Goal: Task Accomplishment & Management: Use online tool/utility

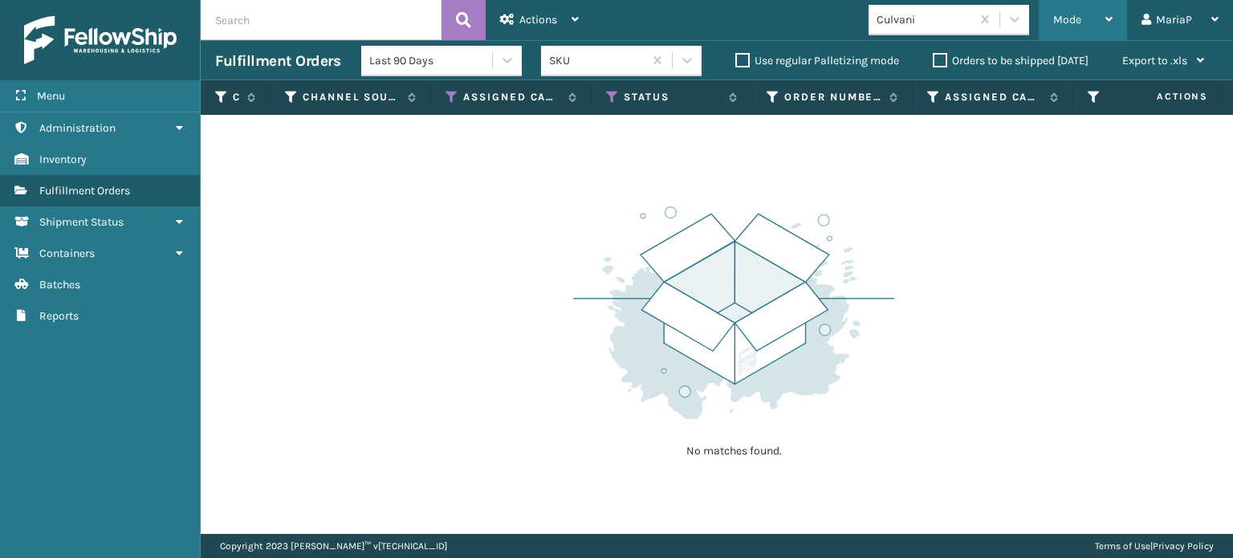
click at [1073, 10] on div "Mode" at bounding box center [1082, 20] width 59 height 40
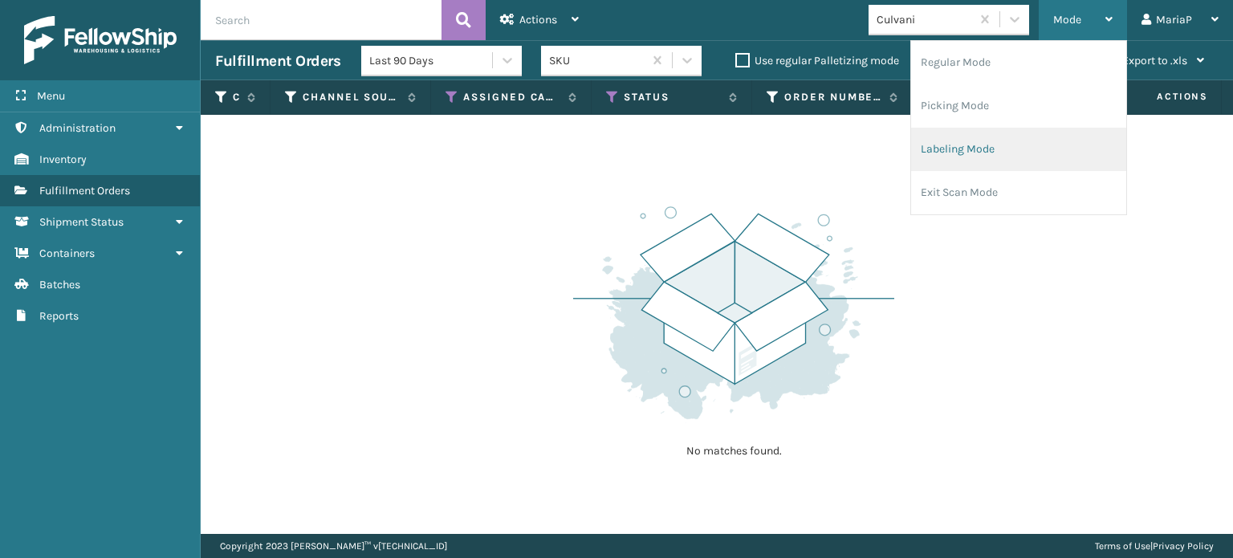
click at [1021, 148] on li "Labeling Mode" at bounding box center [1018, 149] width 215 height 43
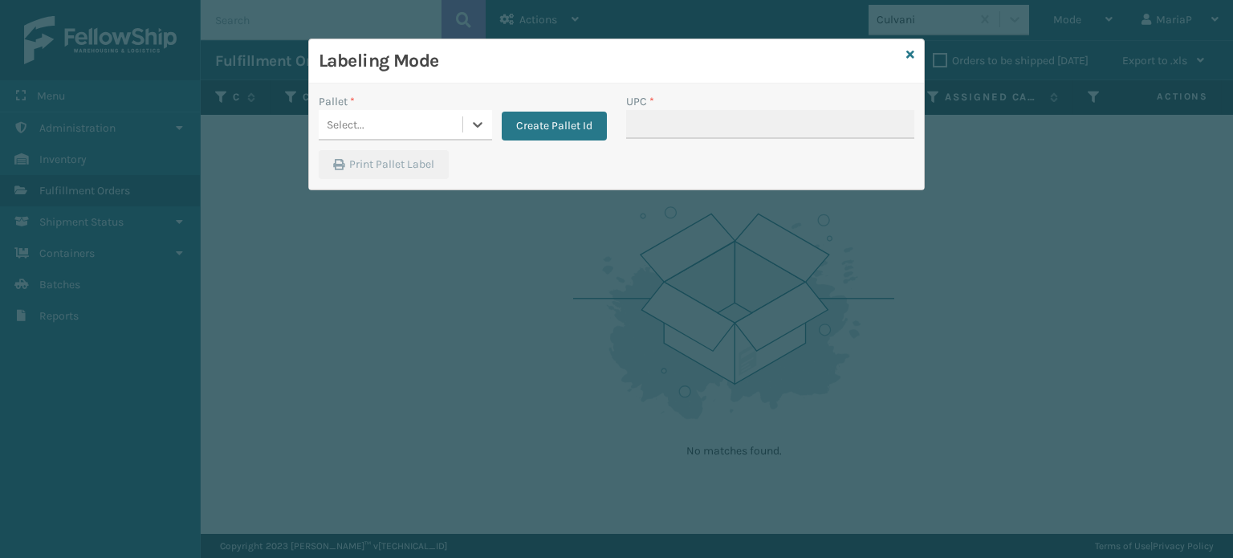
drag, startPoint x: 401, startPoint y: 102, endPoint x: 446, endPoint y: 128, distance: 51.8
click at [402, 102] on div "Pallet *" at bounding box center [405, 101] width 173 height 17
click at [447, 128] on div "Select..." at bounding box center [391, 125] width 144 height 26
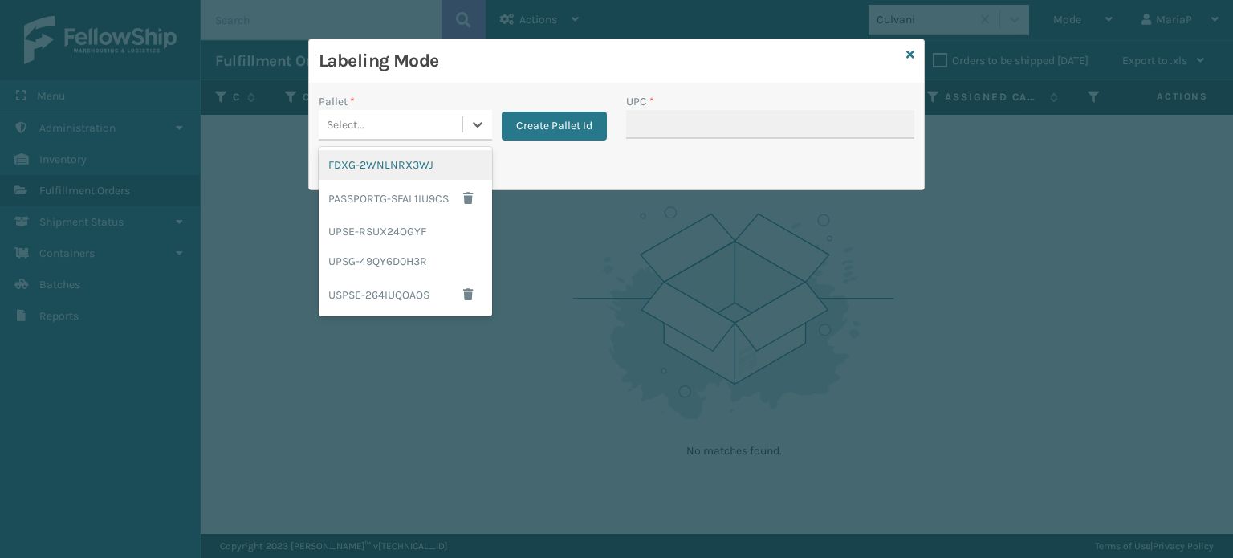
click at [422, 159] on div "FDXG-2WNLNRX3WJ" at bounding box center [405, 165] width 173 height 30
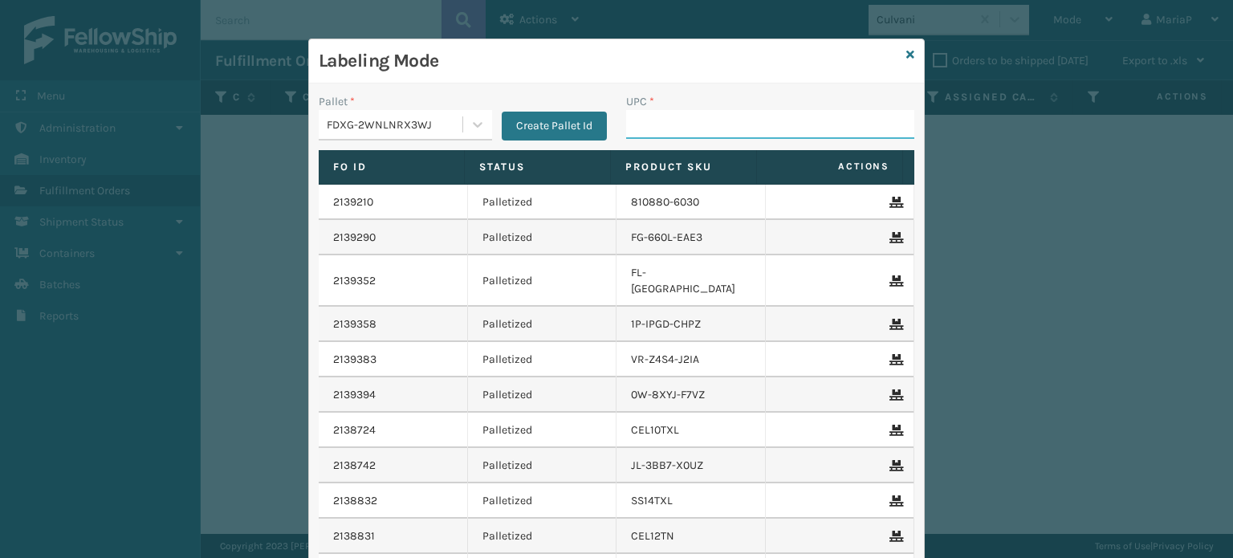
click at [744, 121] on input "UPC *" at bounding box center [770, 124] width 288 height 29
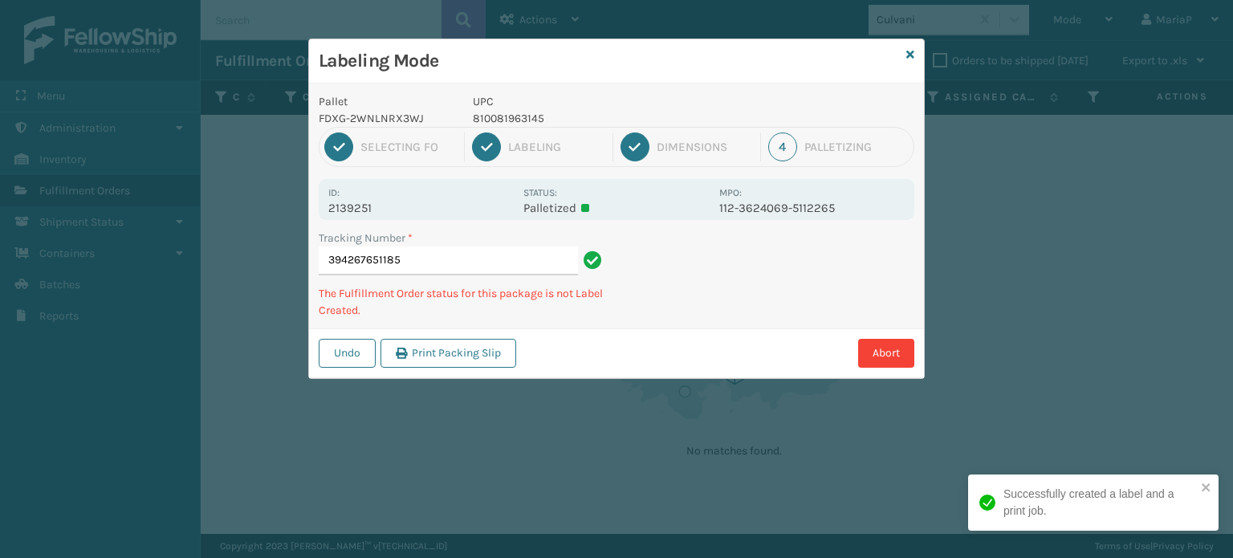
click at [528, 120] on p "810081963145" at bounding box center [591, 118] width 237 height 17
copy p "810081963145"
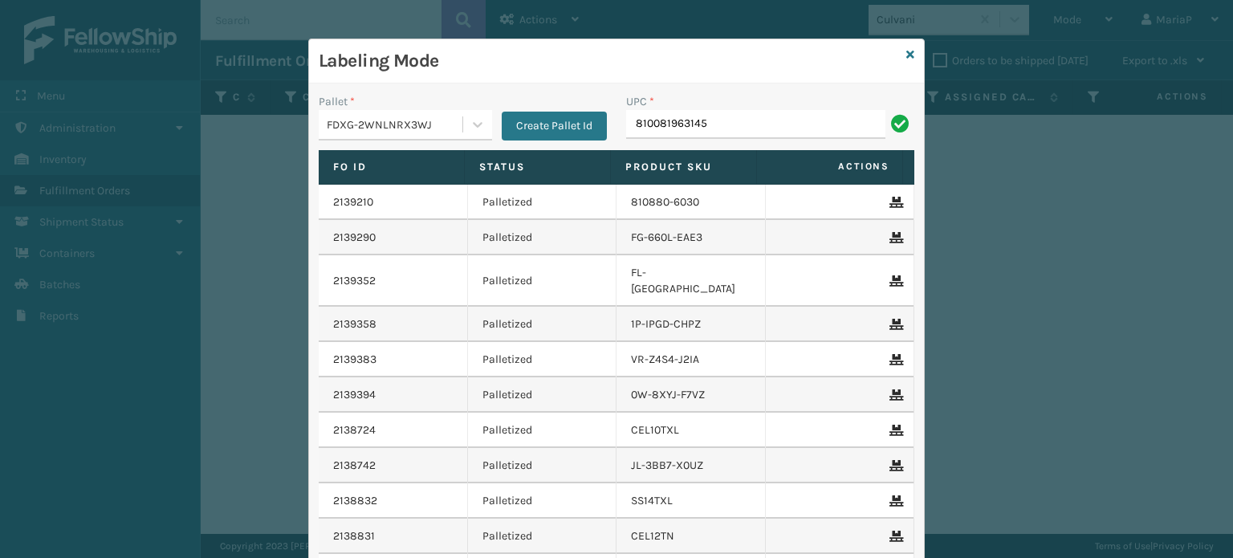
type input "810081963145"
type input "8100819626"
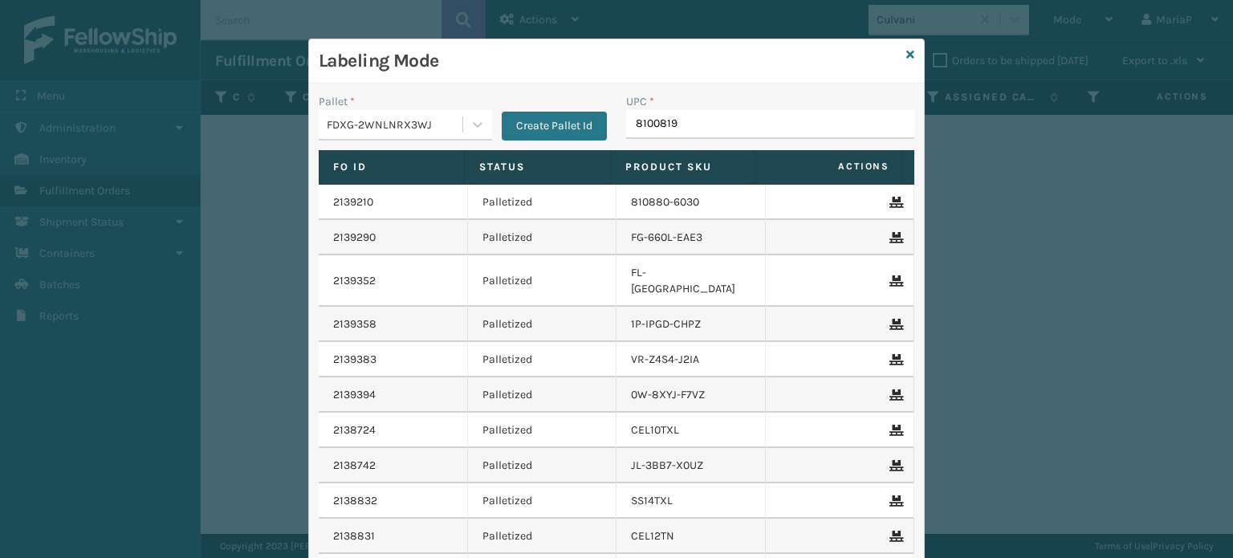
type input "81008196"
type input "8500124"
type input "85810000755"
type input "9632041700629595430700885181"
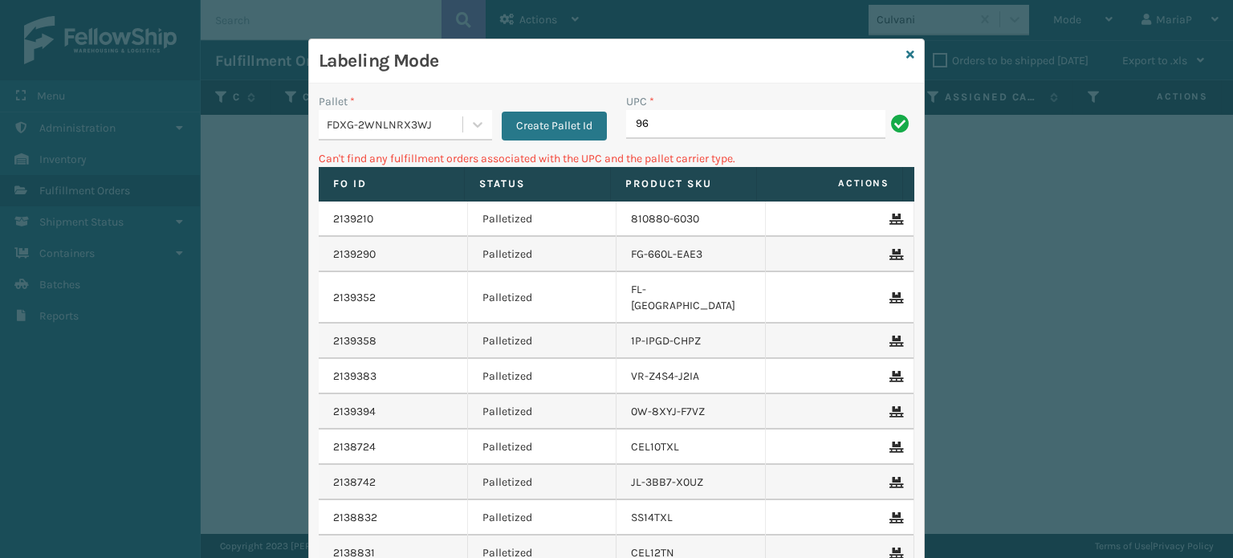
type input "9"
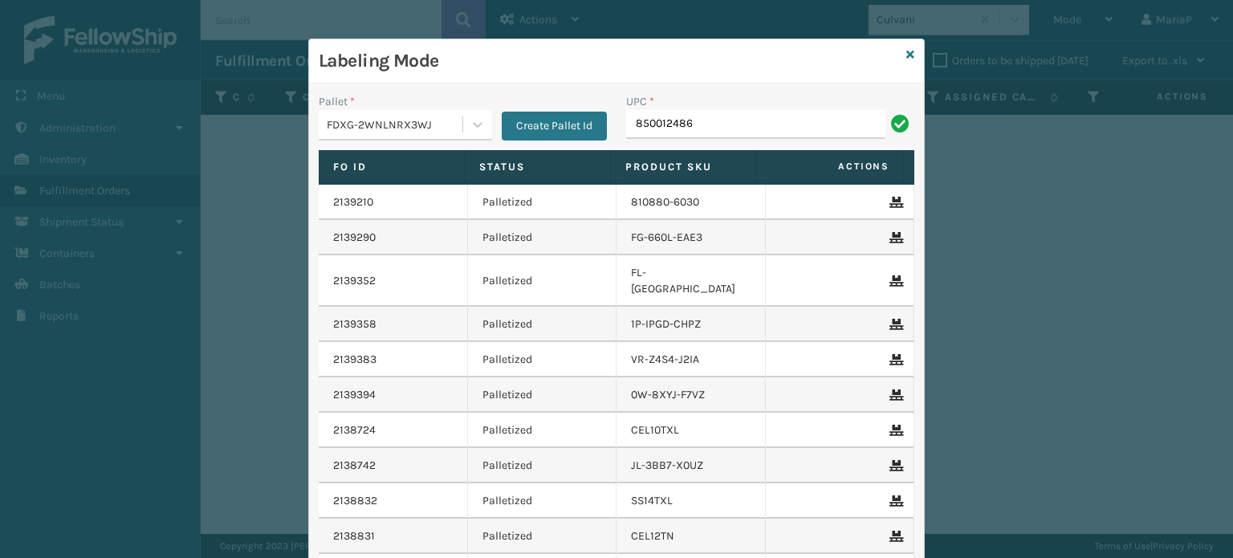
type input "8500124866"
type input "8"
type input "FL-OLVA-CRM"
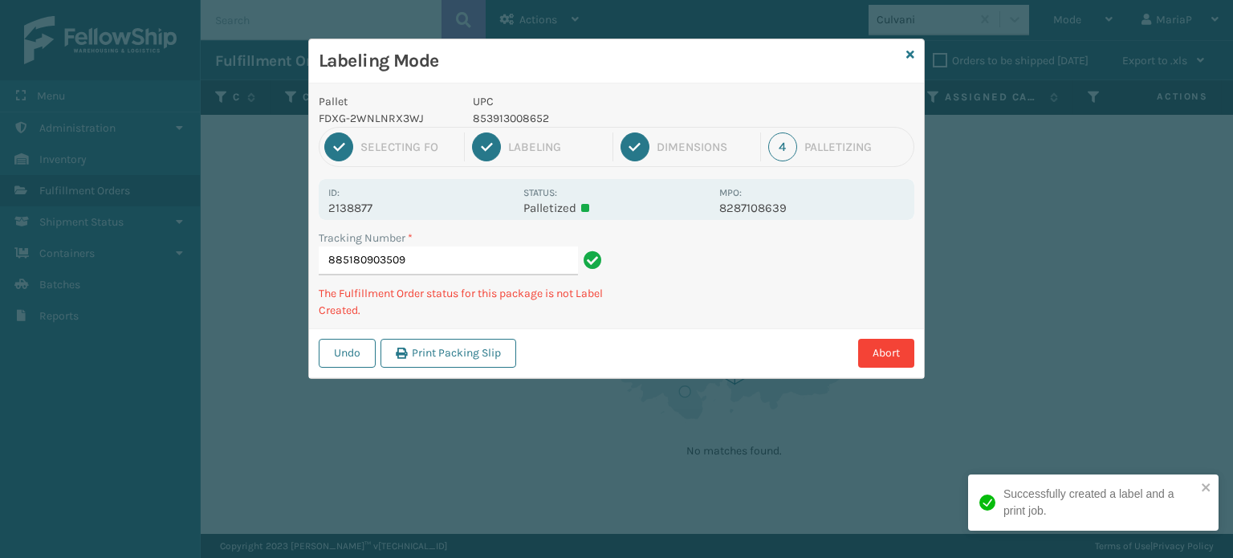
type input "885180903509T"
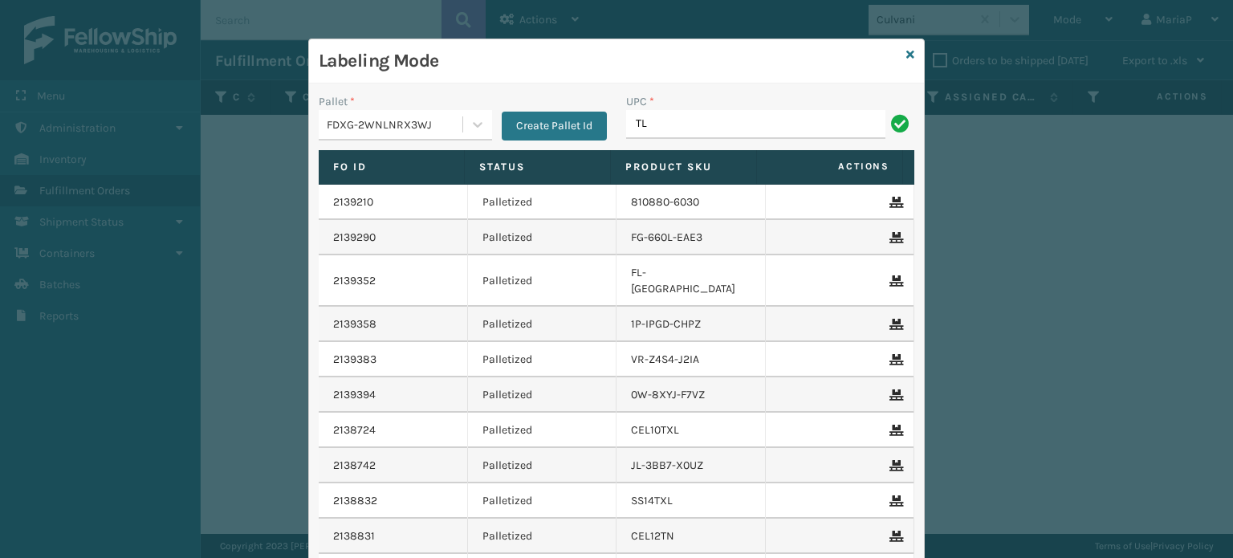
type input "T"
type input "850040667530"
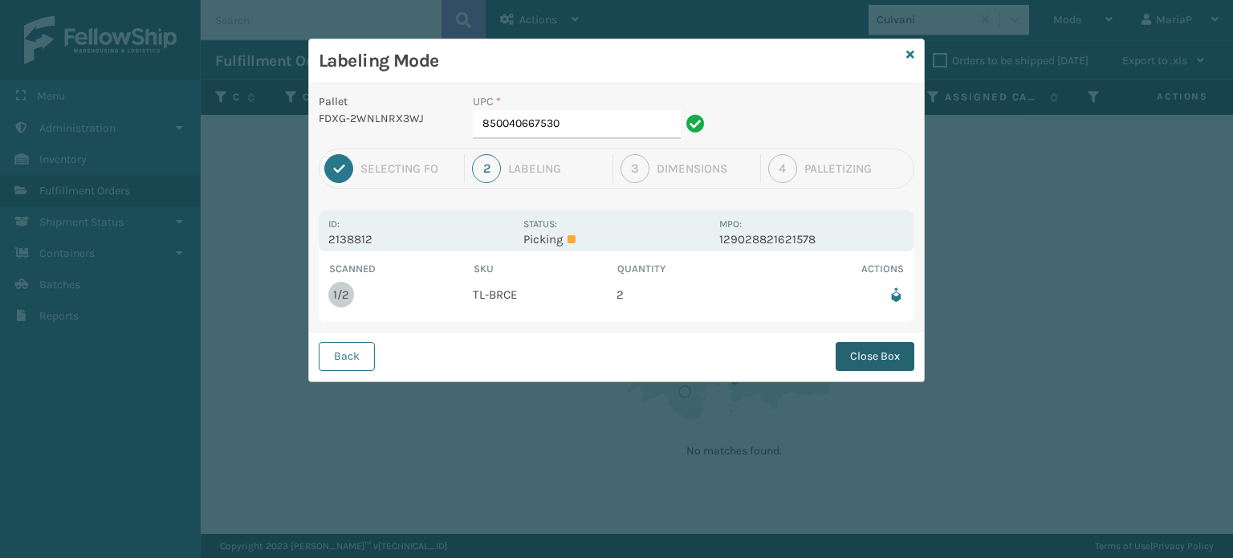
click at [862, 362] on button "Close Box" at bounding box center [875, 356] width 79 height 29
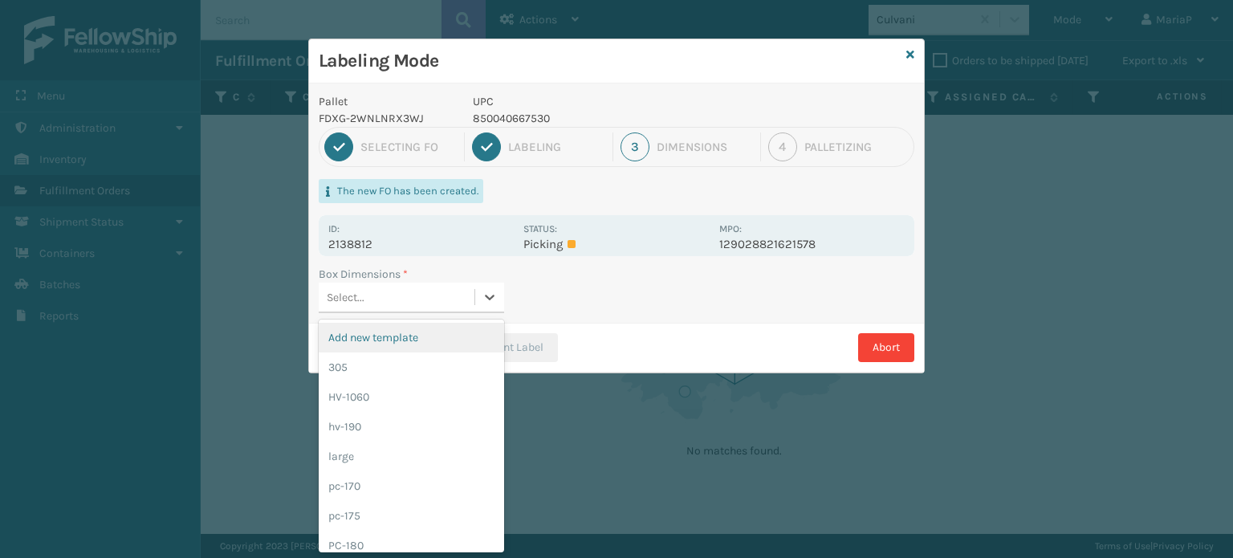
click at [424, 288] on div "Select..." at bounding box center [397, 297] width 156 height 26
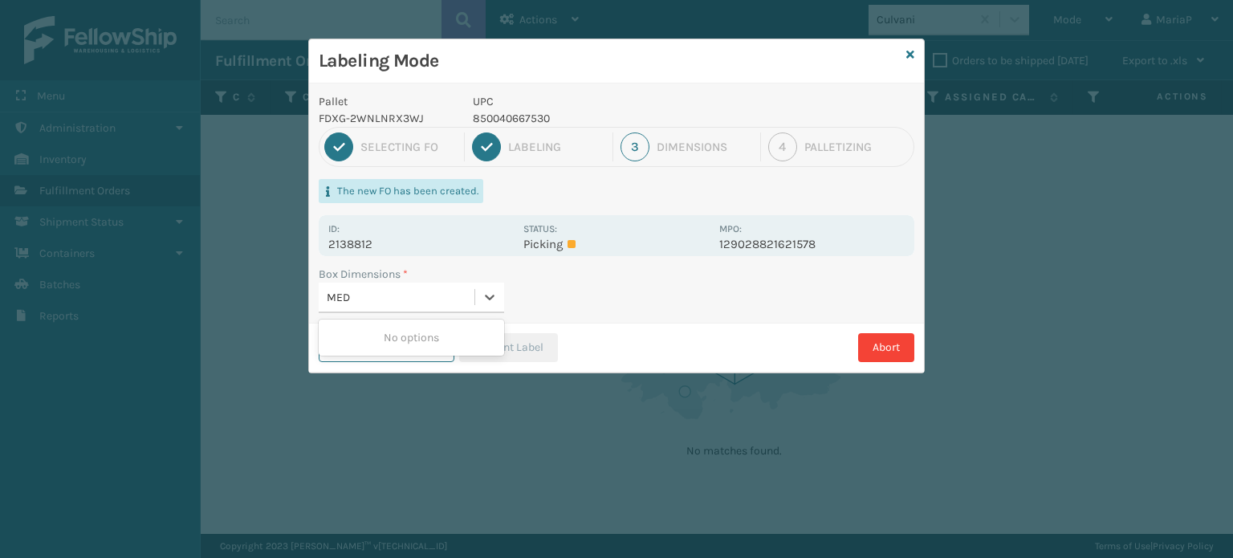
type input "MED"
click at [486, 295] on icon at bounding box center [491, 298] width 10 height 6
click at [435, 304] on div "Select..." at bounding box center [397, 297] width 156 height 26
click at [426, 303] on div "Select..." at bounding box center [397, 297] width 156 height 26
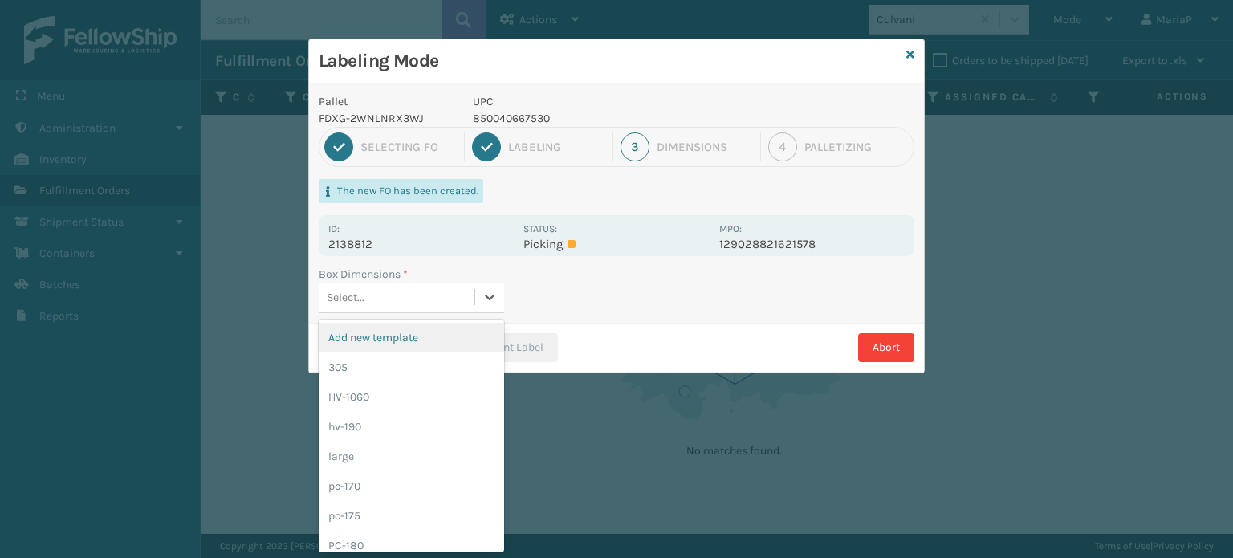
click at [426, 303] on div "Select..." at bounding box center [397, 297] width 156 height 26
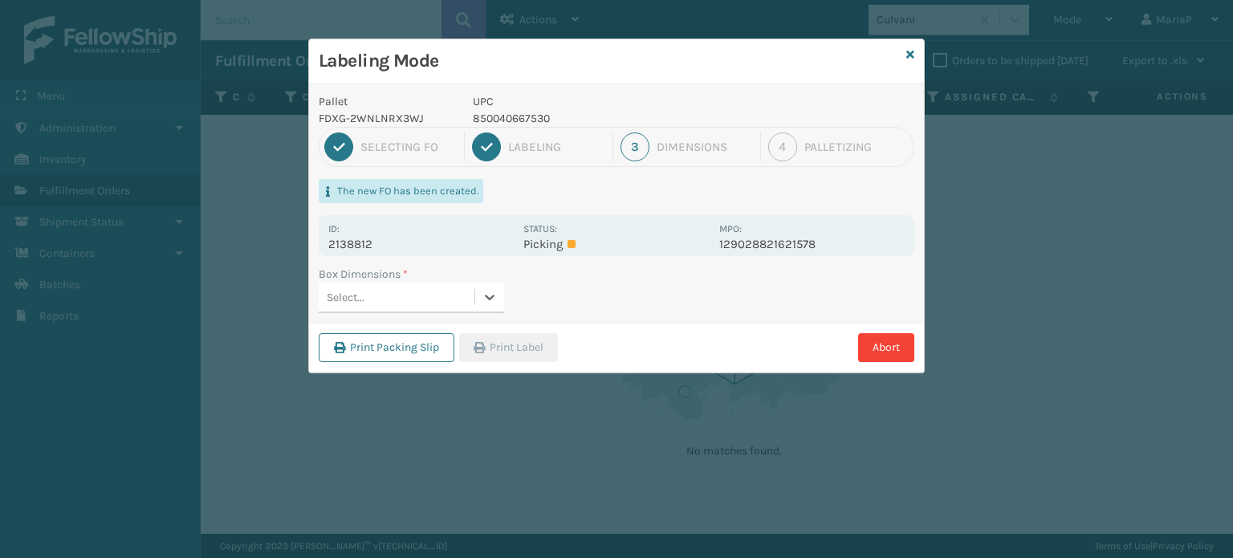
click at [453, 299] on div "Select..." at bounding box center [397, 297] width 156 height 26
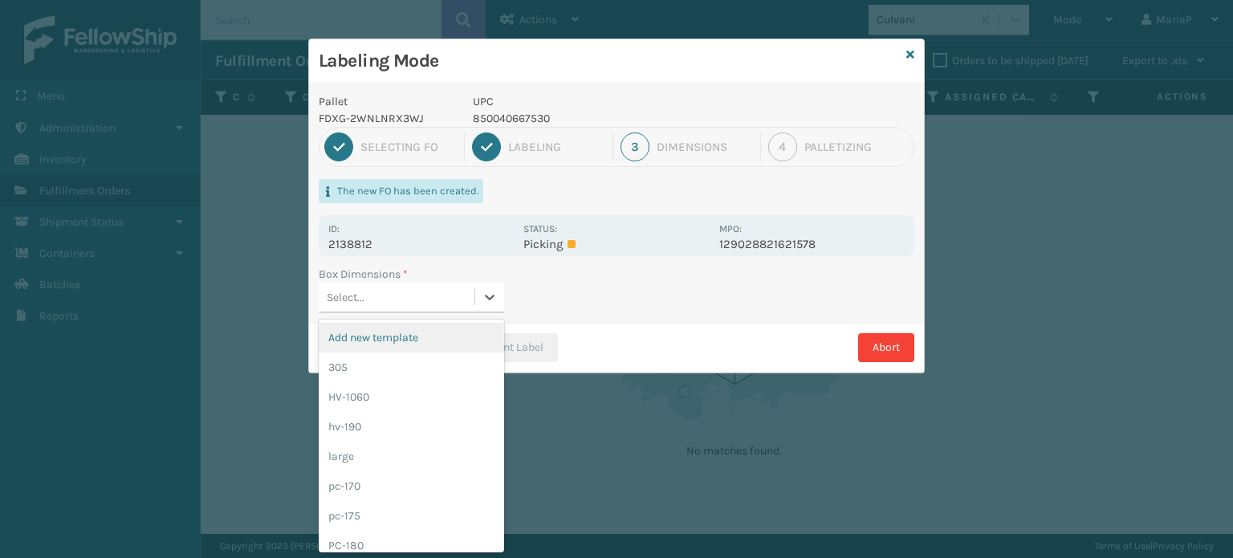
click at [403, 337] on div "Add new template" at bounding box center [411, 338] width 185 height 30
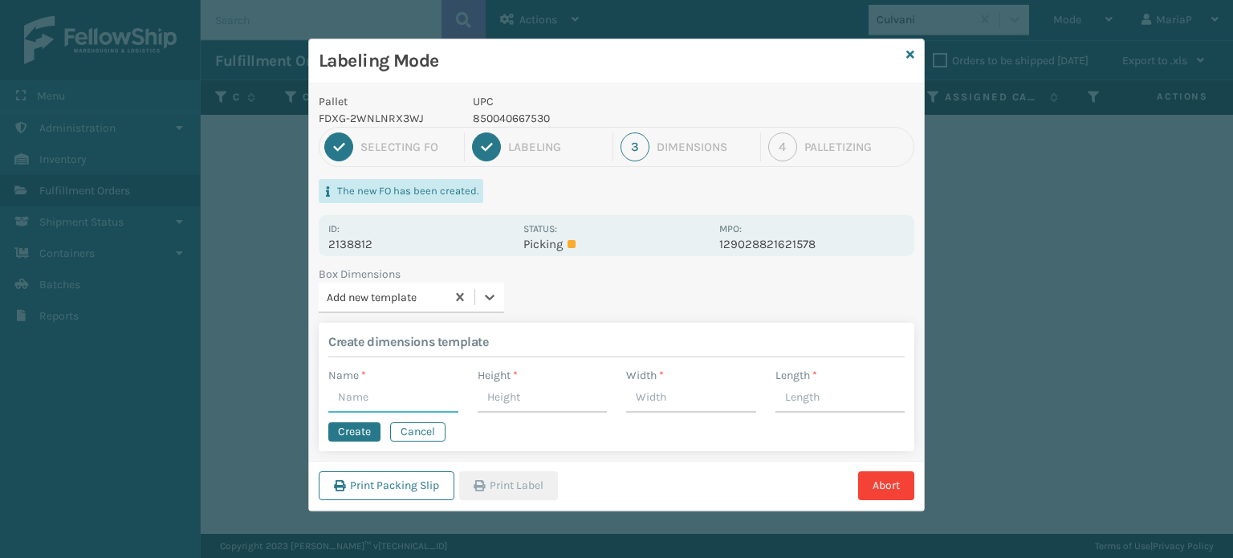
click at [376, 403] on input "Name *" at bounding box center [393, 398] width 130 height 29
type input "MED"
click at [525, 401] on input "Height *" at bounding box center [543, 398] width 130 height 29
type input "16"
click at [646, 397] on input "Width *" at bounding box center [691, 398] width 130 height 29
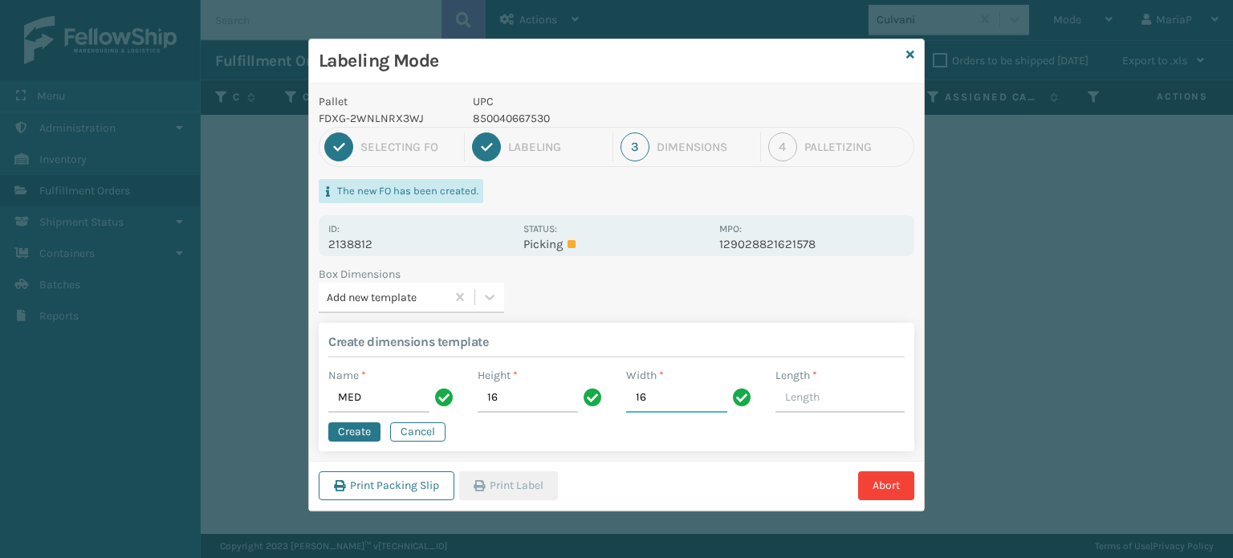
type input "16"
click at [797, 404] on input "Length *" at bounding box center [841, 398] width 130 height 29
type input "10"
click at [366, 433] on button "Create" at bounding box center [354, 431] width 52 height 19
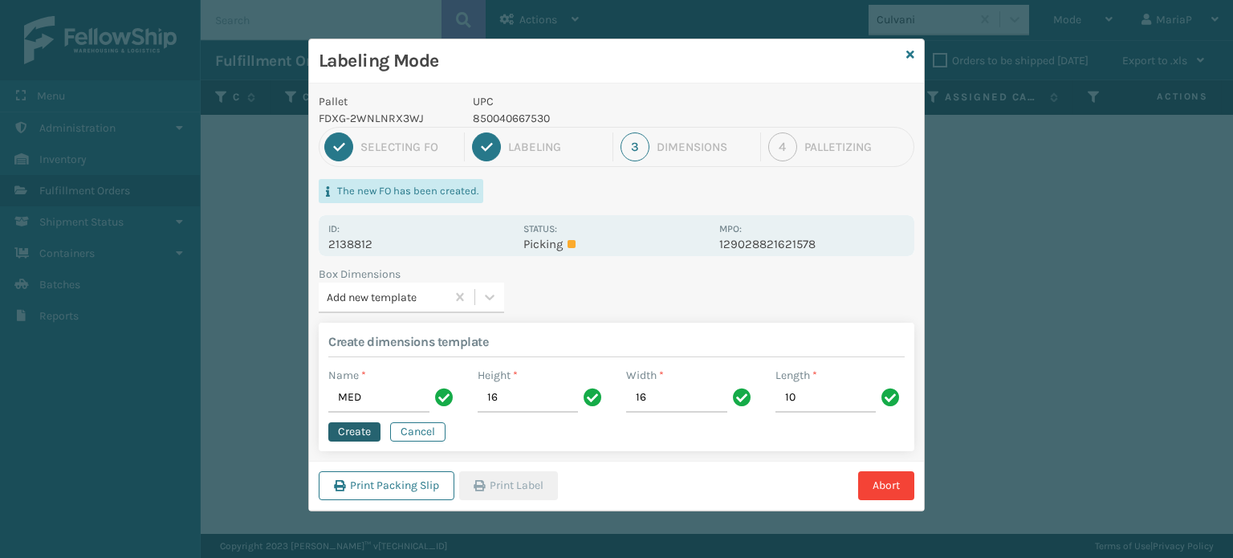
click at [366, 433] on button "Create" at bounding box center [354, 431] width 52 height 19
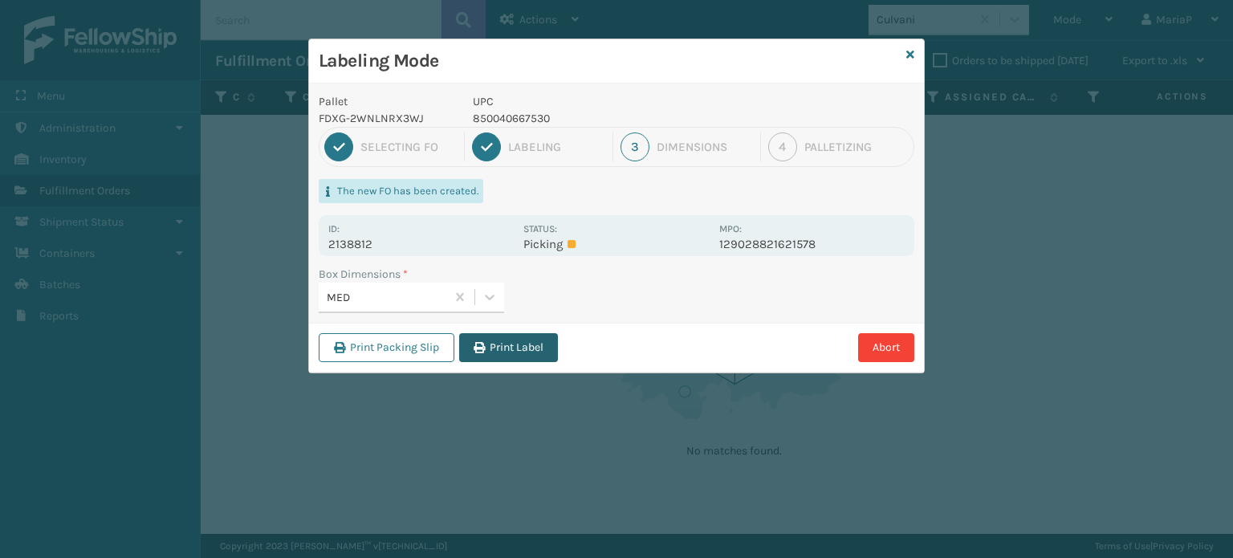
click at [498, 357] on button "Print Label" at bounding box center [508, 347] width 99 height 29
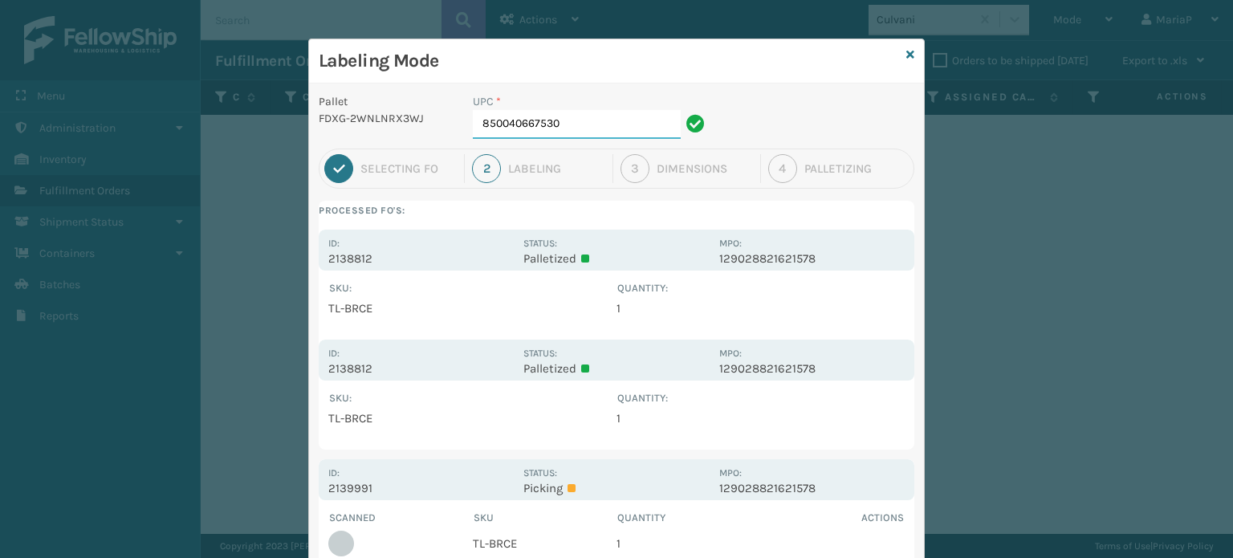
click at [597, 136] on input "850040667530" at bounding box center [577, 124] width 208 height 29
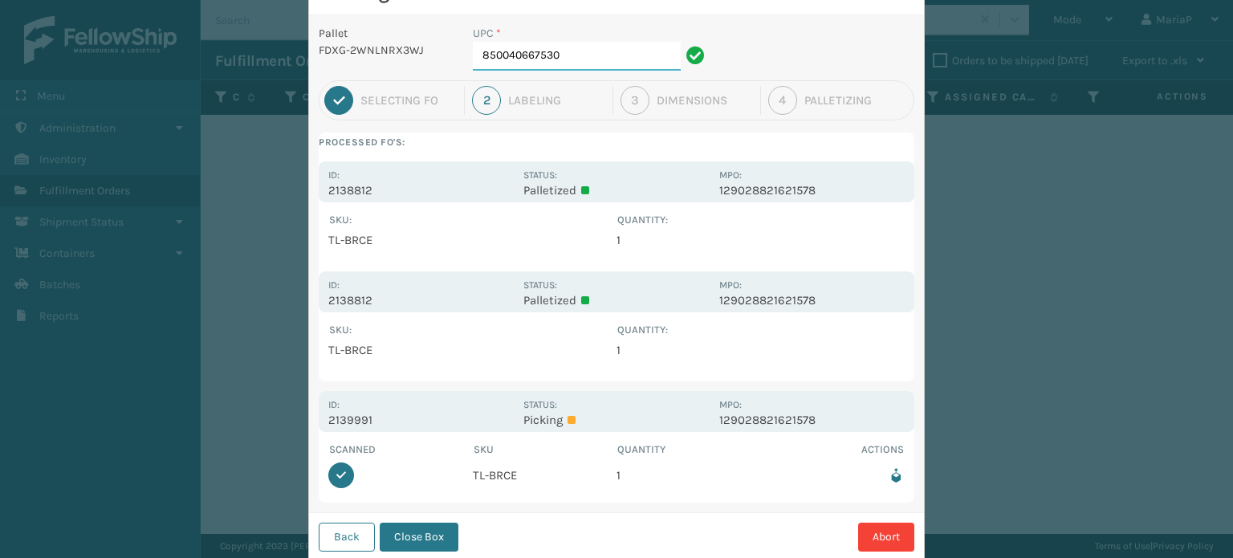
scroll to position [110, 0]
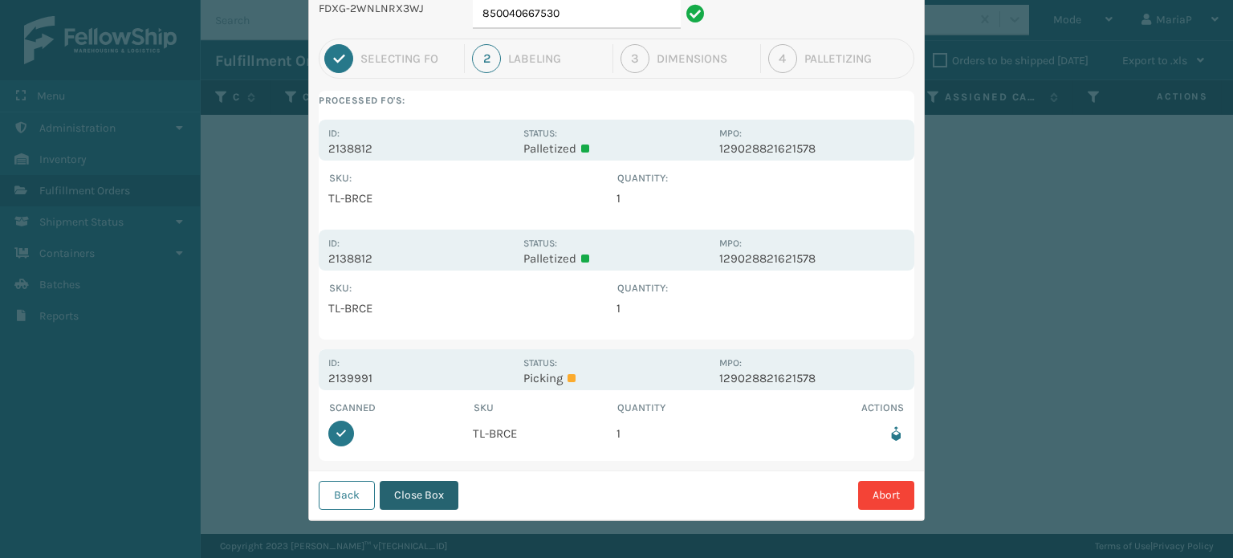
click at [414, 499] on button "Close Box" at bounding box center [419, 495] width 79 height 29
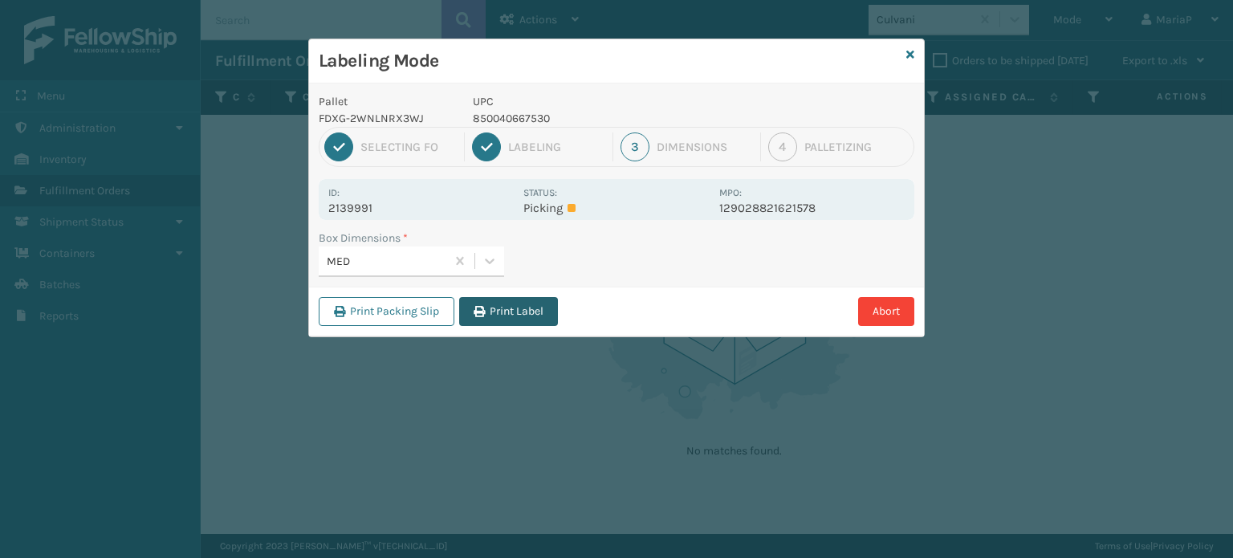
click at [506, 315] on button "Print Label" at bounding box center [508, 311] width 99 height 29
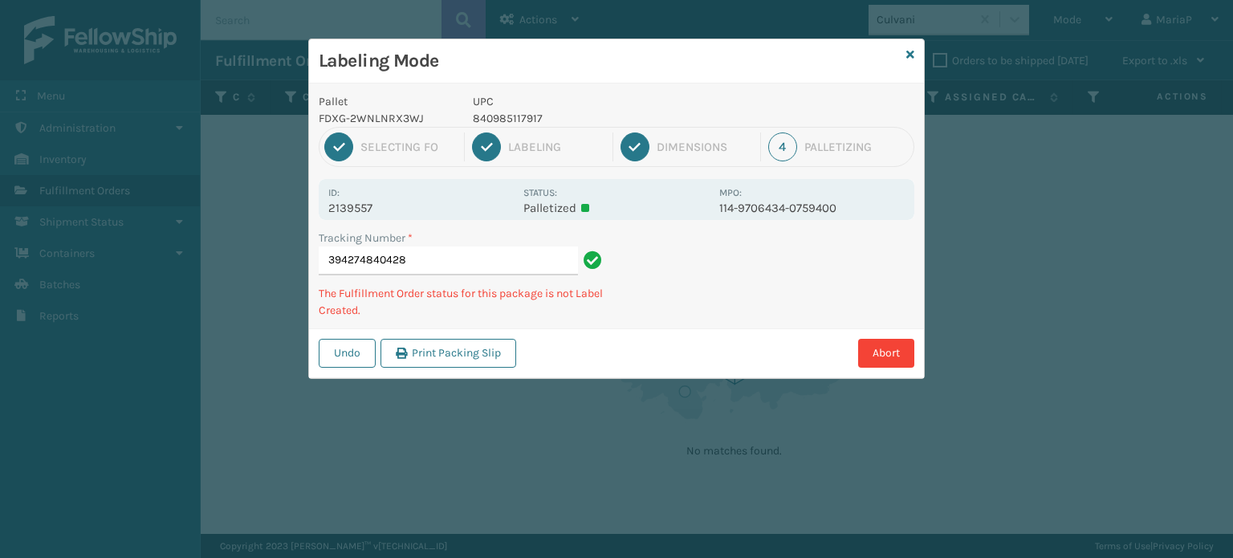
click at [504, 117] on p "840985117917" at bounding box center [591, 118] width 237 height 17
copy p "840985117917"
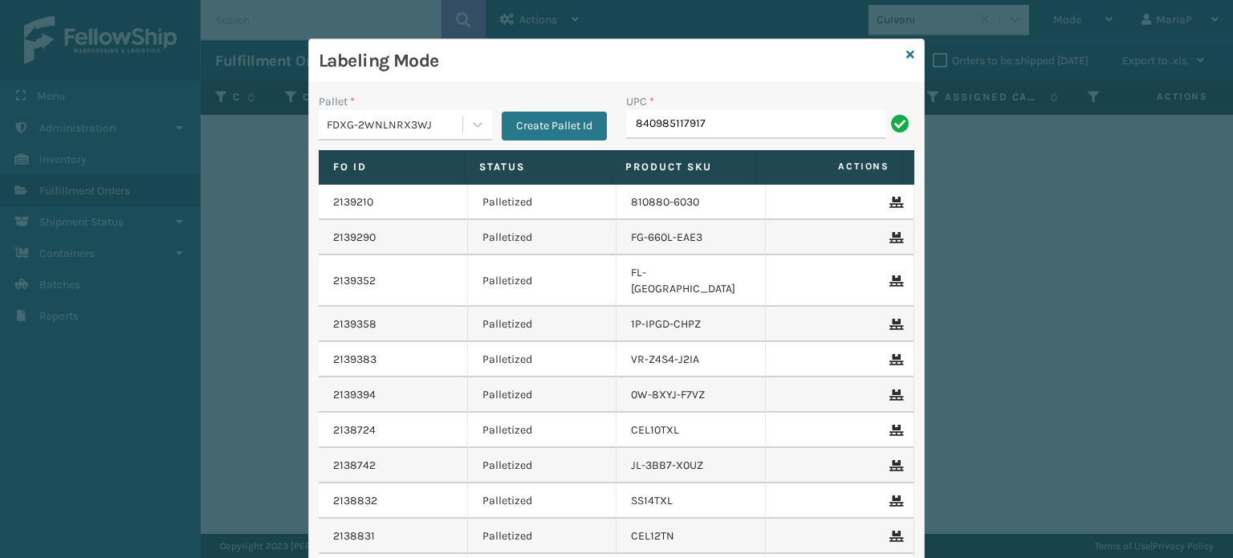
type input "840985117917"
click at [703, 128] on input "UPC *" at bounding box center [770, 124] width 288 height 29
type input "8581000"
click at [907, 49] on icon at bounding box center [911, 54] width 8 height 11
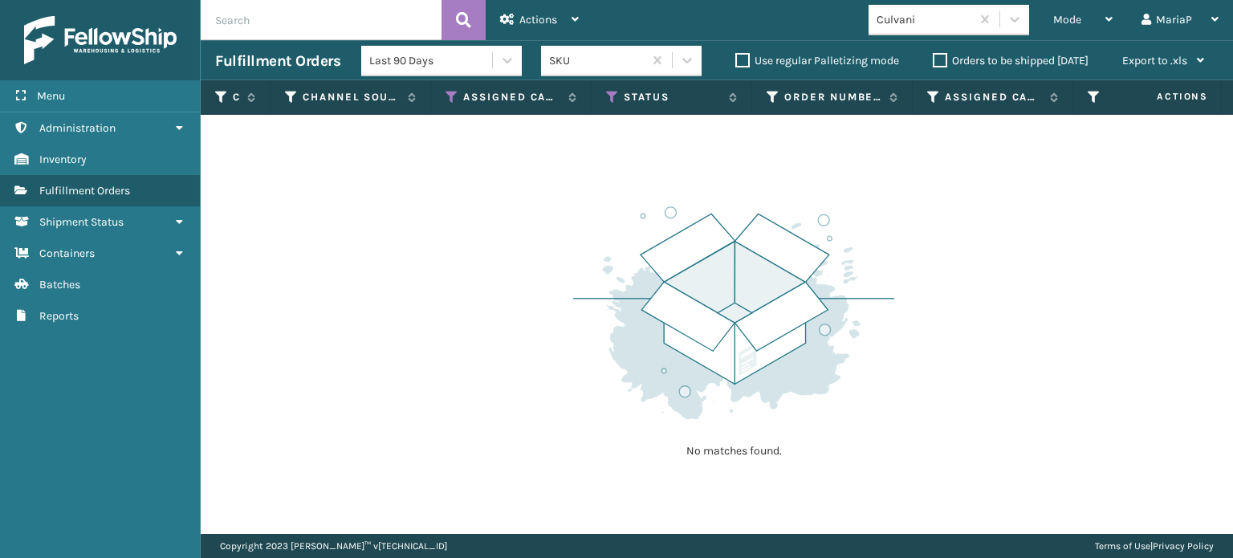
click at [912, 28] on div "Culvani" at bounding box center [920, 19] width 102 height 26
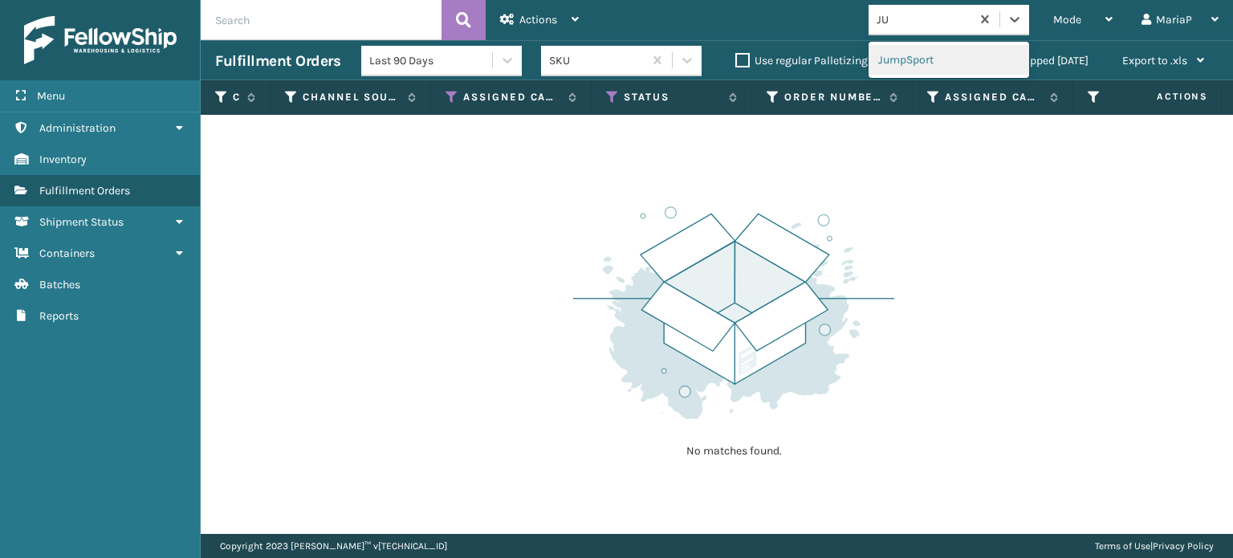
type input "JUM"
click at [915, 63] on div "JumpSport" at bounding box center [949, 60] width 161 height 30
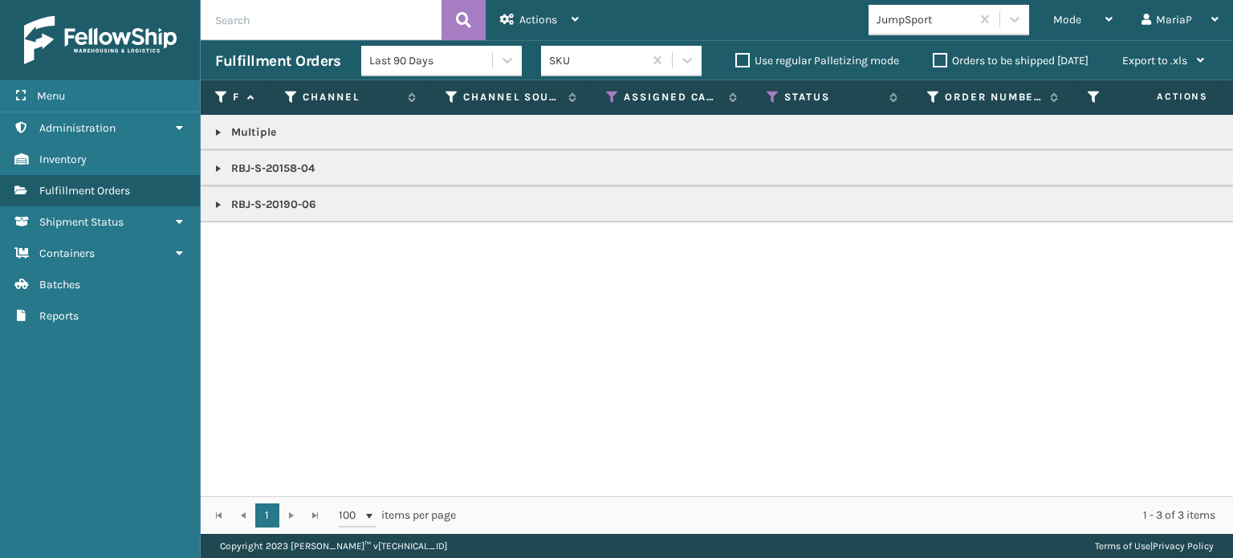
click at [218, 136] on link at bounding box center [218, 132] width 13 height 13
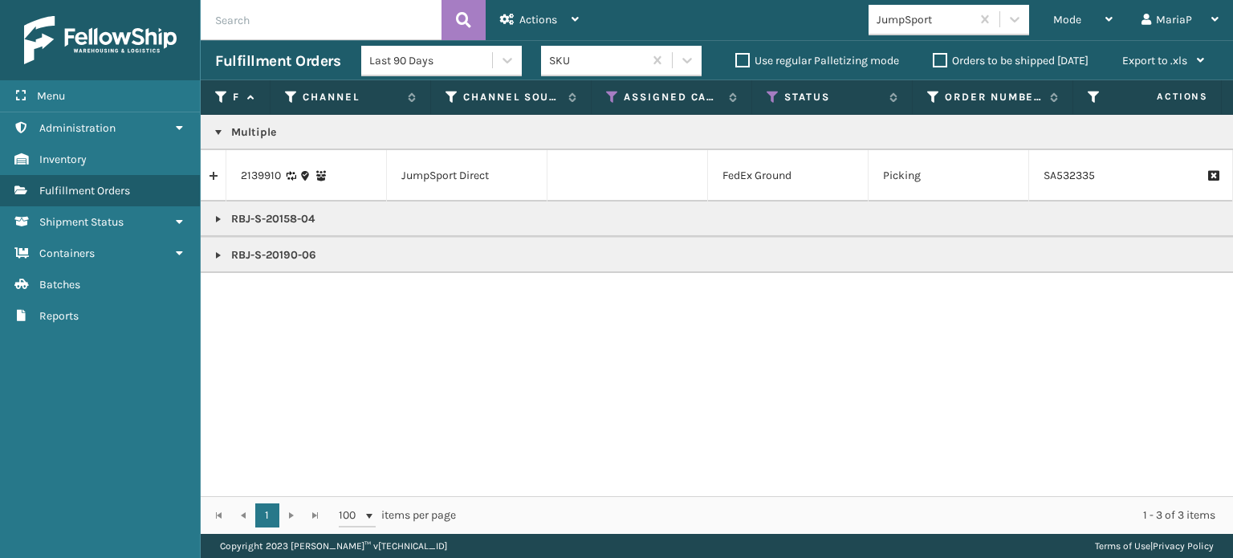
click at [214, 171] on link at bounding box center [213, 176] width 25 height 26
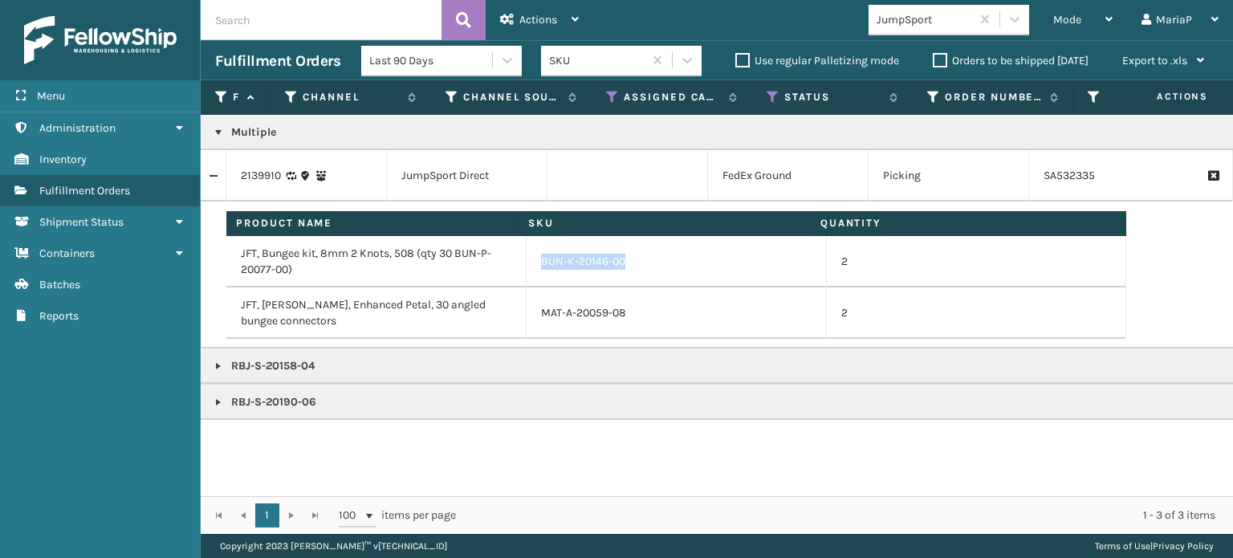
drag, startPoint x: 527, startPoint y: 262, endPoint x: 646, endPoint y: 263, distance: 119.6
click at [646, 263] on td "BUN-K-20146-00" at bounding box center [677, 261] width 300 height 51
copy link "BUN-K-20146-00"
click at [1041, 1] on div "Mode Regular Mode Picking Mode Labeling Mode Exit Scan Mode" at bounding box center [1083, 20] width 88 height 40
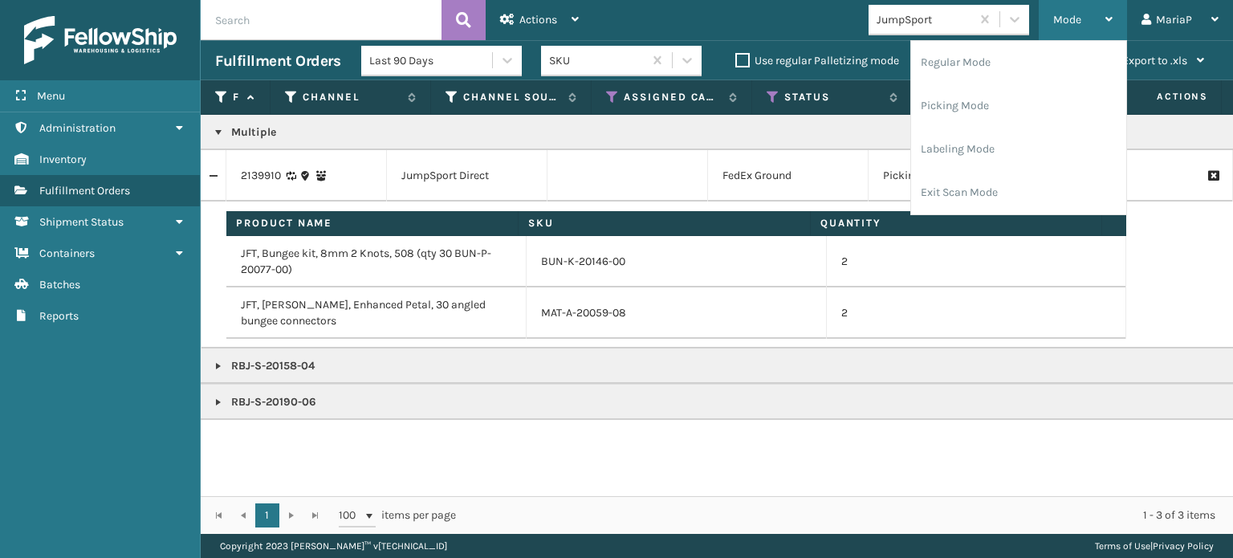
click at [1081, 21] on span "Mode" at bounding box center [1067, 20] width 28 height 14
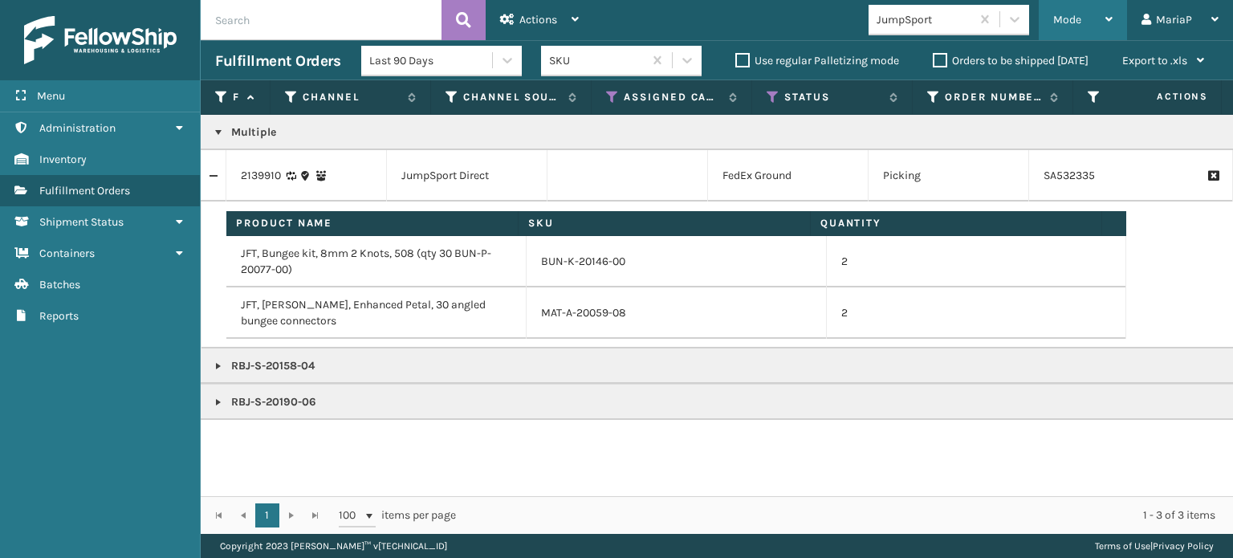
click at [1078, 17] on span "Mode" at bounding box center [1067, 20] width 28 height 14
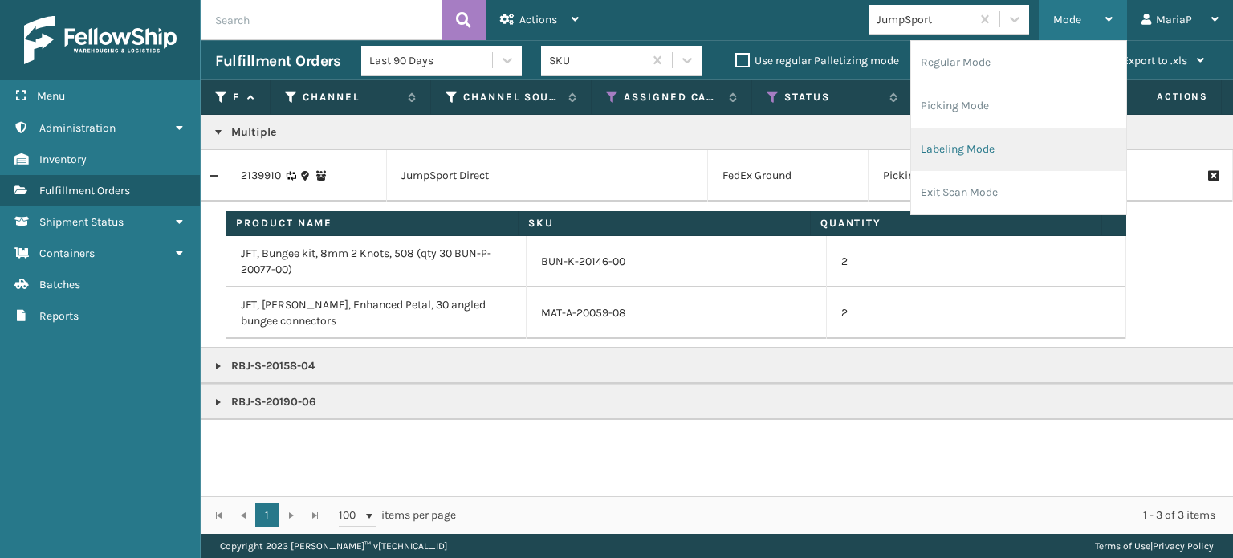
click at [980, 142] on li "Labeling Mode" at bounding box center [1018, 149] width 215 height 43
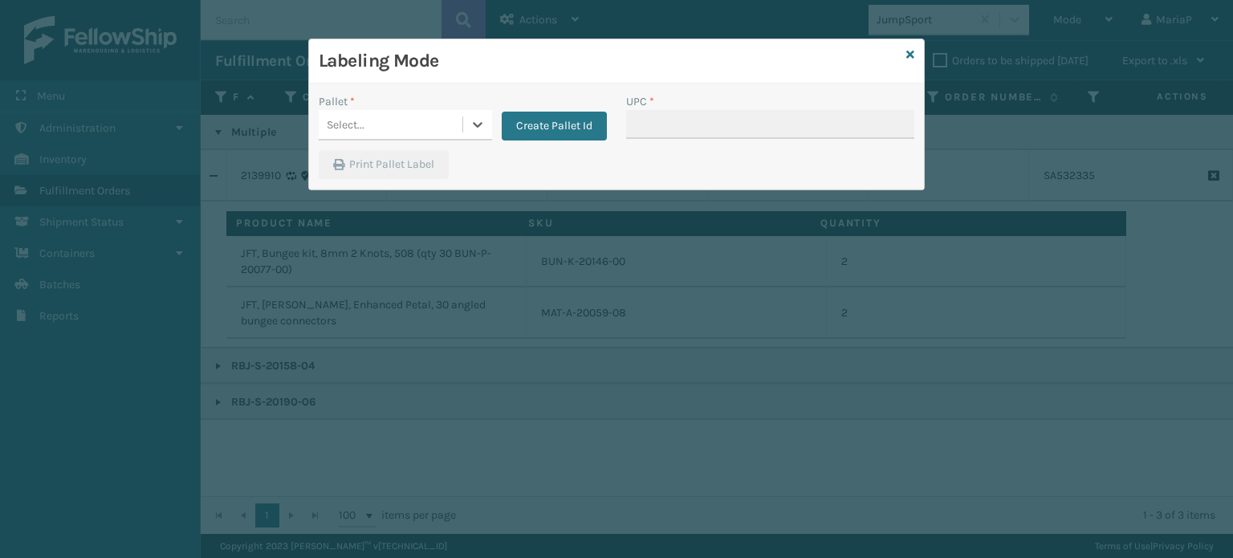
click at [425, 116] on div "Select..." at bounding box center [391, 125] width 144 height 26
click at [422, 124] on div "Select..." at bounding box center [391, 125] width 144 height 26
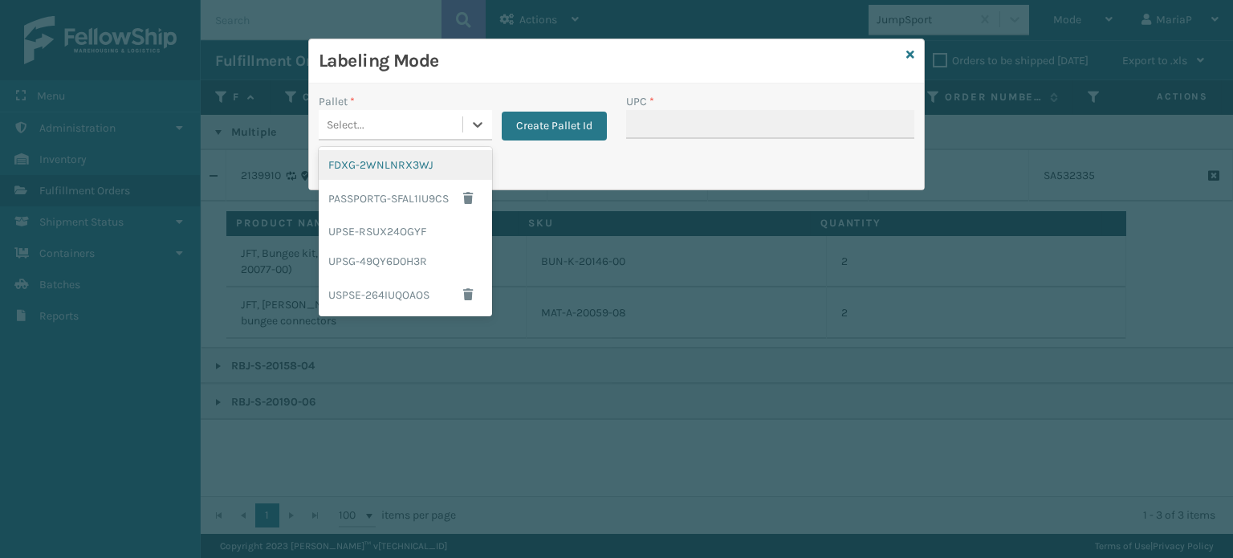
drag, startPoint x: 415, startPoint y: 166, endPoint x: 556, endPoint y: 142, distance: 142.6
click at [416, 166] on div "FDXG-2WNLNRX3WJ" at bounding box center [405, 165] width 173 height 30
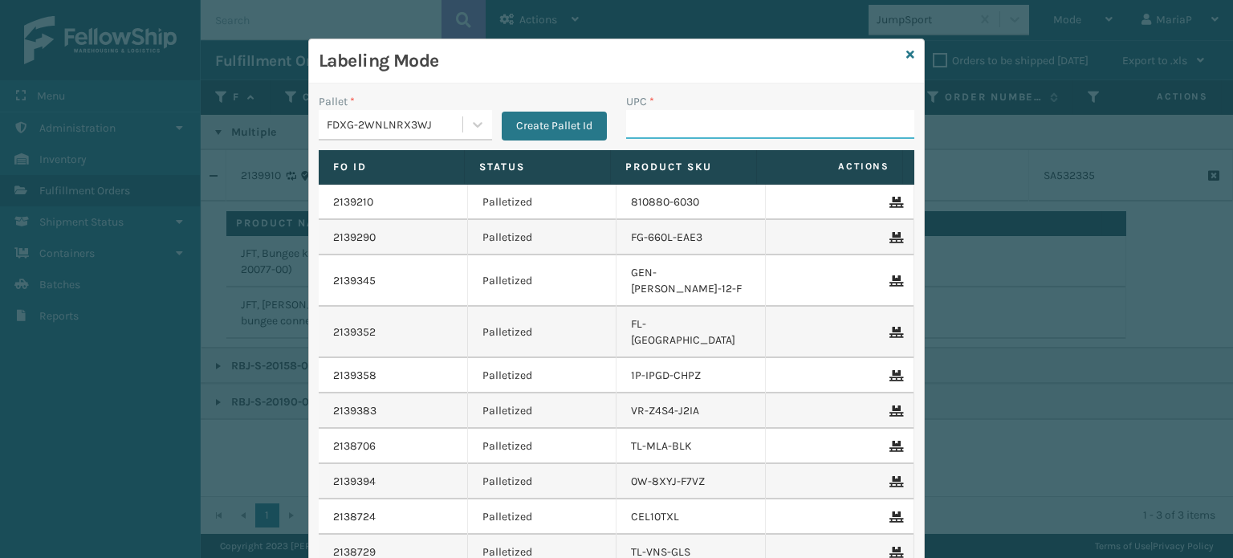
click at [641, 117] on input "UPC *" at bounding box center [770, 124] width 288 height 29
paste input "BUN-K-20146-00"
type input "BUN-K-20146-00"
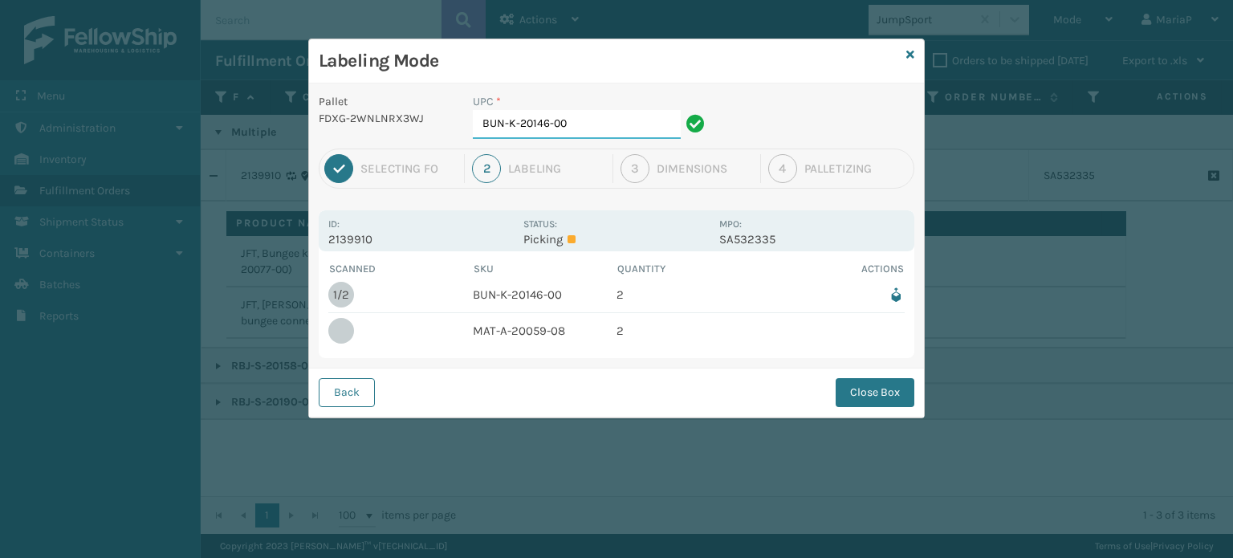
click at [641, 117] on input "BUN-K-20146-00" at bounding box center [577, 124] width 208 height 29
click at [485, 339] on td "MAT-A-20059-08" at bounding box center [545, 330] width 145 height 35
click at [486, 337] on td "MAT-A-20059-08" at bounding box center [545, 330] width 145 height 35
click at [486, 336] on td "MAT-A-20059-08" at bounding box center [545, 330] width 145 height 35
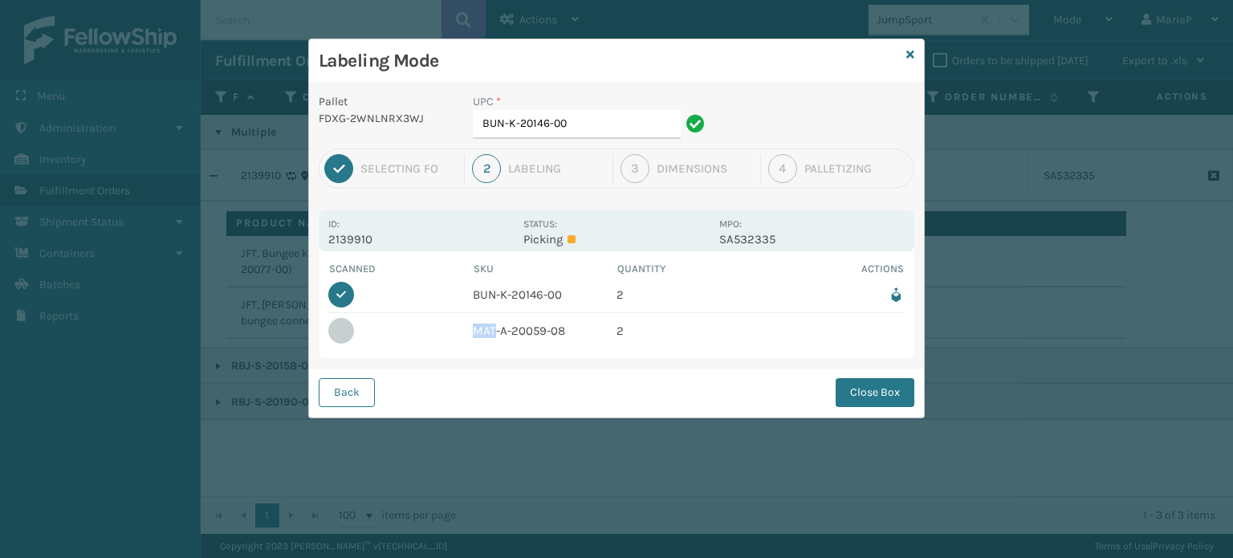
click at [488, 333] on td "MAT-A-20059-08" at bounding box center [545, 330] width 145 height 35
click at [568, 112] on input "BUN-K-20146-00" at bounding box center [577, 124] width 208 height 29
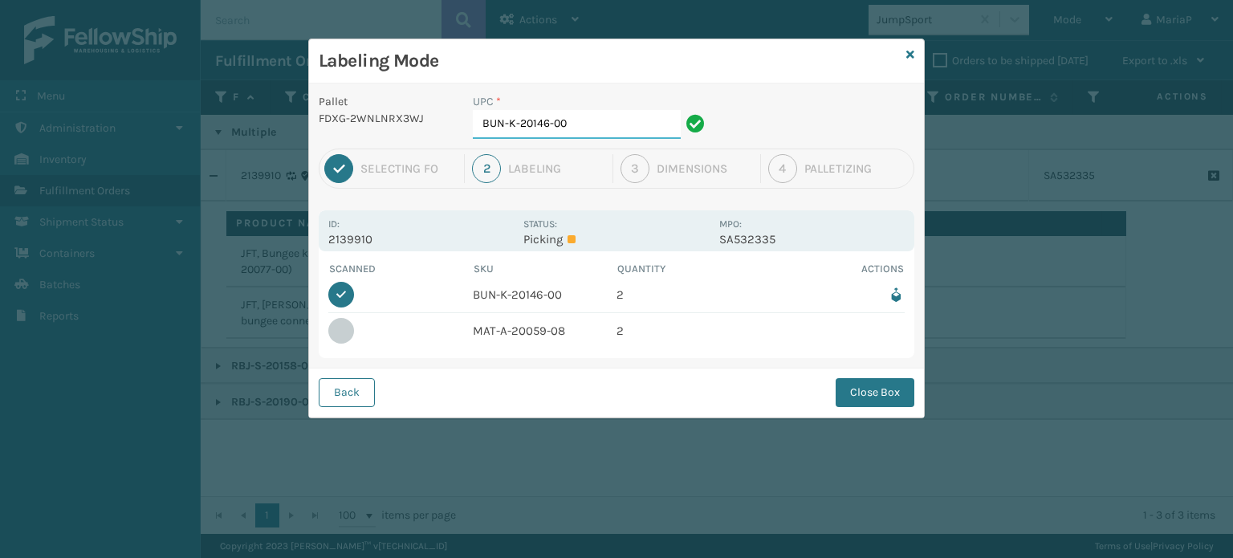
click at [567, 112] on input "BUN-K-20146-00" at bounding box center [577, 124] width 208 height 29
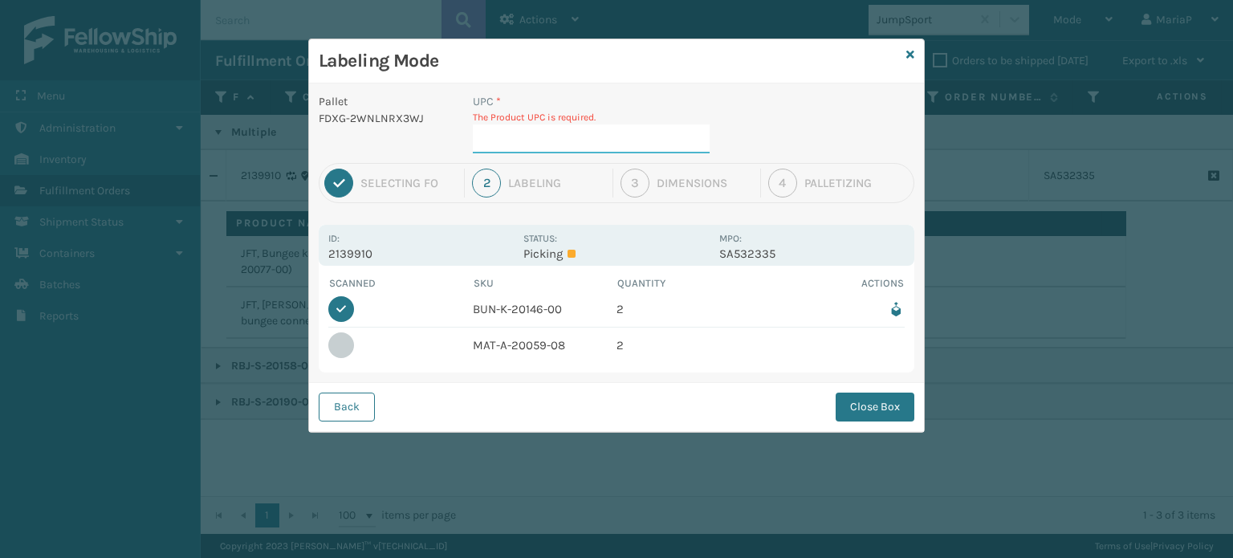
paste input "BUN-K-20146-00"
type input "BUN-K-20146-00"
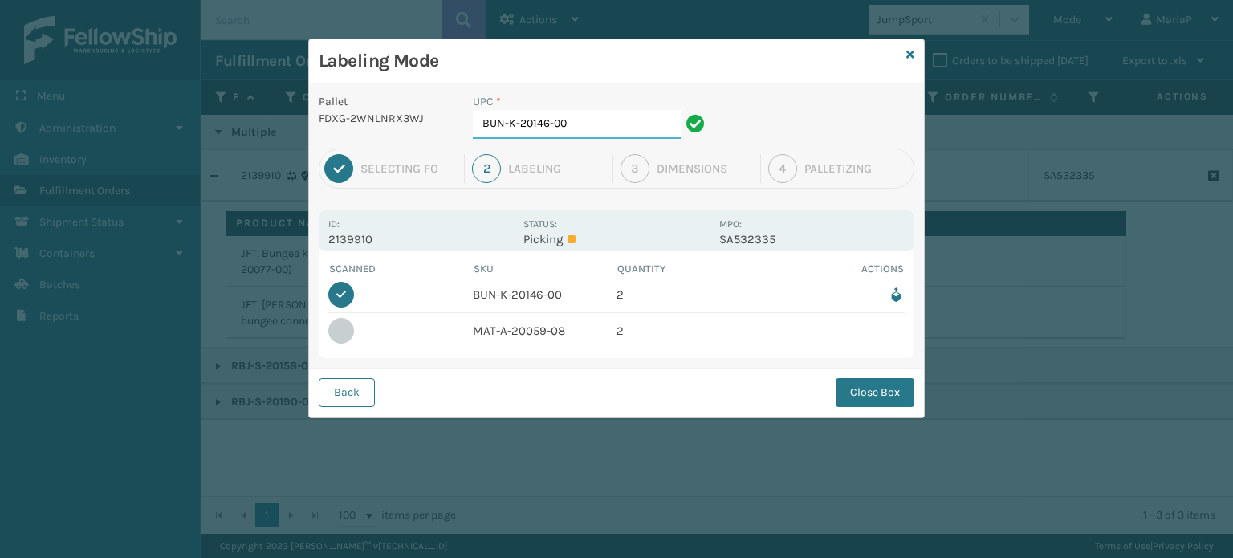
click at [585, 129] on input "BUN-K-20146-00" at bounding box center [577, 124] width 208 height 29
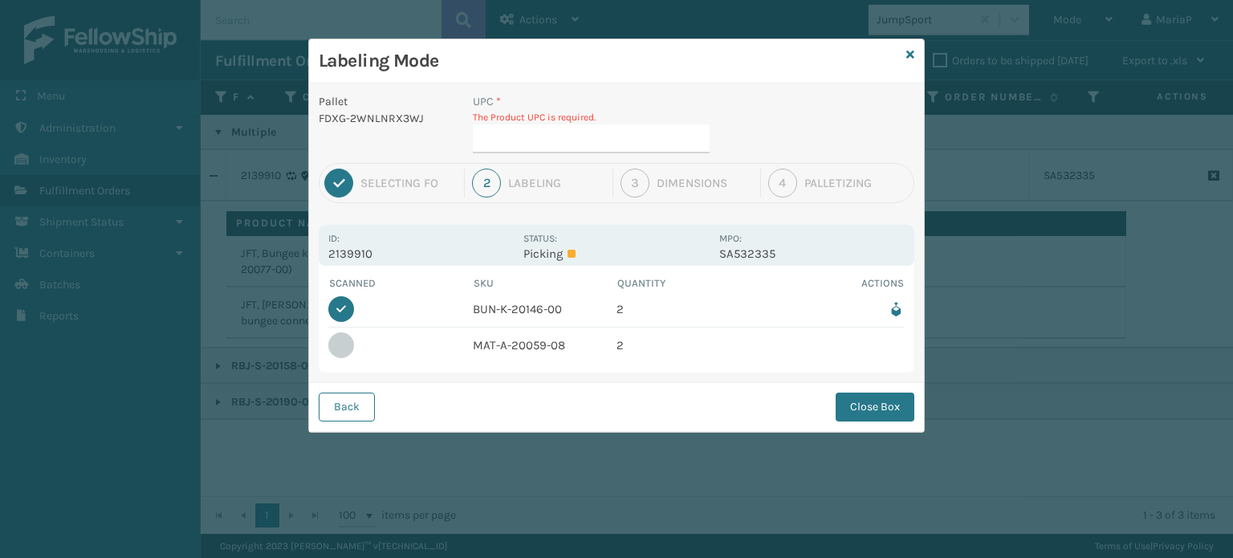
click at [507, 344] on td "MAT-A-20059-08" at bounding box center [545, 345] width 145 height 35
click at [507, 342] on td "MAT-A-20059-08" at bounding box center [545, 345] width 145 height 35
click at [507, 341] on td "MAT-A-20059-08" at bounding box center [545, 345] width 145 height 35
click at [507, 340] on td "MAT-A-20059-08" at bounding box center [545, 345] width 145 height 35
copy td "MAT-A-20059-08"
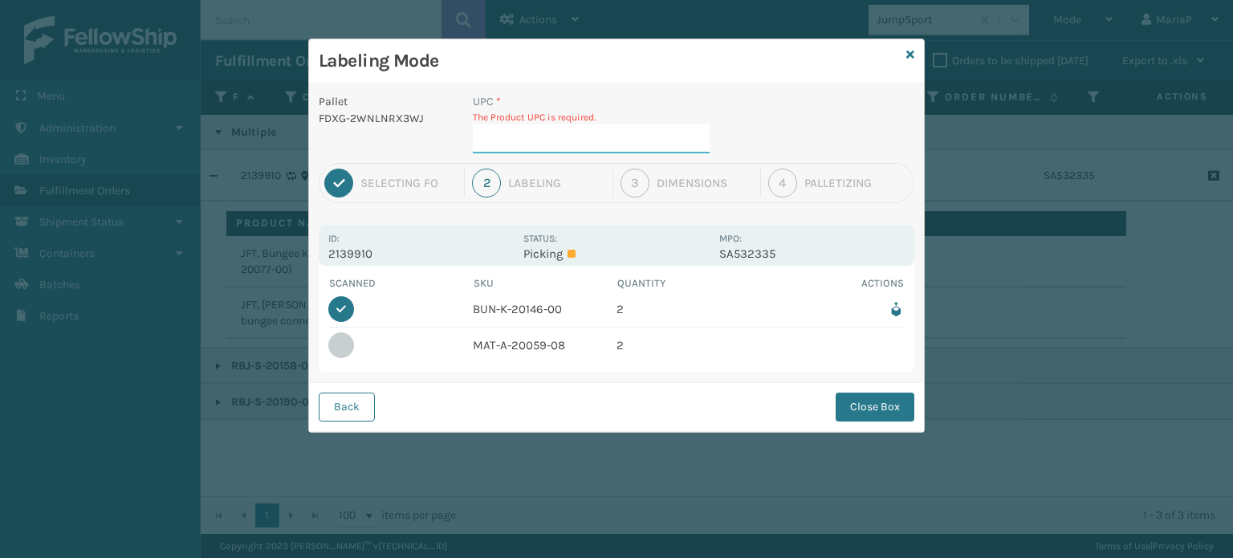
click at [585, 124] on input "UPC *" at bounding box center [591, 138] width 237 height 29
paste input "MAT-A-20059-08"
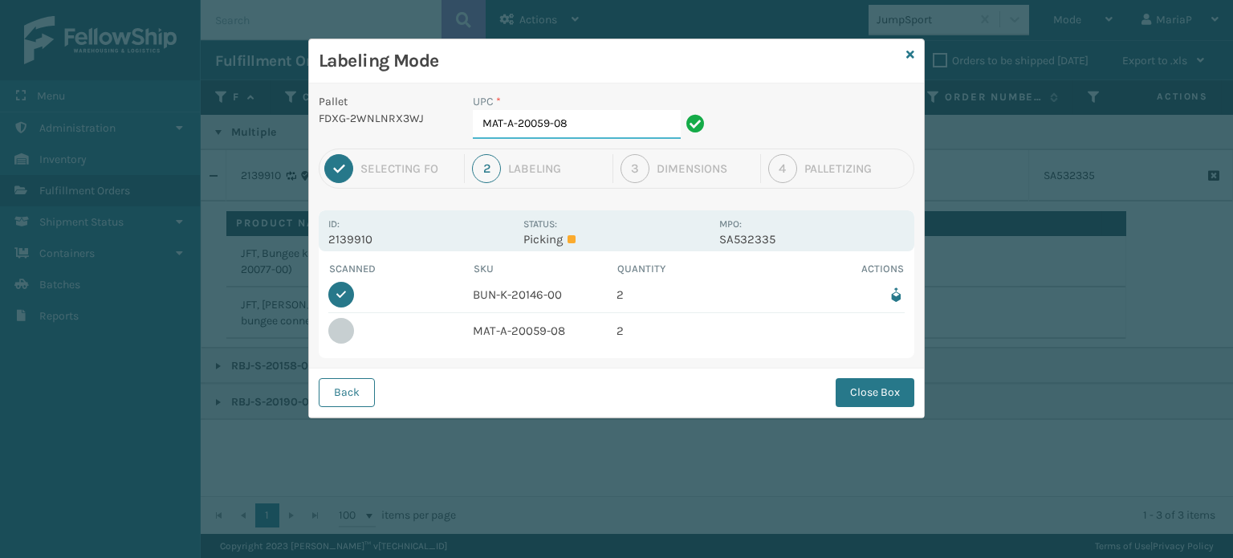
type input "MAT-A-20059-08"
click at [874, 393] on button "Close Box" at bounding box center [875, 392] width 79 height 29
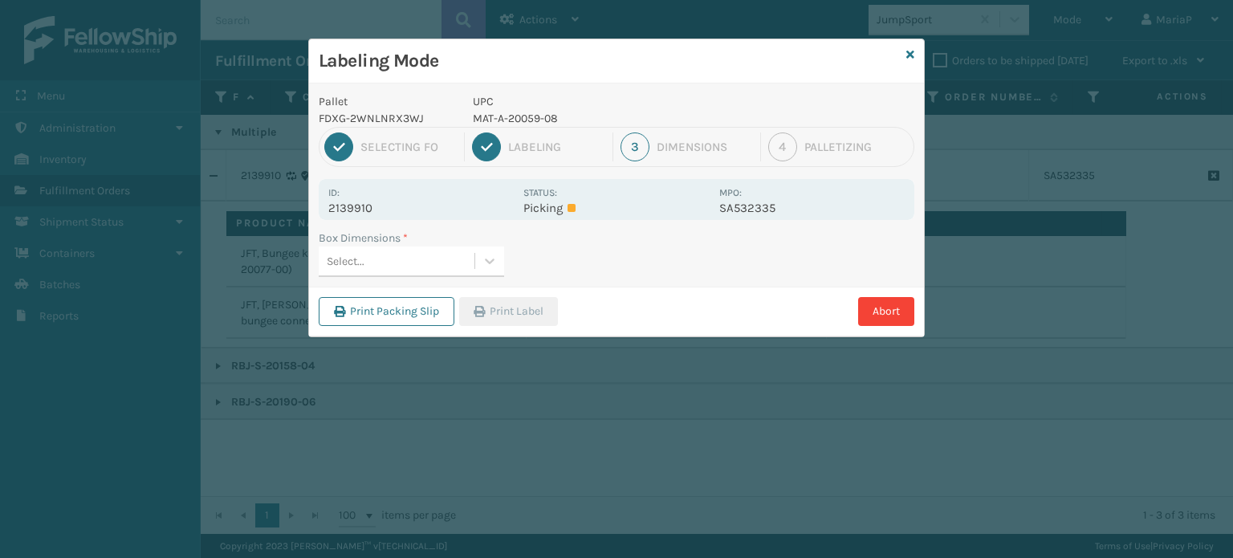
click at [459, 257] on div "Select..." at bounding box center [397, 261] width 156 height 26
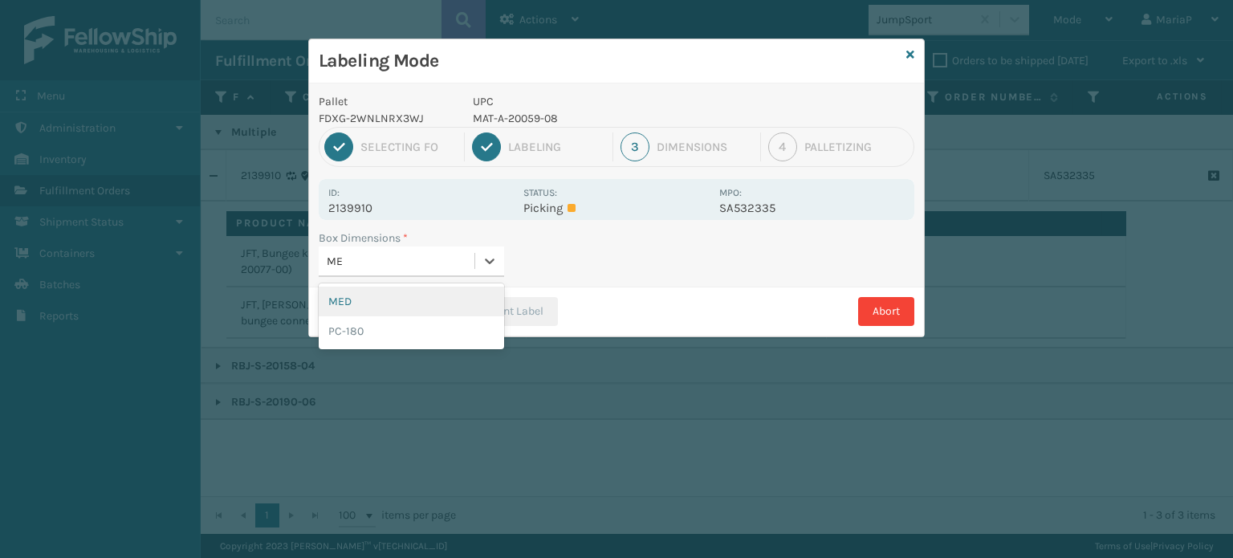
type input "MED"
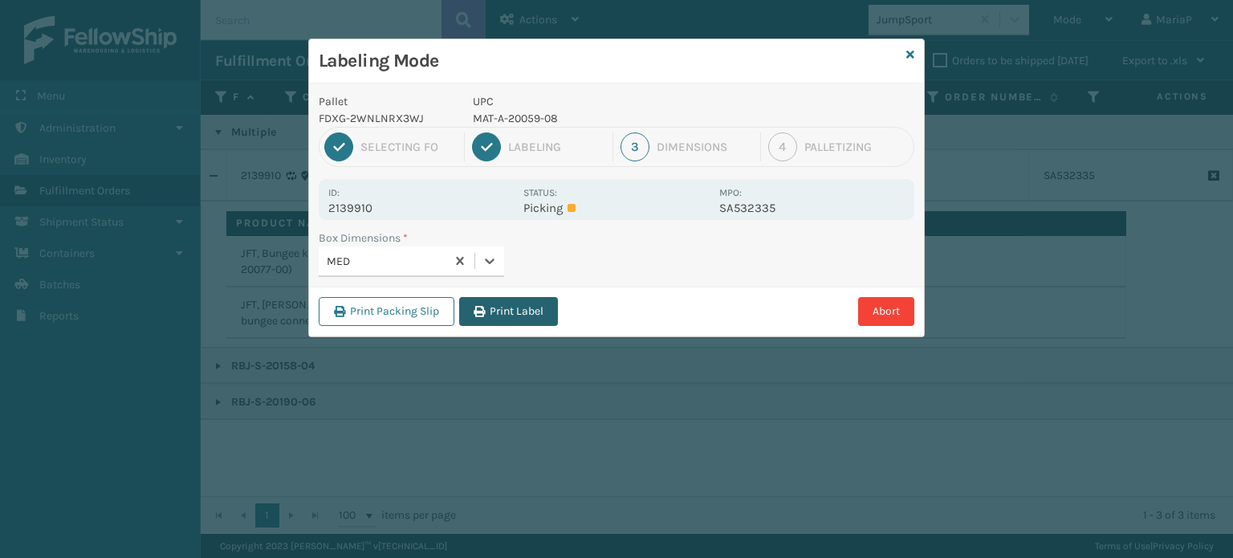
click at [487, 307] on button "Print Label" at bounding box center [508, 311] width 99 height 29
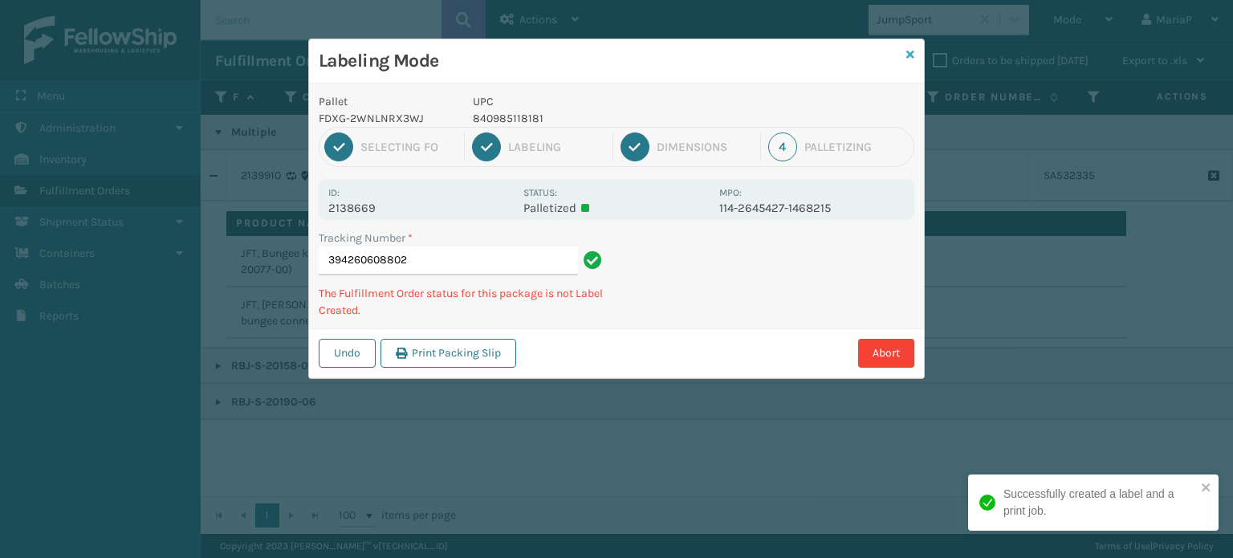
click at [910, 52] on icon at bounding box center [911, 54] width 8 height 11
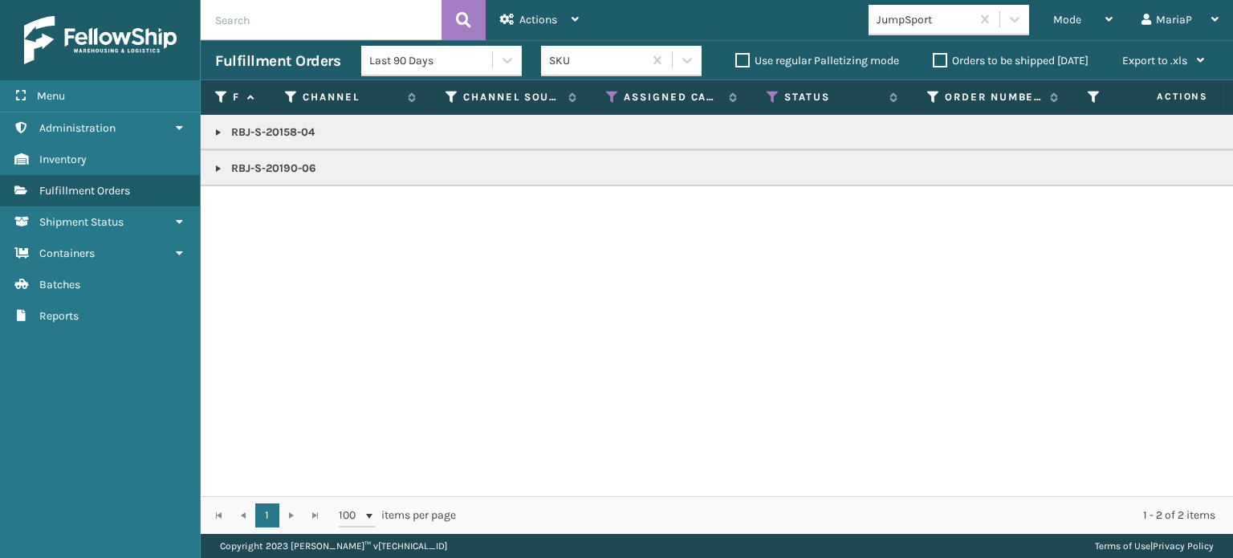
click at [915, 26] on div "JumpSport" at bounding box center [925, 19] width 96 height 17
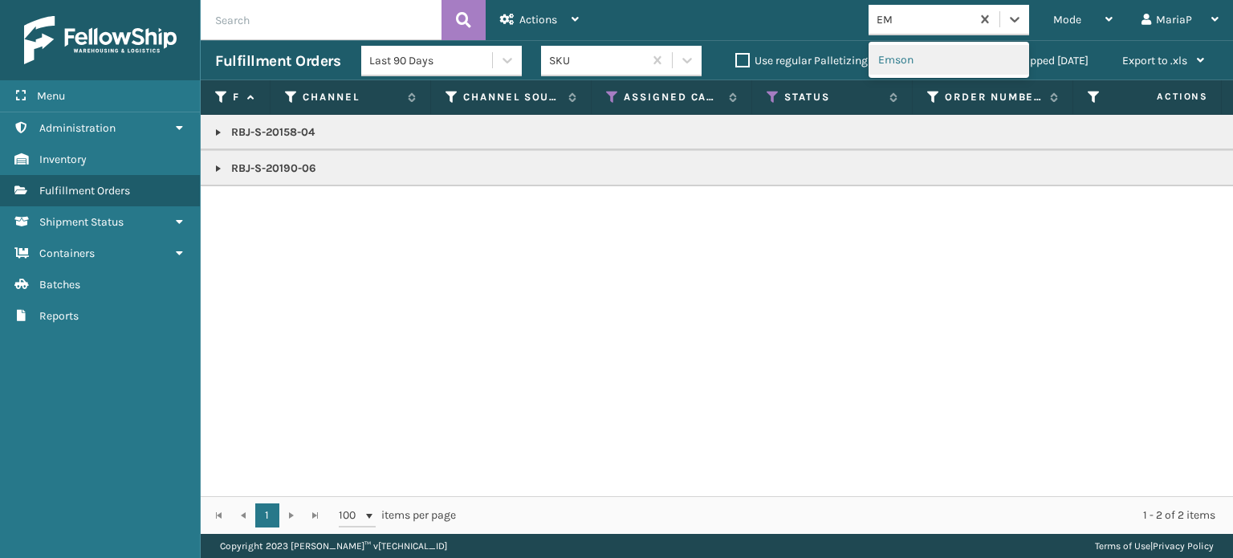
type input "EMS"
click at [905, 66] on div "Emson" at bounding box center [949, 60] width 161 height 30
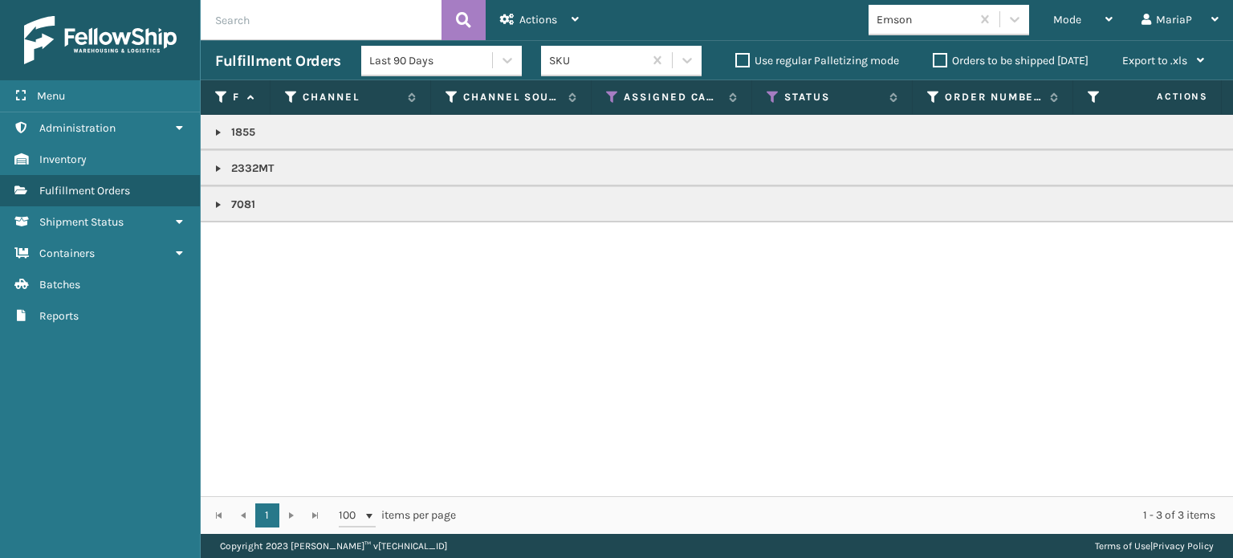
click at [222, 132] on link at bounding box center [218, 132] width 13 height 13
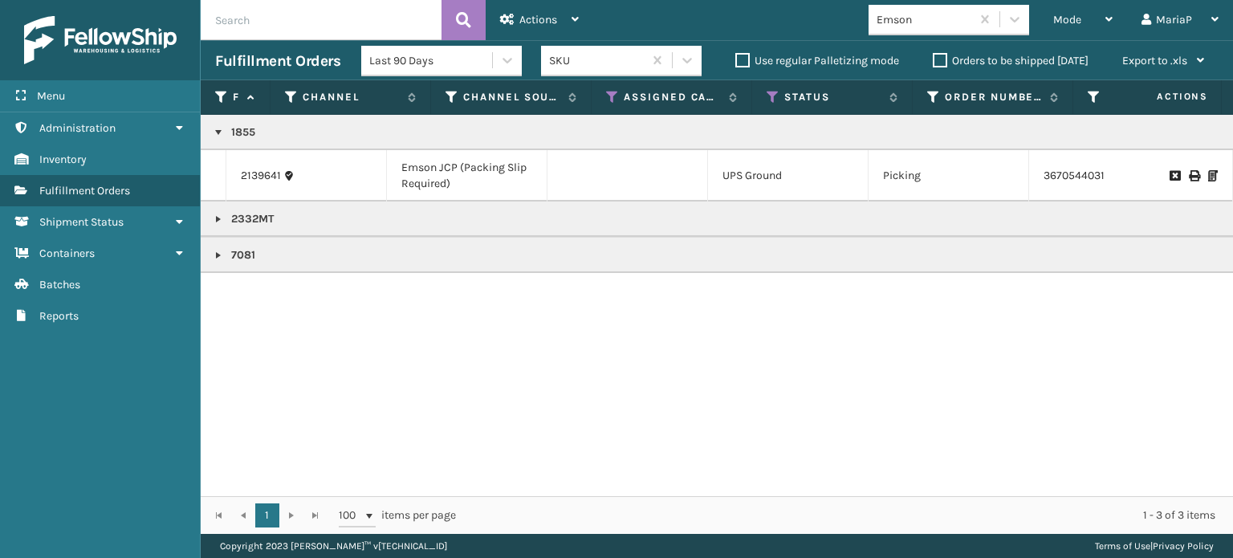
click at [1208, 173] on icon at bounding box center [1213, 175] width 10 height 11
click at [1076, 18] on span "Mode" at bounding box center [1067, 20] width 28 height 14
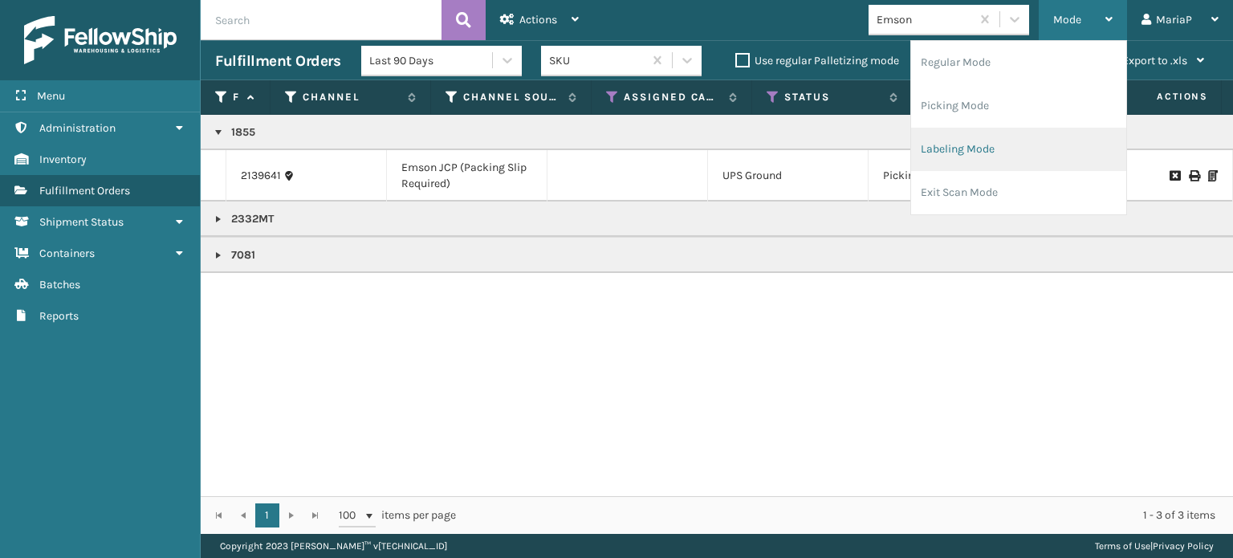
click at [931, 151] on li "Labeling Mode" at bounding box center [1018, 149] width 215 height 43
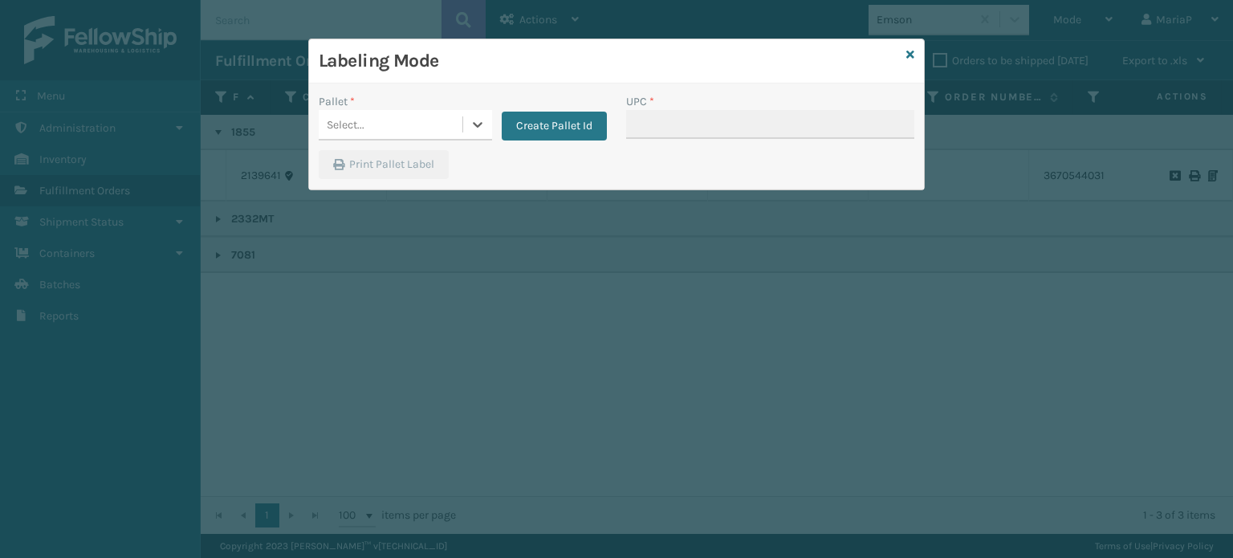
click at [405, 132] on div "Select..." at bounding box center [391, 125] width 144 height 26
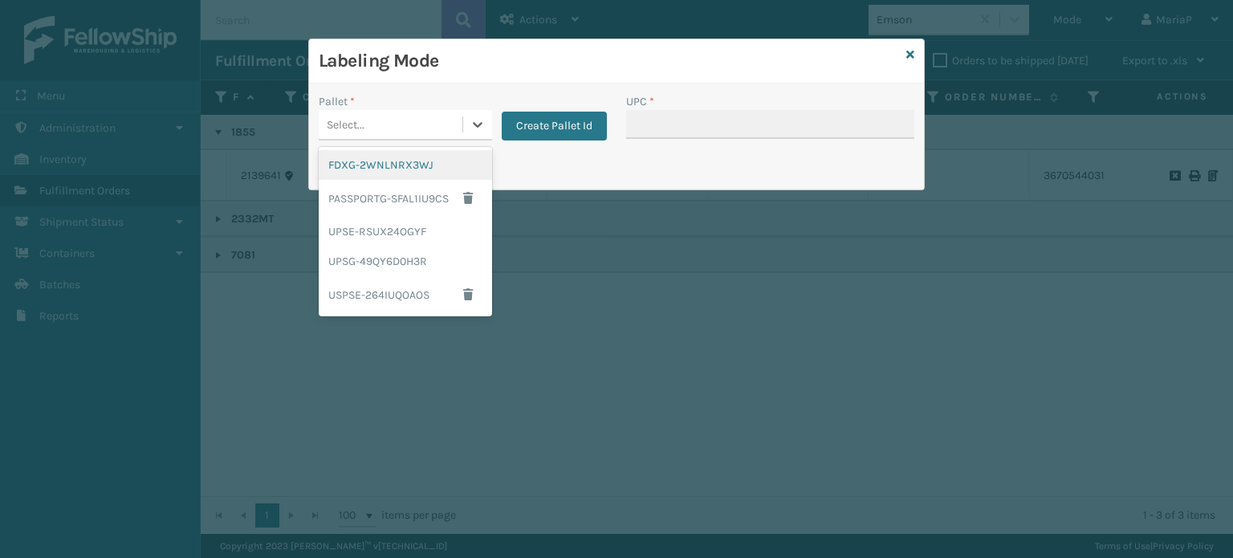
click at [413, 155] on div "FDXG-2WNLNRX3WJ" at bounding box center [405, 165] width 173 height 30
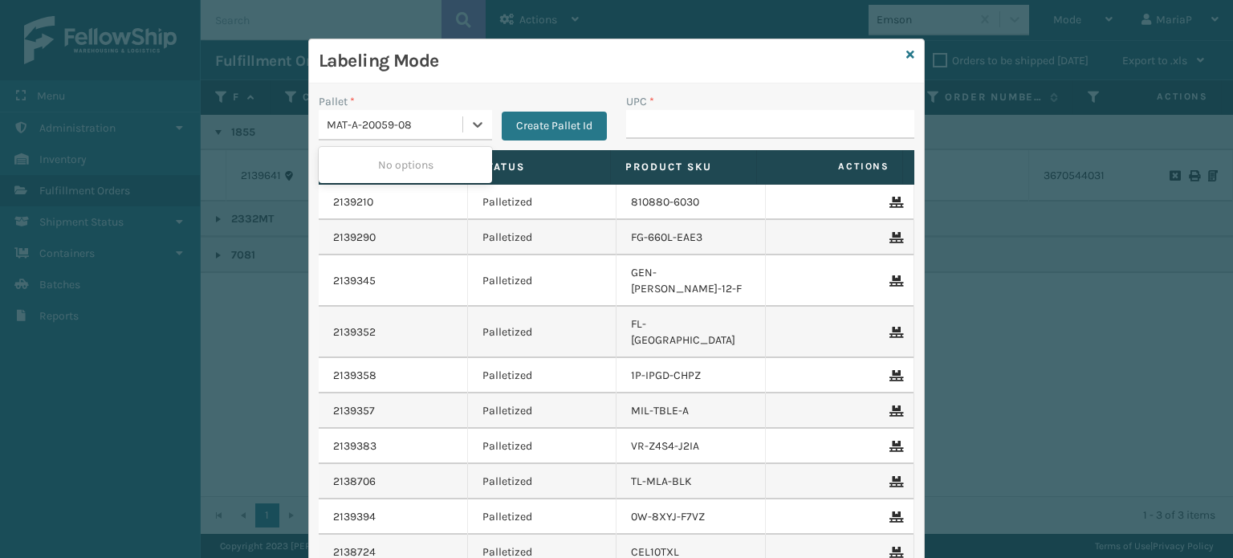
type input "MAT-A-20059-08"
click at [709, 116] on input "UPC *" at bounding box center [770, 124] width 288 height 29
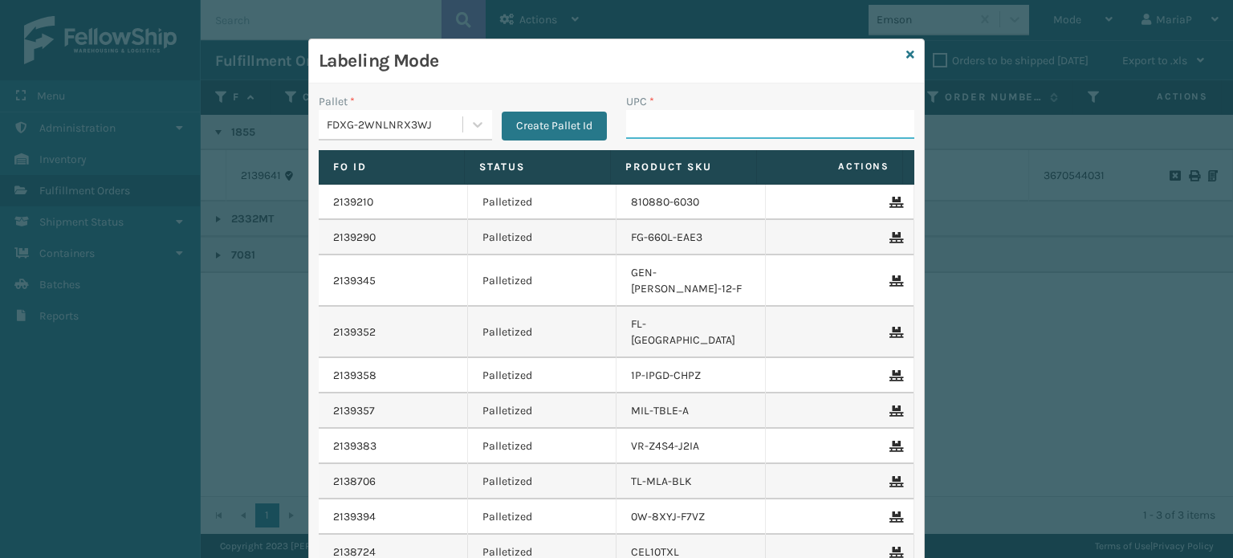
paste input "MAT-A-20059-08"
type input "MAT-A-20059-08"
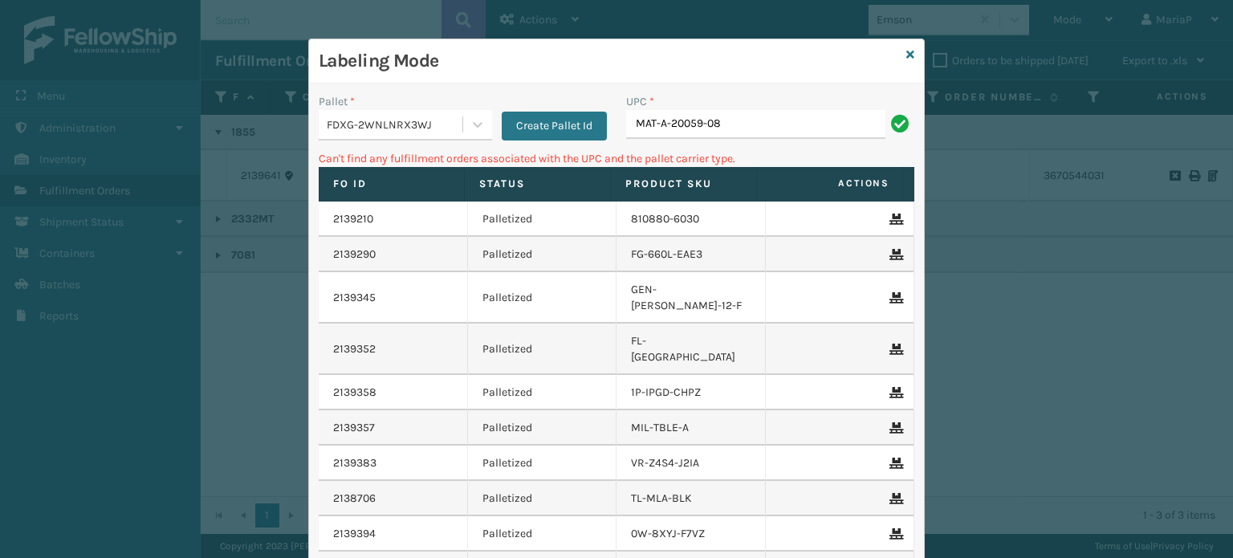
click at [709, 115] on input "MAT-A-20059-08" at bounding box center [755, 124] width 259 height 29
click at [722, 118] on input "MAT-A-20059-08" at bounding box center [755, 124] width 259 height 29
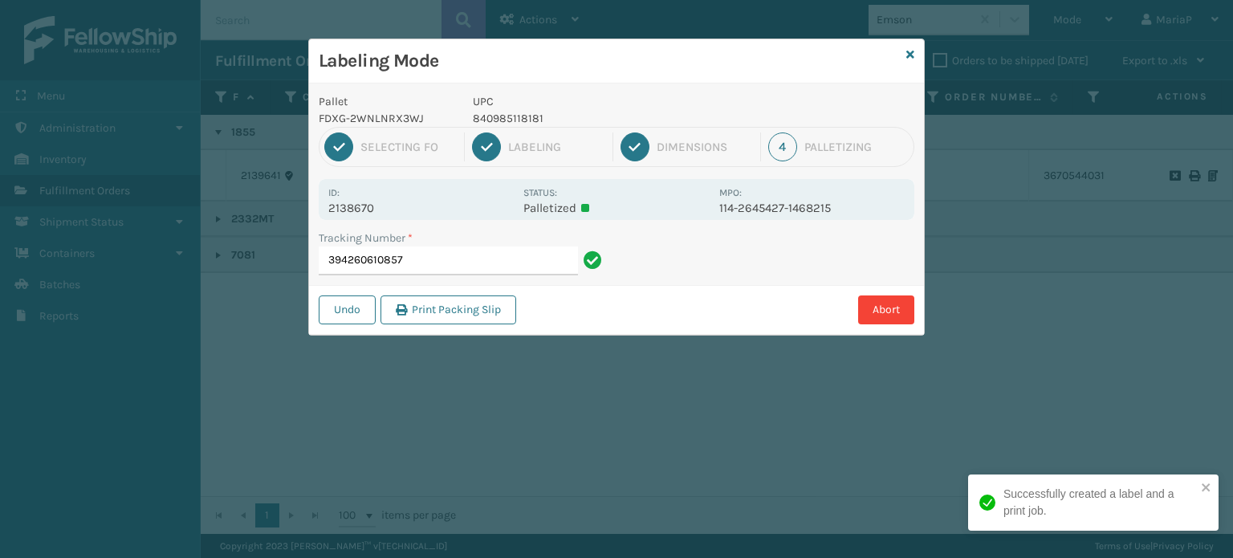
click at [721, 115] on div "Pallet FDXG-2WNLNRX3WJ UPC 840985118181" at bounding box center [616, 110] width 615 height 34
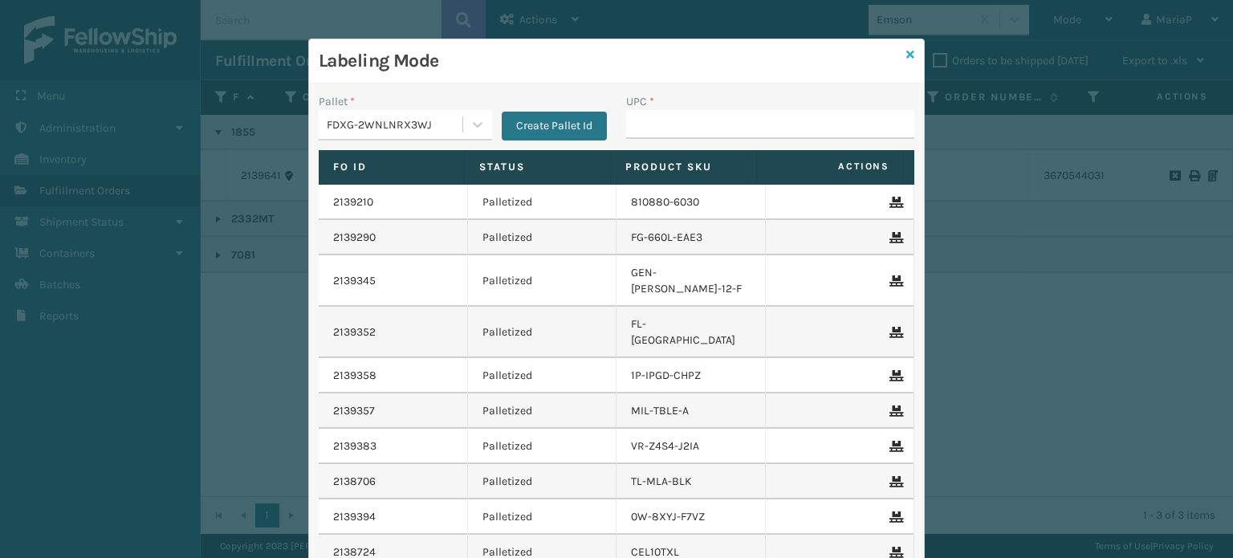
click at [907, 52] on icon at bounding box center [911, 54] width 8 height 11
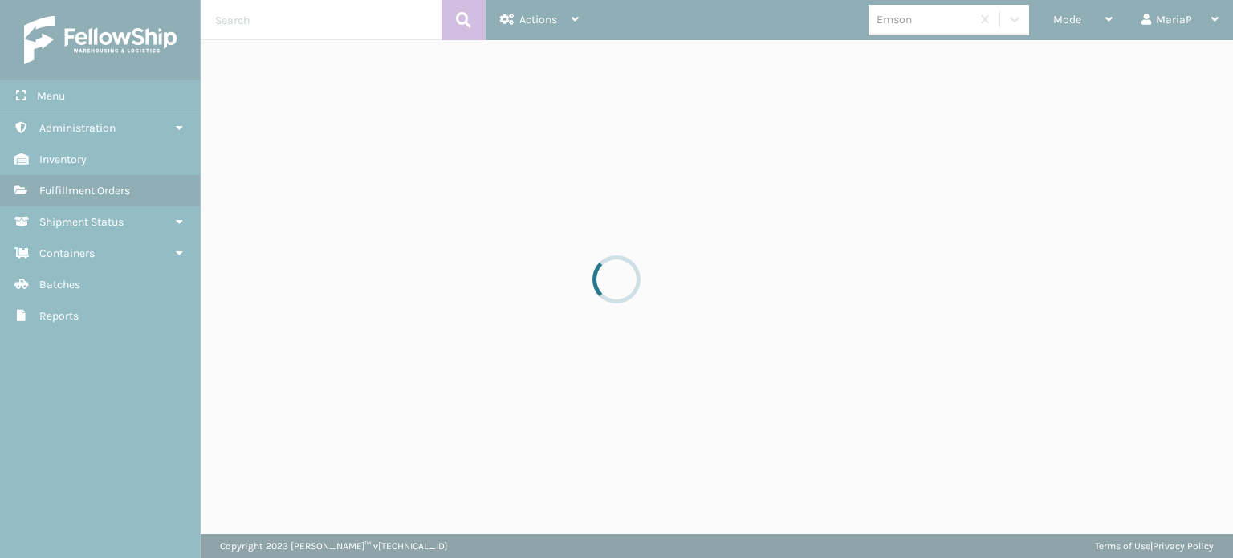
click at [906, 33] on div at bounding box center [616, 279] width 1233 height 558
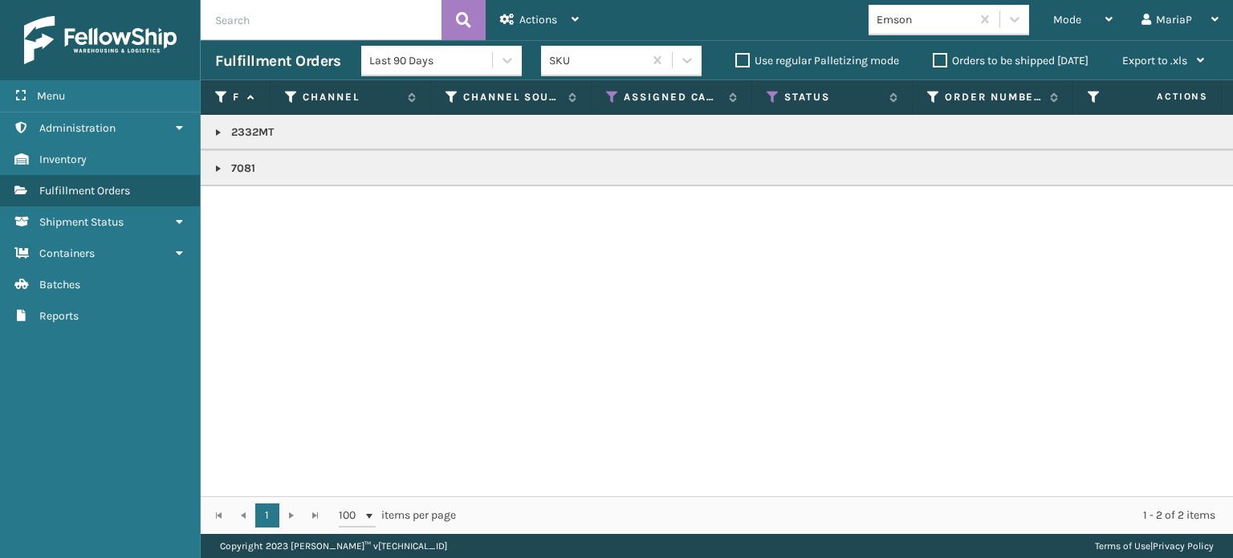
click at [910, 29] on div "Emson" at bounding box center [920, 19] width 102 height 26
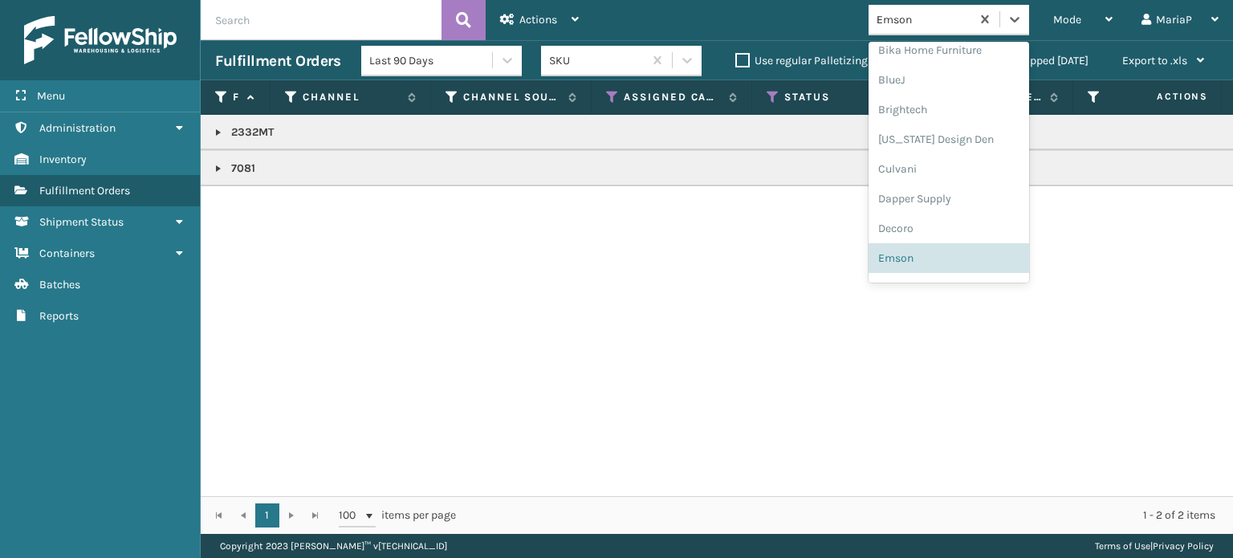
scroll to position [70, 0]
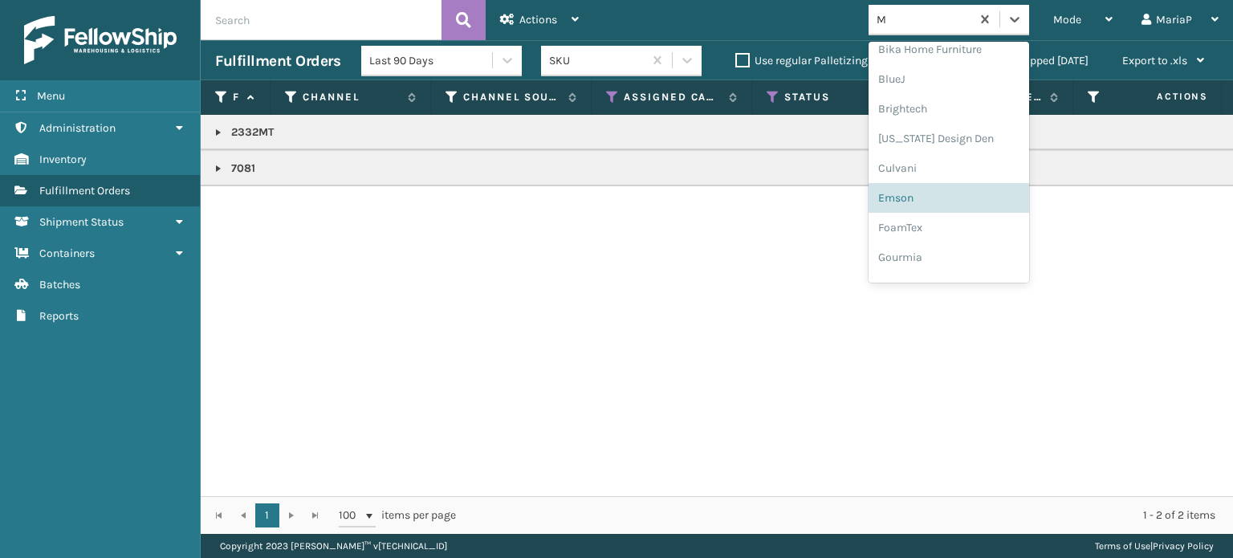
type input "MI"
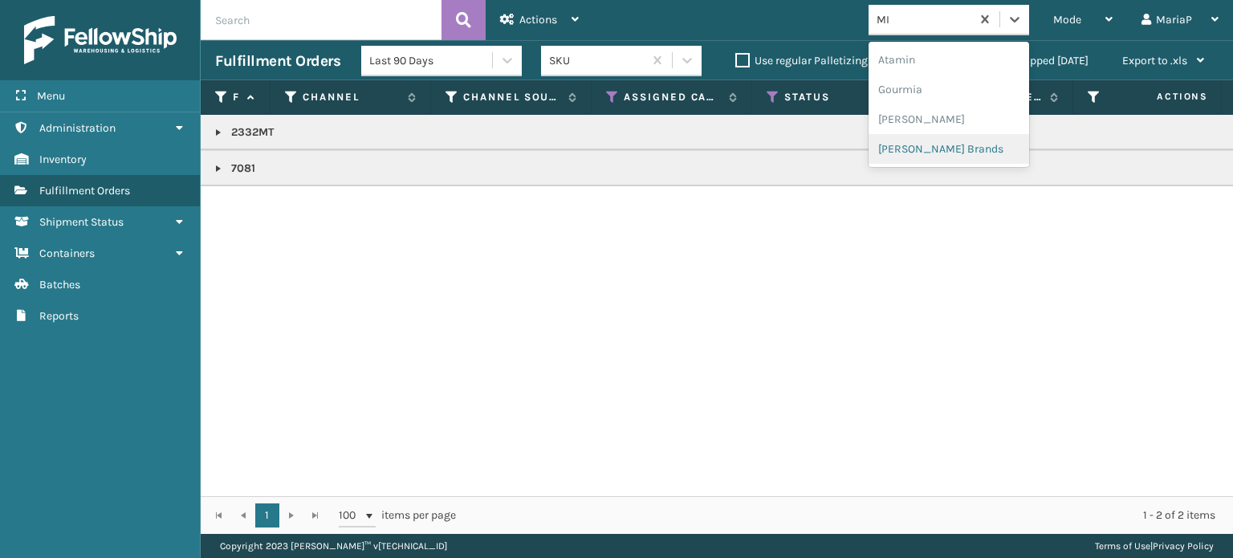
click at [916, 146] on div "[PERSON_NAME] Brands" at bounding box center [949, 149] width 161 height 30
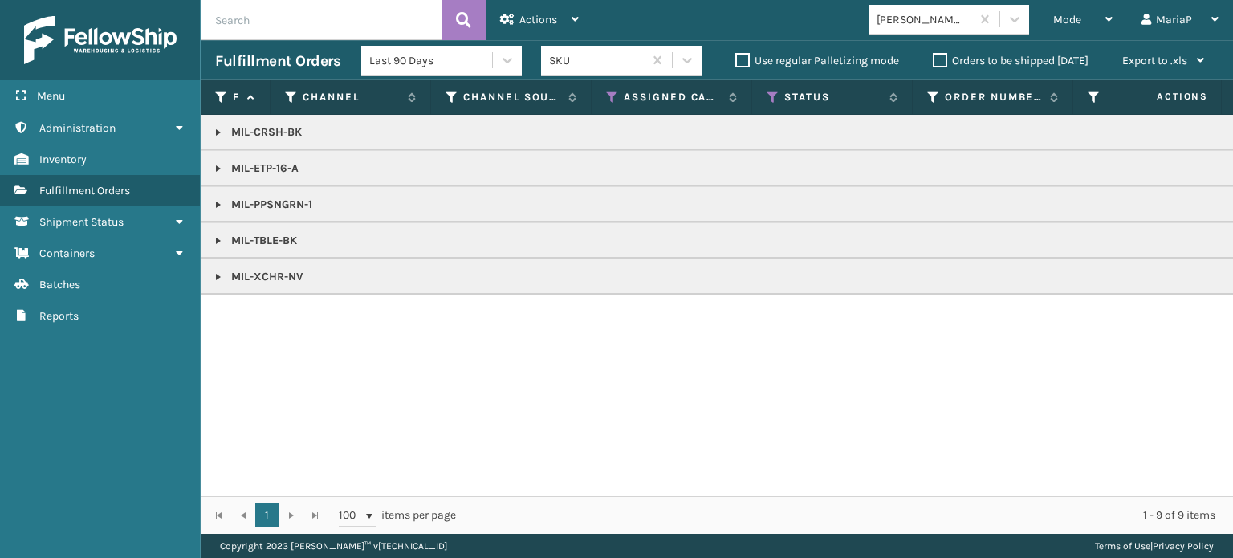
click at [224, 237] on link at bounding box center [218, 240] width 13 height 13
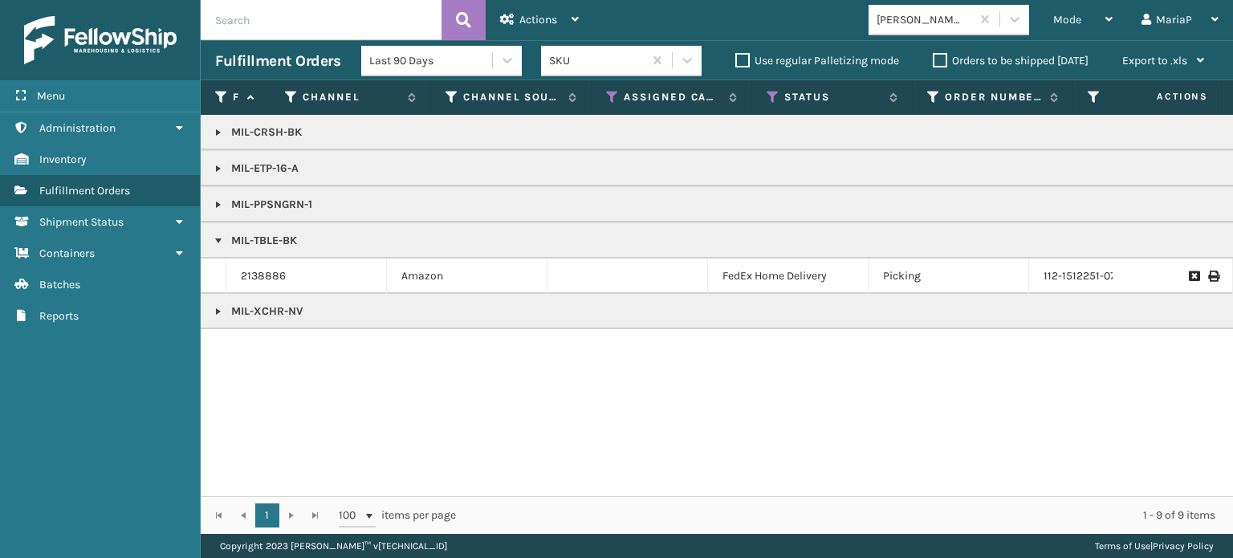
click at [218, 238] on link at bounding box center [218, 240] width 13 height 13
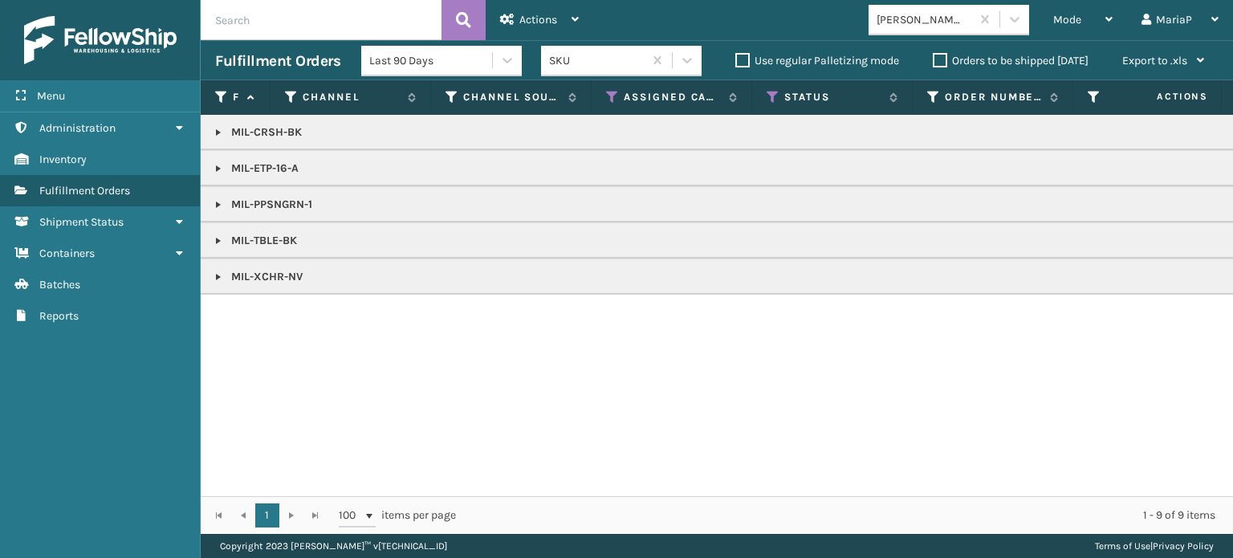
click at [221, 237] on link at bounding box center [218, 240] width 13 height 13
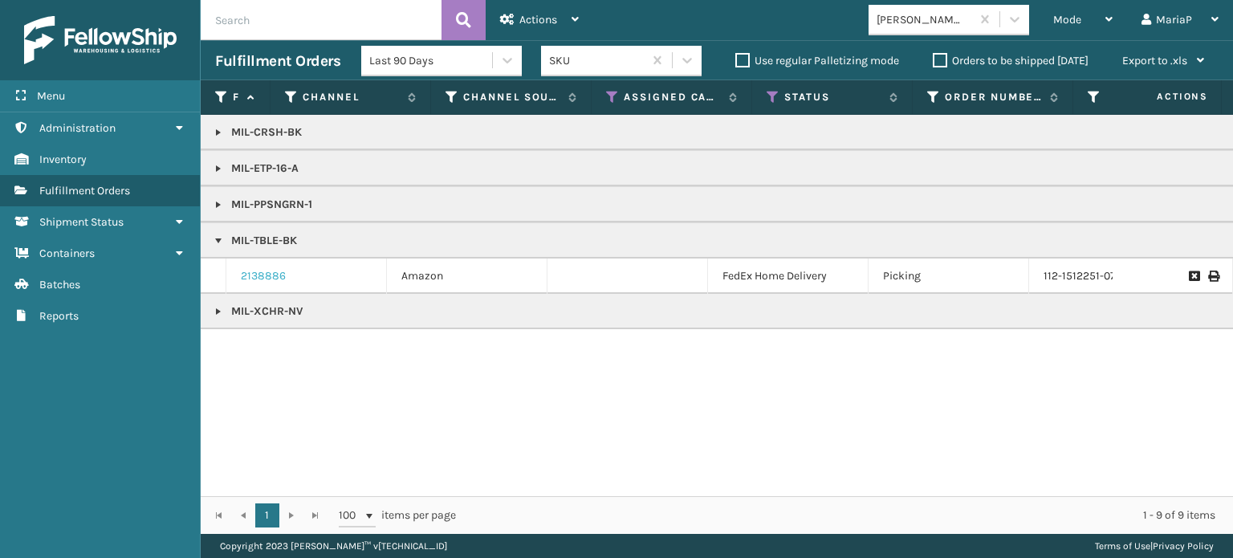
click at [255, 278] on link "2138886" at bounding box center [263, 276] width 45 height 16
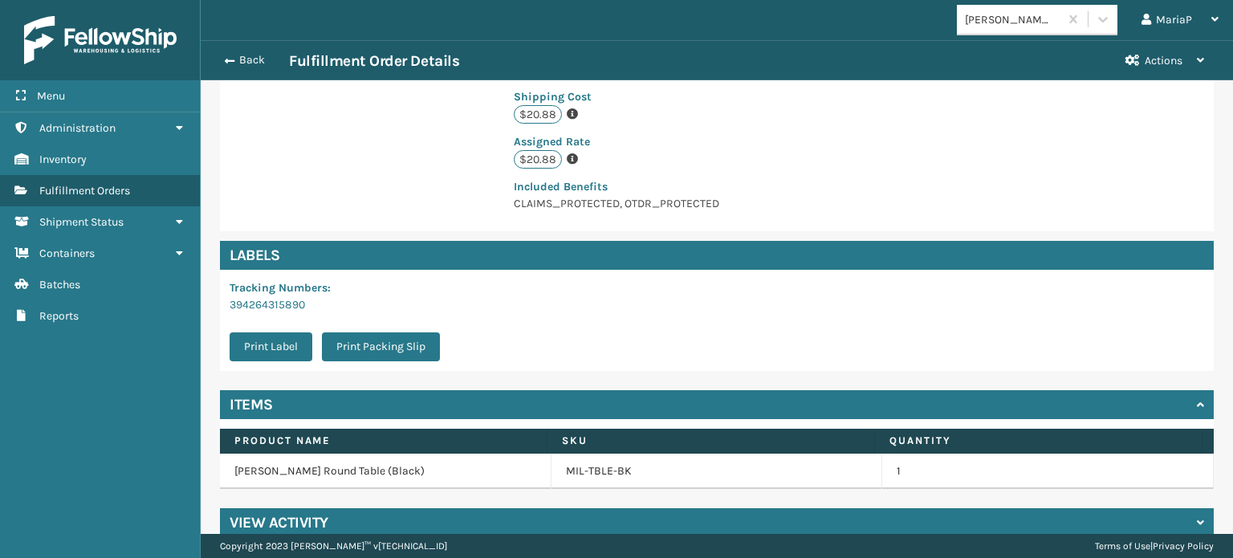
scroll to position [406, 0]
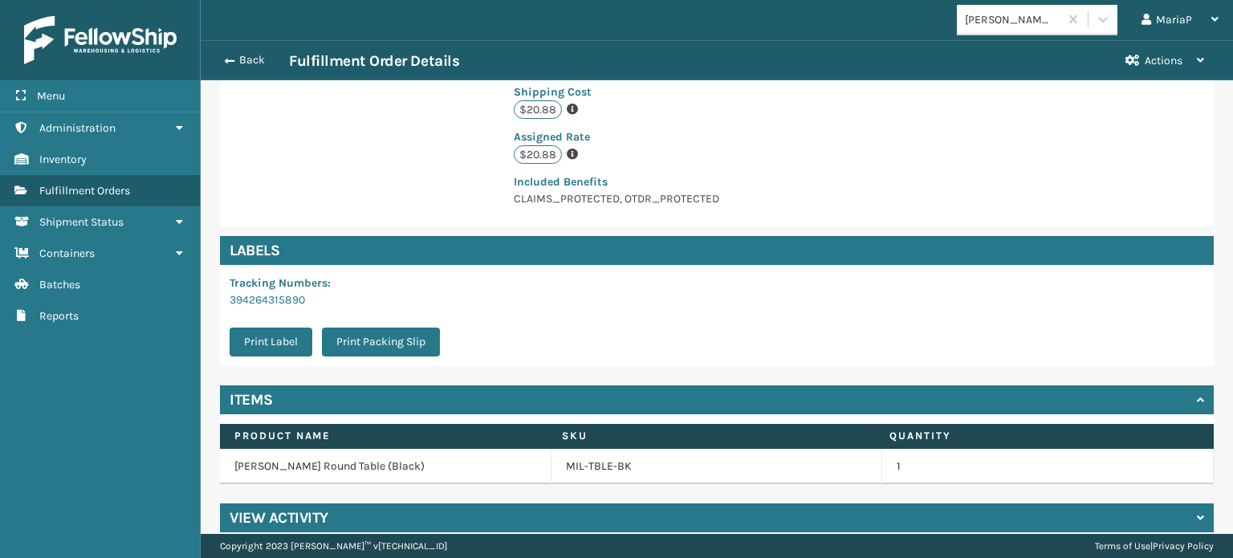
click at [624, 458] on div "MIL-TBLE-BK" at bounding box center [717, 466] width 302 height 16
drag, startPoint x: 552, startPoint y: 439, endPoint x: 567, endPoint y: 446, distance: 16.2
click at [553, 449] on td "MIL-TBLE-BK" at bounding box center [718, 466] width 332 height 35
click at [578, 458] on link "MIL-TBLE-BK" at bounding box center [599, 466] width 66 height 16
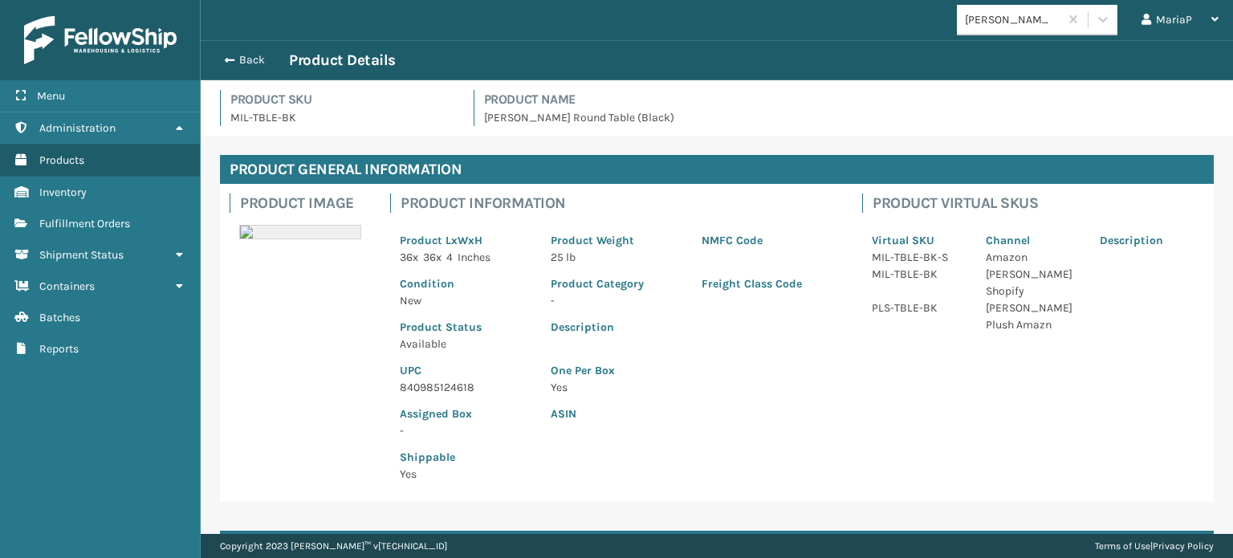
click at [457, 381] on p "840985124618" at bounding box center [466, 387] width 132 height 17
copy p "840985124618"
click at [242, 58] on button "Back" at bounding box center [252, 60] width 74 height 14
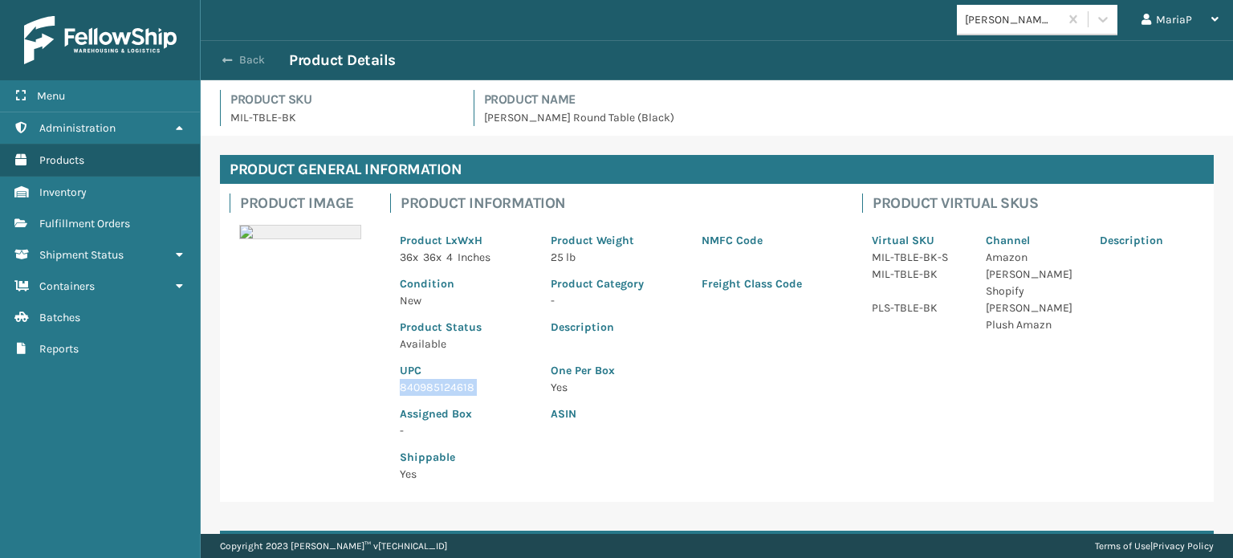
click at [242, 58] on button "Back" at bounding box center [252, 60] width 74 height 14
click at [242, 59] on button "Back" at bounding box center [252, 60] width 74 height 14
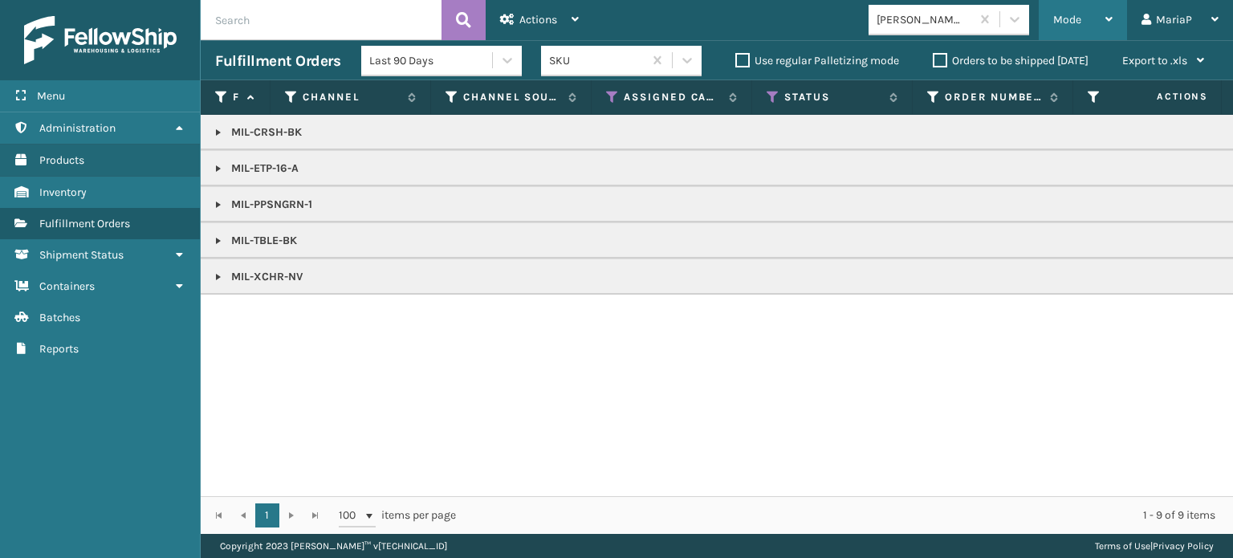
click at [1074, 15] on span "Mode" at bounding box center [1067, 20] width 28 height 14
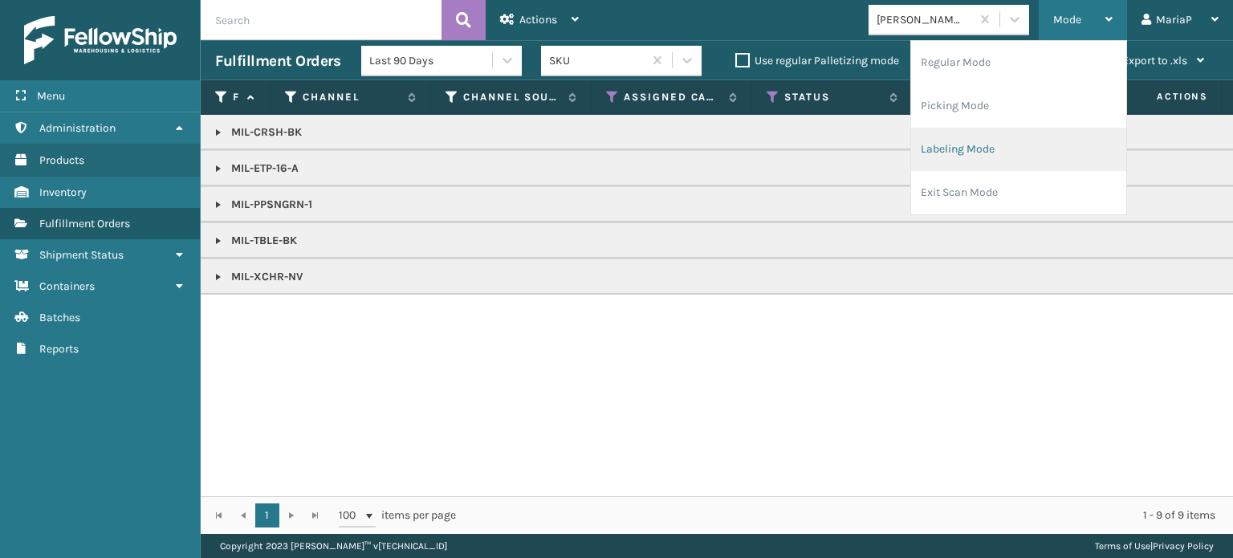
click at [1030, 147] on li "Labeling Mode" at bounding box center [1018, 149] width 215 height 43
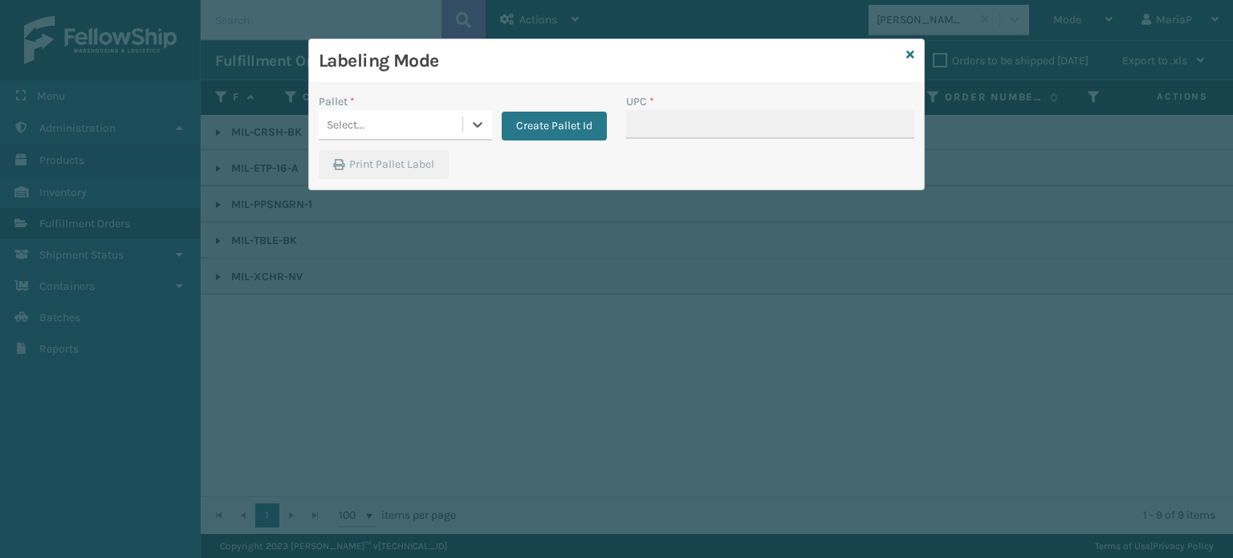
click at [382, 120] on div "Select..." at bounding box center [391, 125] width 144 height 26
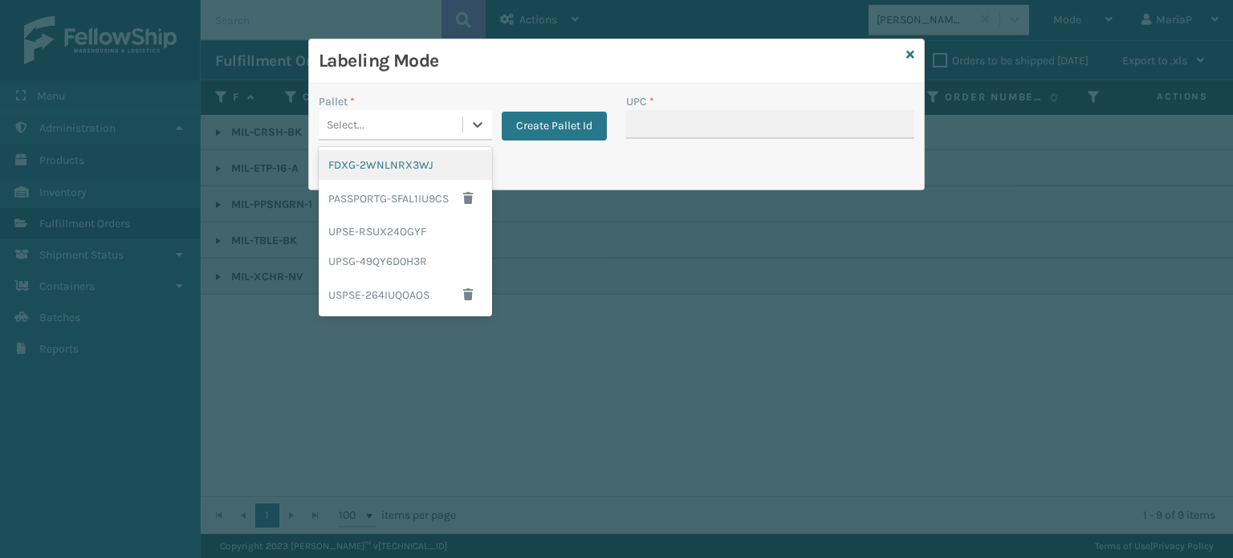
click at [414, 164] on div "FDXG-2WNLNRX3WJ" at bounding box center [405, 165] width 173 height 30
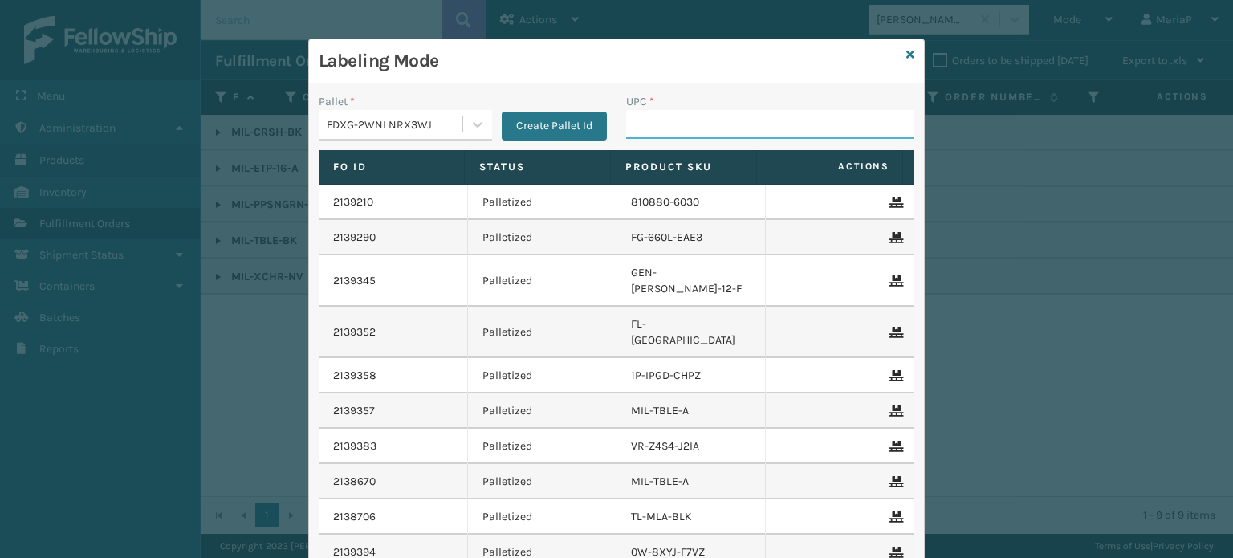
click at [671, 115] on input "UPC *" at bounding box center [770, 124] width 288 height 29
paste input "840985124618"
type input "840985124618"
click at [896, 51] on div "Labeling Mode" at bounding box center [616, 61] width 615 height 44
click at [907, 51] on icon at bounding box center [911, 54] width 8 height 11
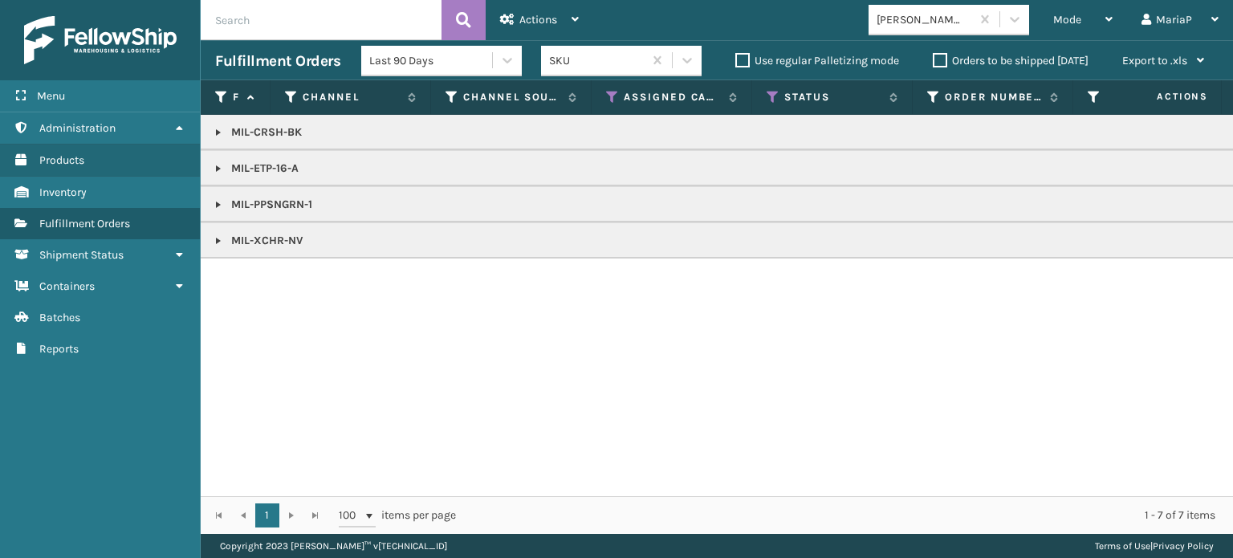
click at [215, 240] on link at bounding box center [218, 240] width 13 height 13
click at [1073, 15] on span "Mode" at bounding box center [1067, 20] width 28 height 14
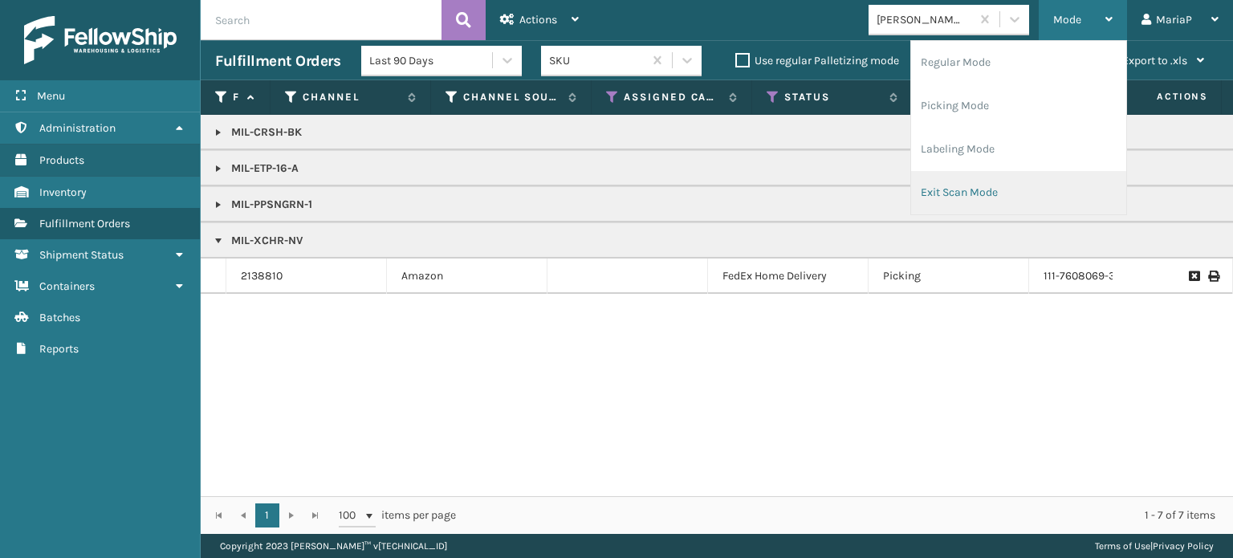
click at [1013, 179] on li "Exit Scan Mode" at bounding box center [1018, 192] width 215 height 43
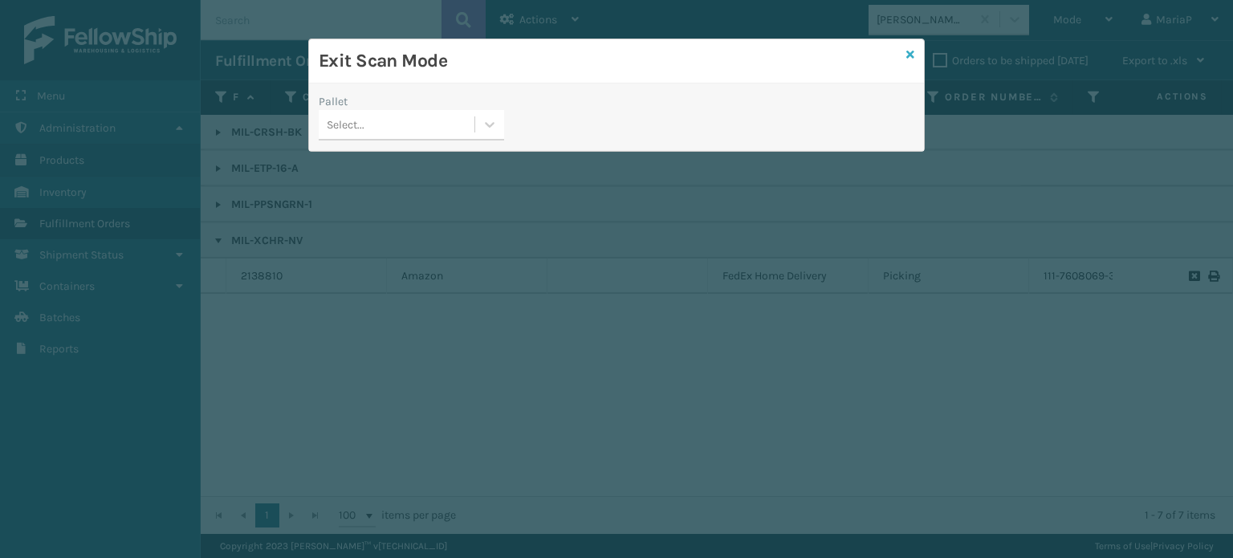
click at [913, 56] on icon at bounding box center [911, 54] width 8 height 11
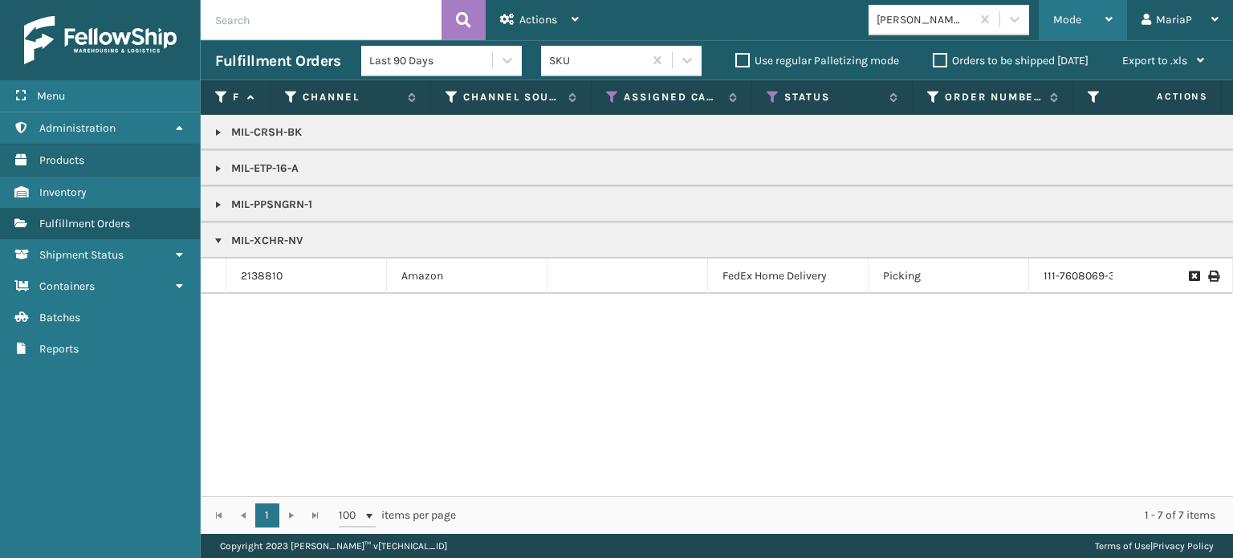
drag, startPoint x: 1053, startPoint y: 18, endPoint x: 1070, endPoint y: 35, distance: 24.4
click at [1056, 18] on div "Mode Regular Mode Picking Mode Labeling Mode Exit Scan Mode" at bounding box center [1083, 20] width 88 height 40
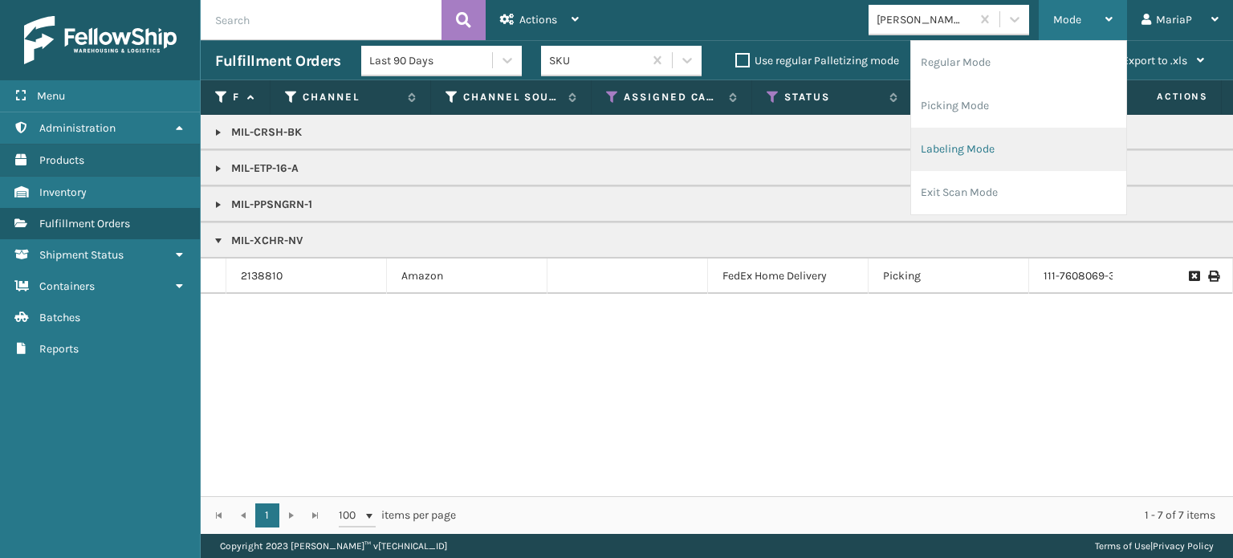
click at [1002, 140] on li "Labeling Mode" at bounding box center [1018, 149] width 215 height 43
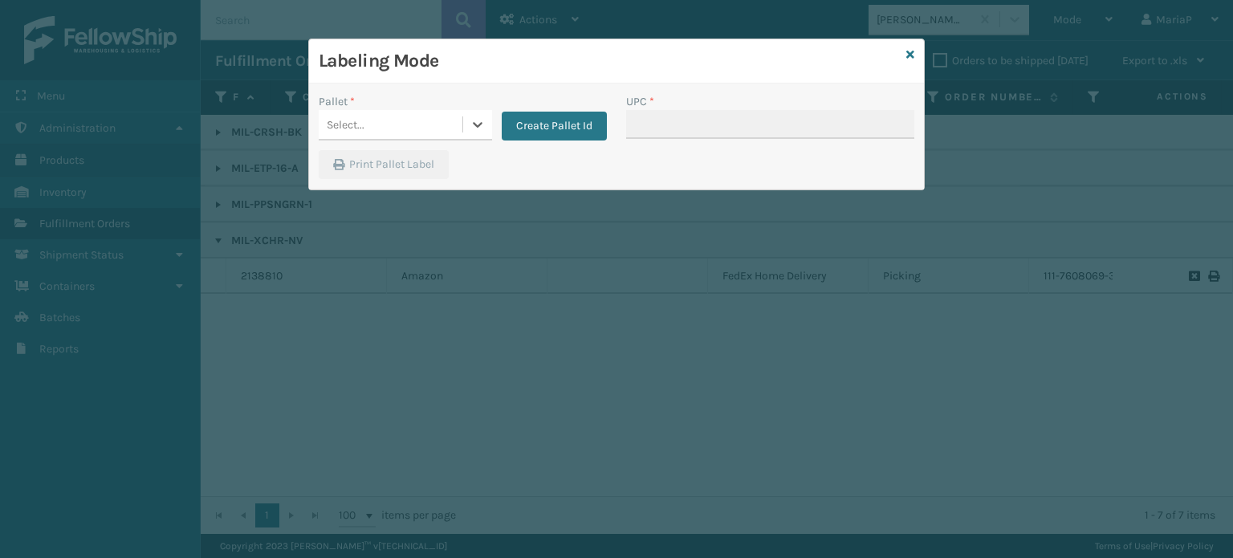
click at [457, 121] on div "Select..." at bounding box center [391, 125] width 144 height 26
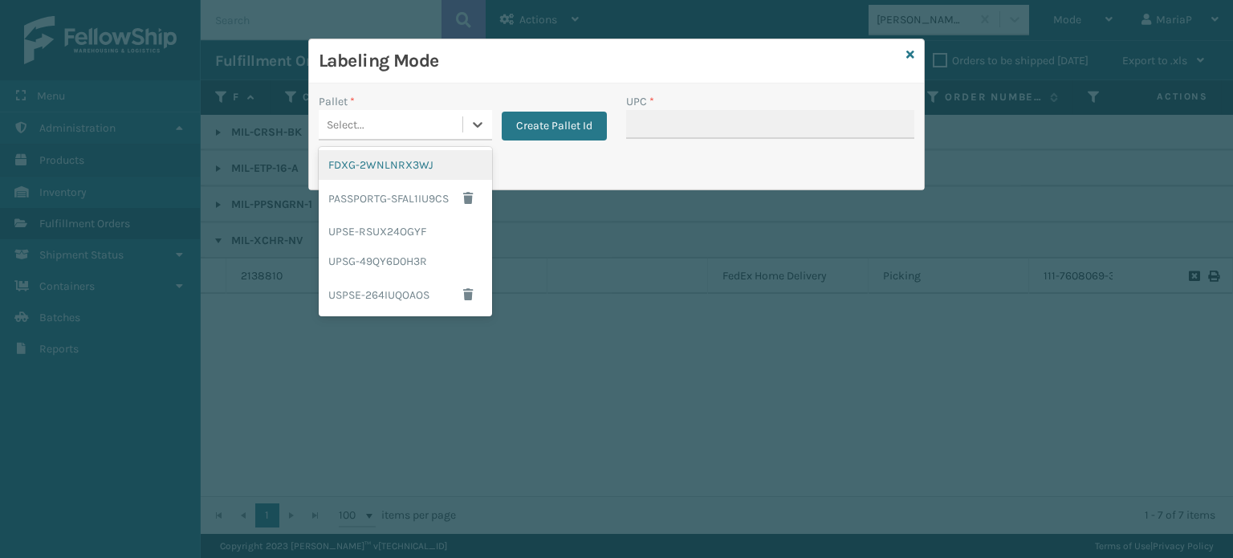
drag, startPoint x: 426, startPoint y: 159, endPoint x: 515, endPoint y: 132, distance: 93.2
click at [427, 159] on div "FDXG-2WNLNRX3WJ" at bounding box center [405, 165] width 173 height 30
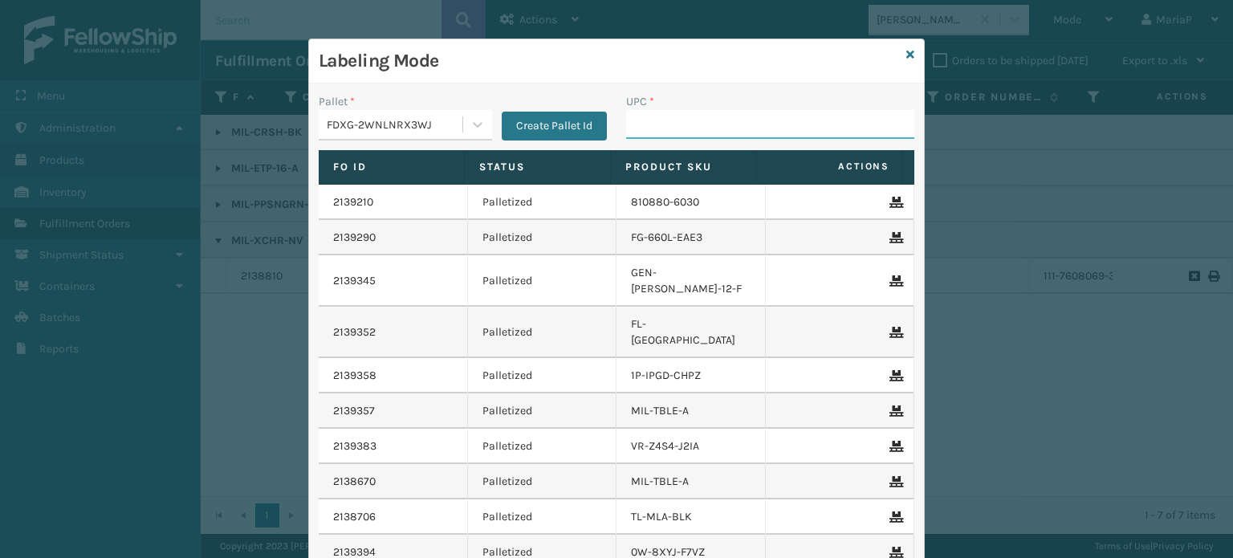
click at [668, 119] on input "UPC *" at bounding box center [770, 124] width 288 height 29
click at [907, 57] on icon at bounding box center [911, 54] width 8 height 11
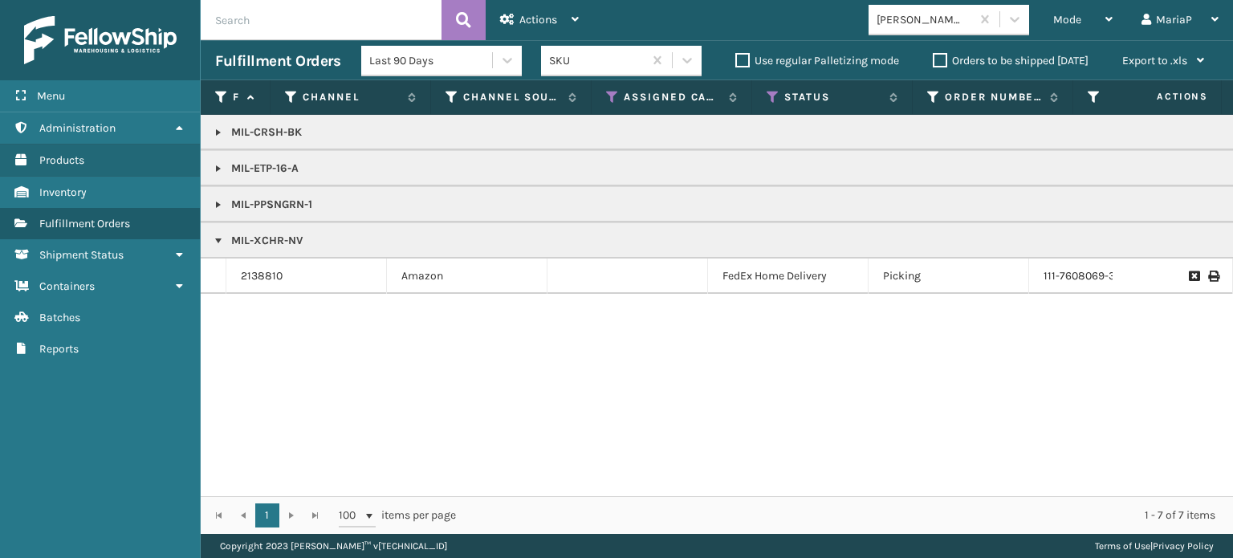
click at [239, 275] on td "2138810" at bounding box center [306, 276] width 161 height 35
click at [263, 282] on link "2138810" at bounding box center [262, 276] width 42 height 16
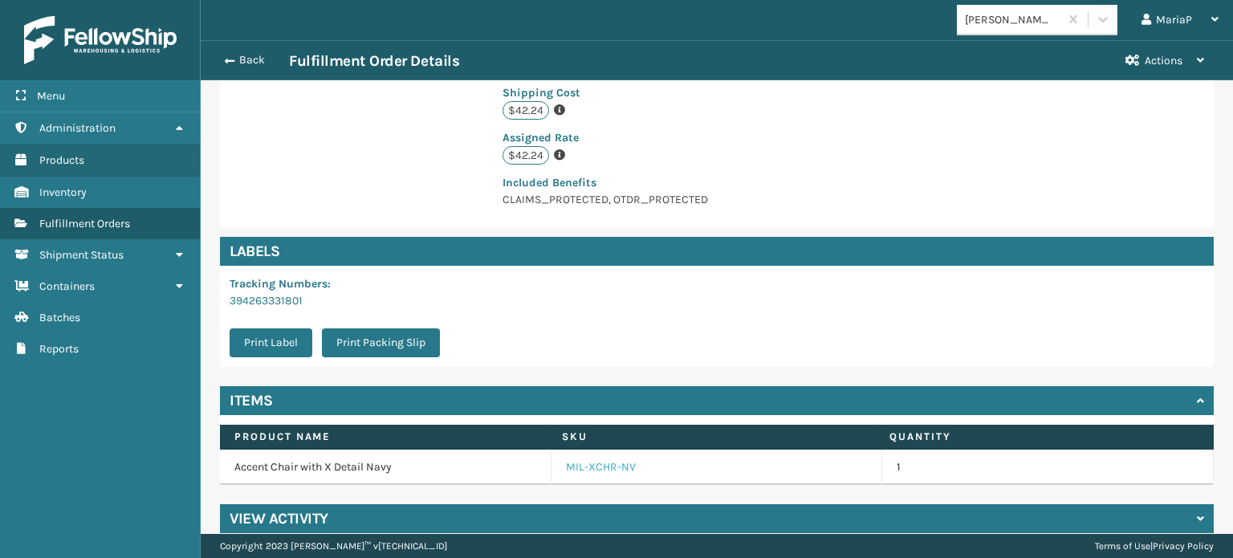
scroll to position [406, 0]
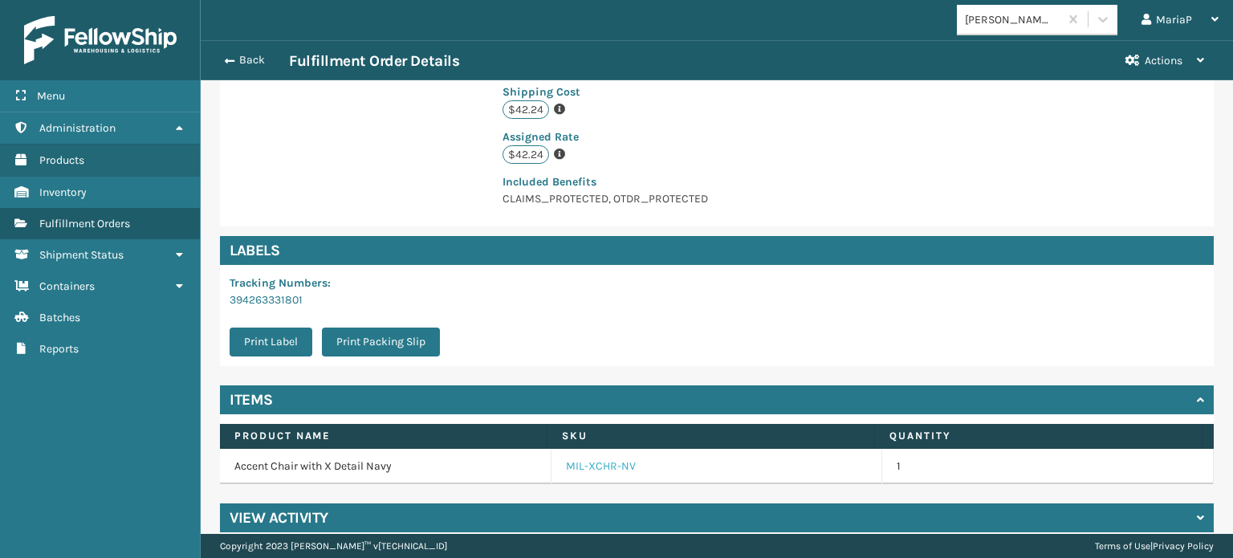
click at [586, 458] on link "MIL-XCHR-NV" at bounding box center [601, 466] width 70 height 16
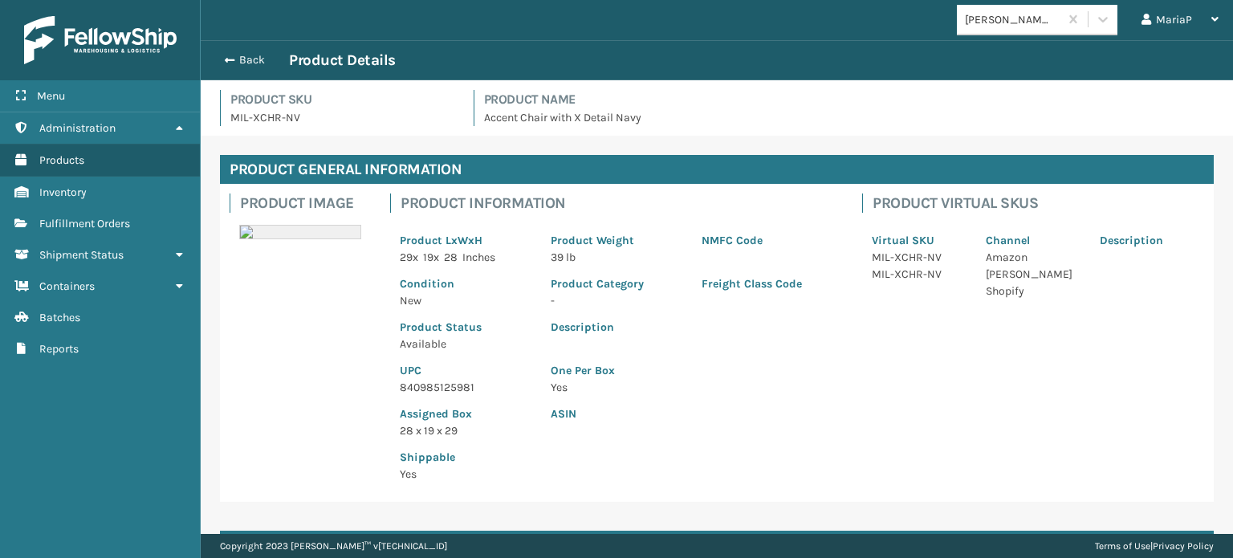
click at [434, 388] on p "840985125981" at bounding box center [466, 387] width 132 height 17
copy p "840985125981"
click at [229, 63] on span "button" at bounding box center [227, 60] width 10 height 11
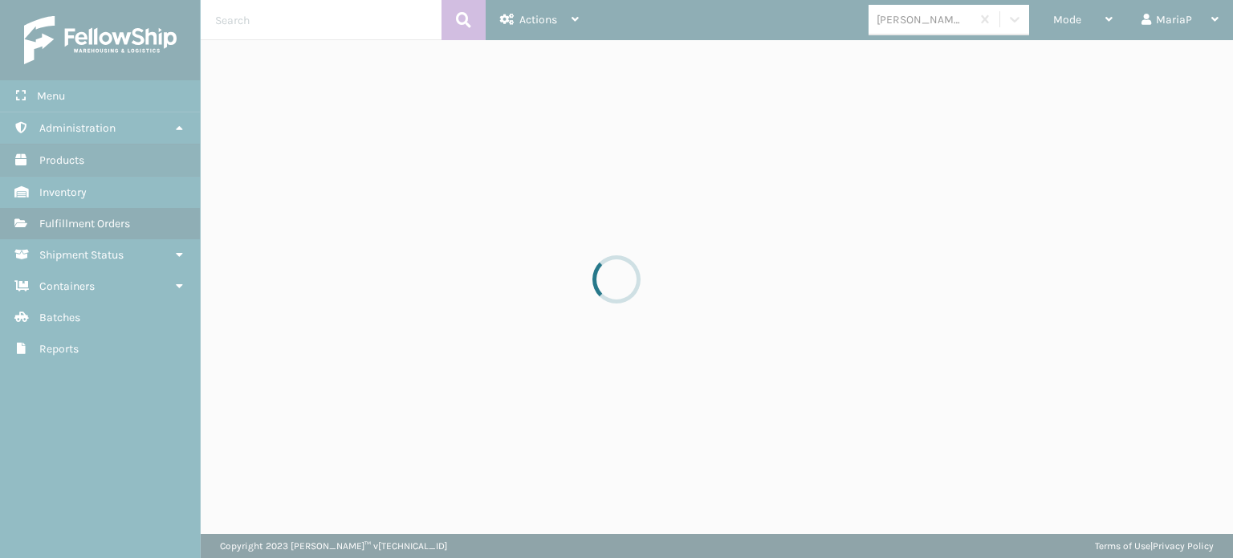
click at [1098, 15] on div at bounding box center [616, 279] width 1233 height 558
click at [1077, 20] on div at bounding box center [616, 279] width 1233 height 558
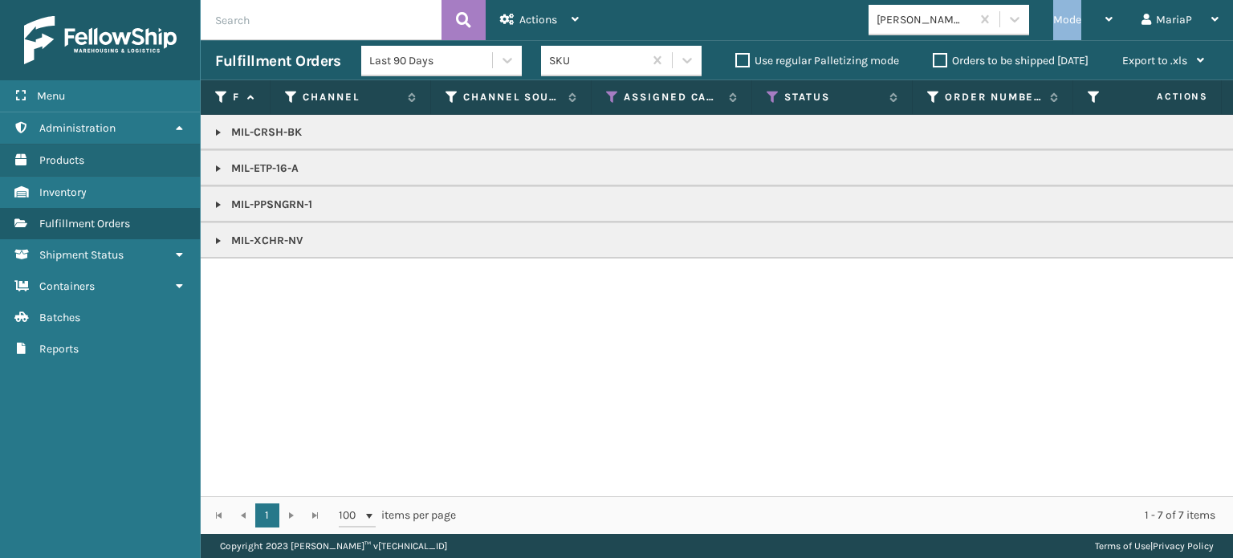
click at [1077, 20] on span "Mode" at bounding box center [1067, 20] width 28 height 14
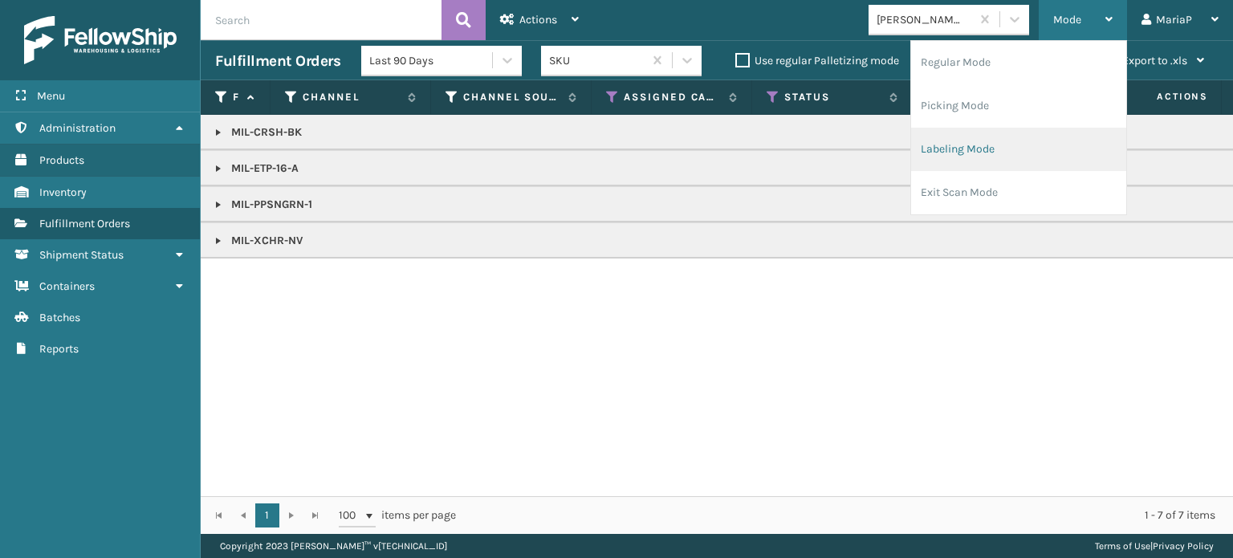
click at [1059, 147] on li "Labeling Mode" at bounding box center [1018, 149] width 215 height 43
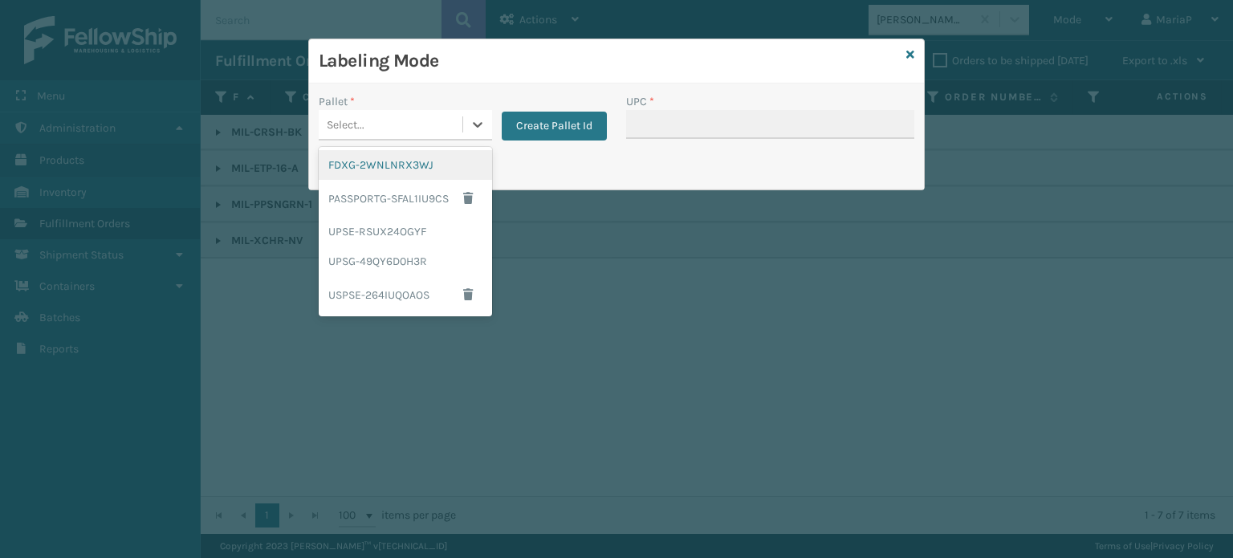
click at [434, 118] on div "Select..." at bounding box center [391, 125] width 144 height 26
click at [423, 160] on div "FDXG-2WNLNRX3WJ" at bounding box center [405, 165] width 173 height 30
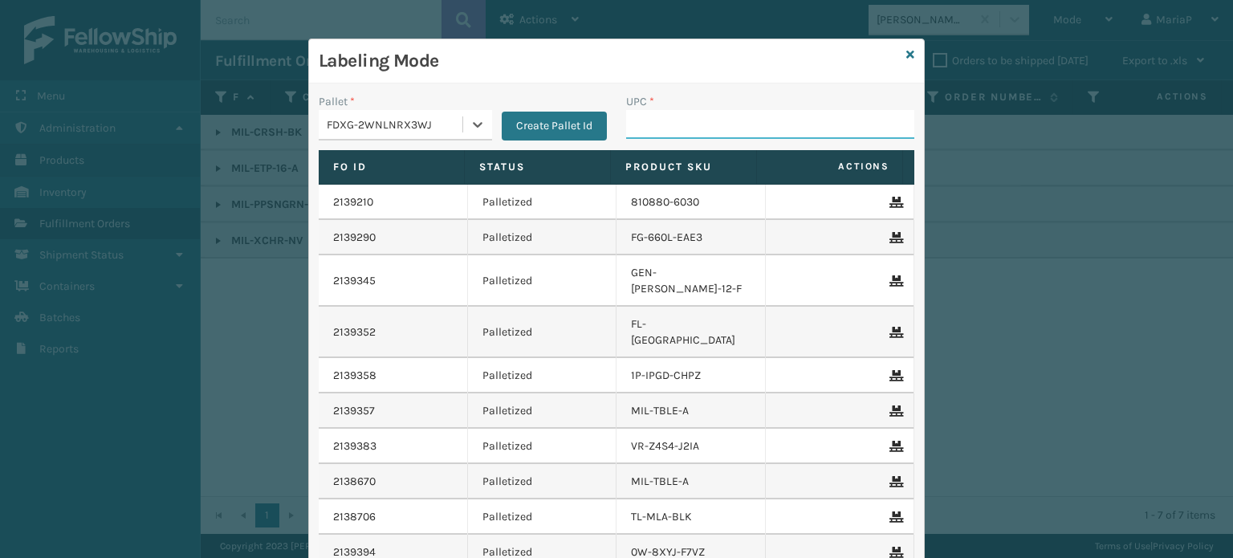
click at [691, 122] on input "UPC *" at bounding box center [770, 124] width 288 height 29
paste input "840985125981"
type input "840985125981"
type input "FL-OLVA-CRM"
type input "8539130008119"
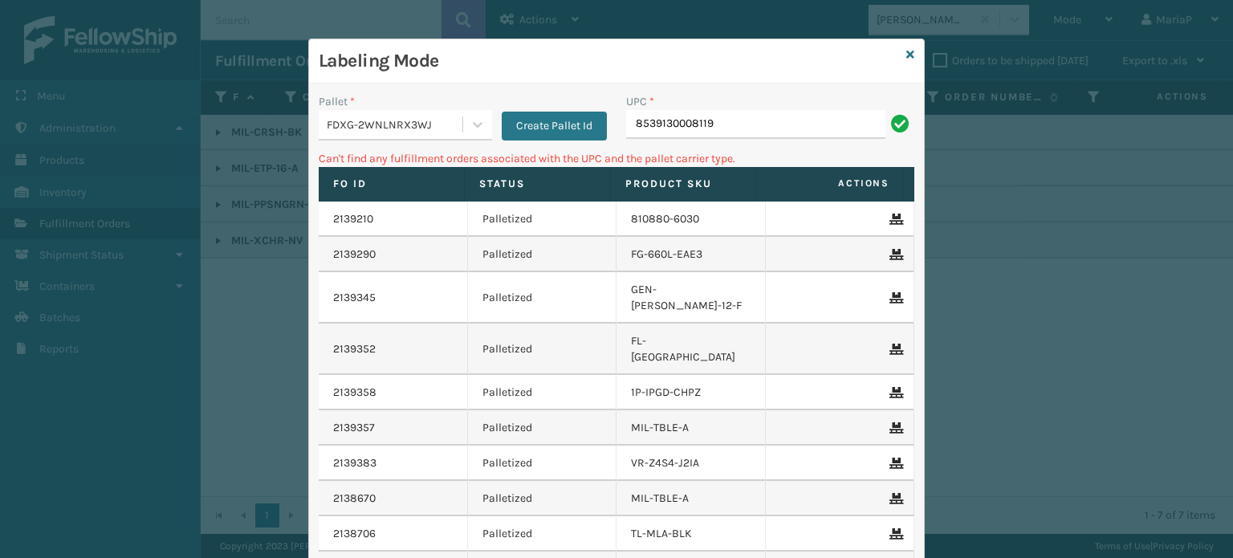
click at [657, 132] on input "8539130008119" at bounding box center [755, 124] width 259 height 29
click at [679, 128] on input "8539130008119" at bounding box center [755, 124] width 259 height 29
type input "853913008119"
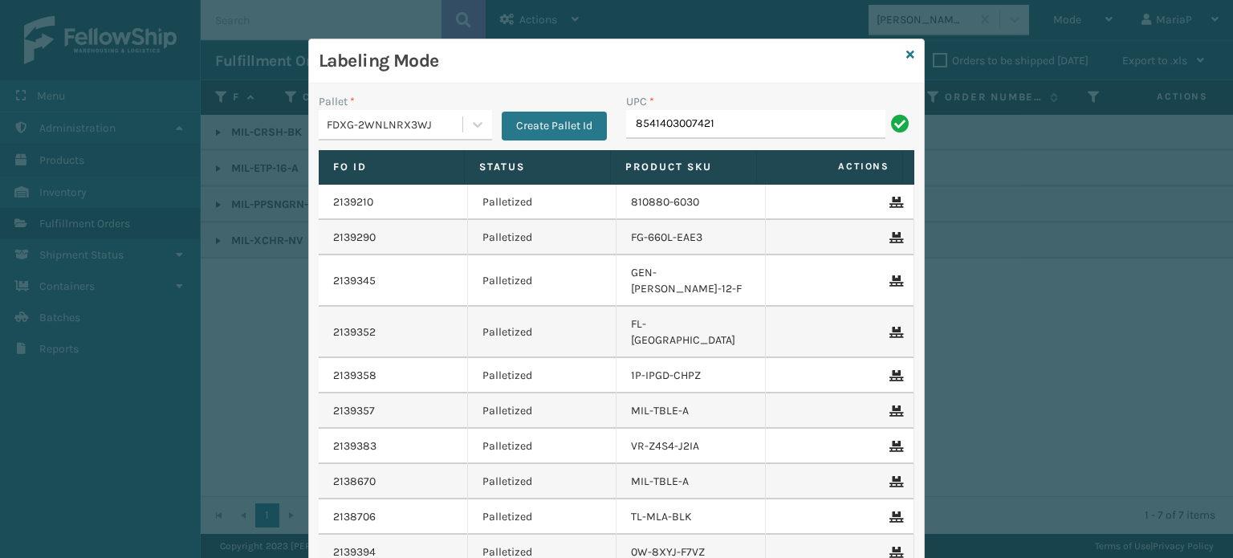
type input "8541403007421"
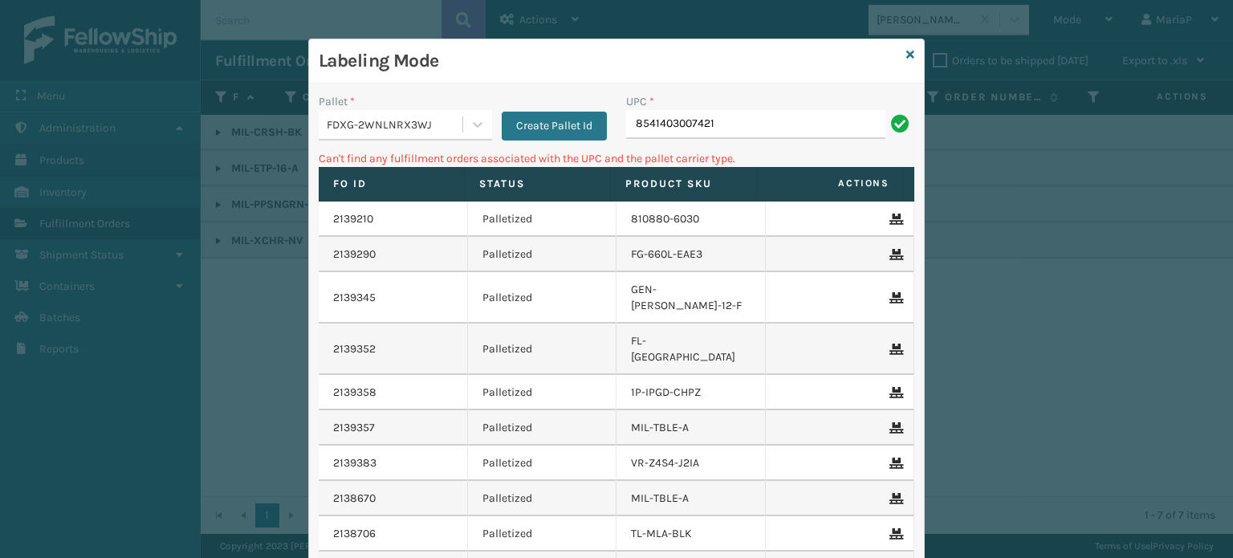
click at [653, 117] on input "8541403007421" at bounding box center [755, 124] width 259 height 29
type input "854403007421"
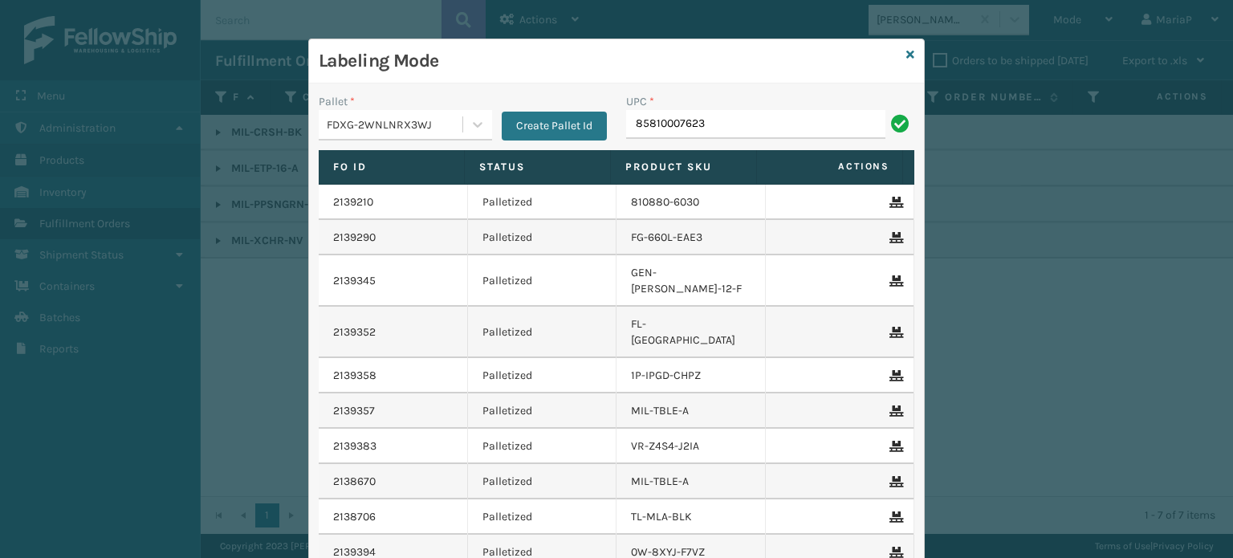
type input "85810007623"
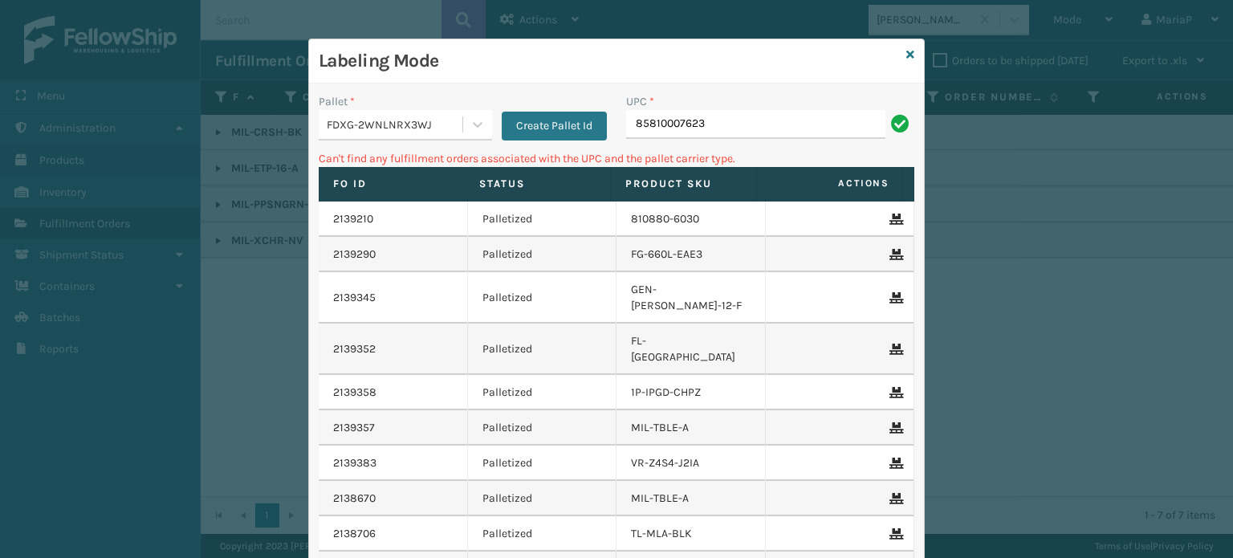
click at [658, 135] on input "85810007623" at bounding box center [755, 124] width 259 height 29
type input "858100007623"
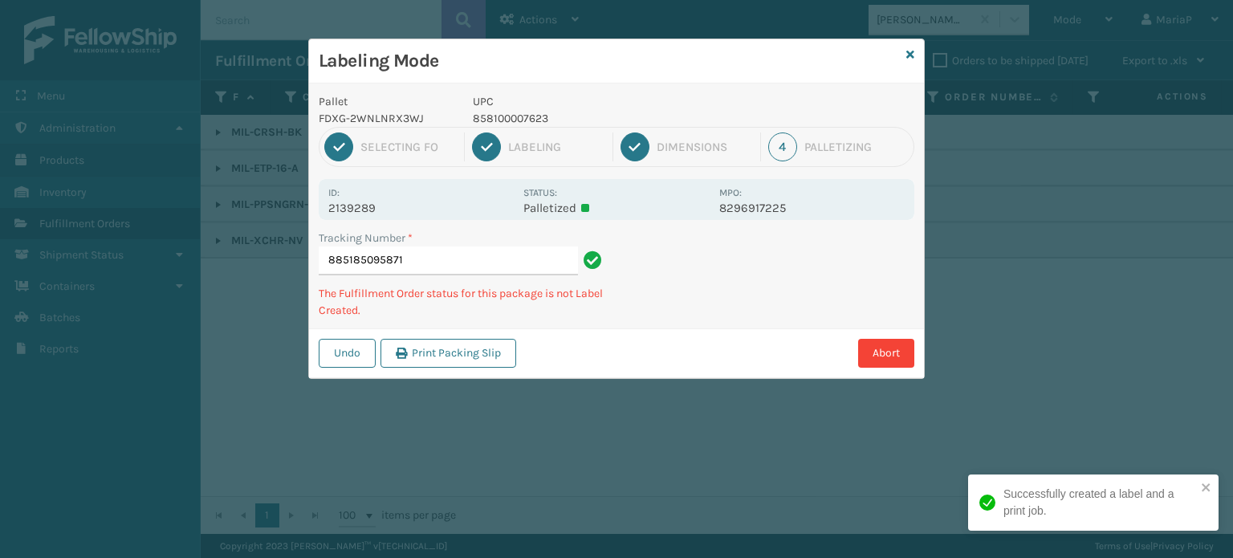
click at [533, 112] on p "858100007623" at bounding box center [591, 118] width 237 height 17
copy p "858100007623"
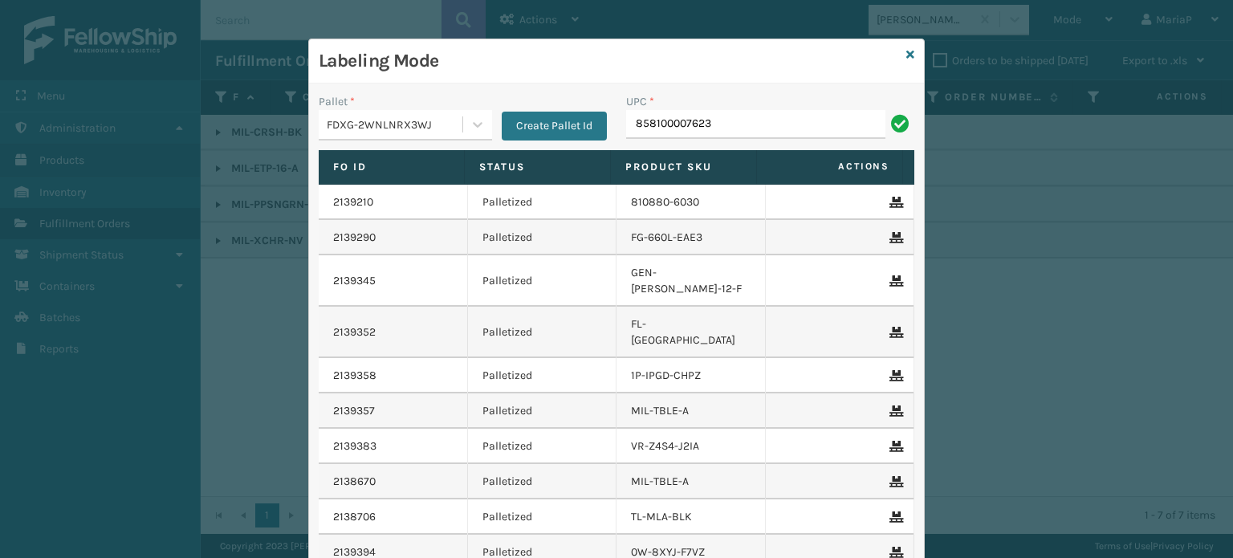
type input "858100007623"
type input "858100007371"
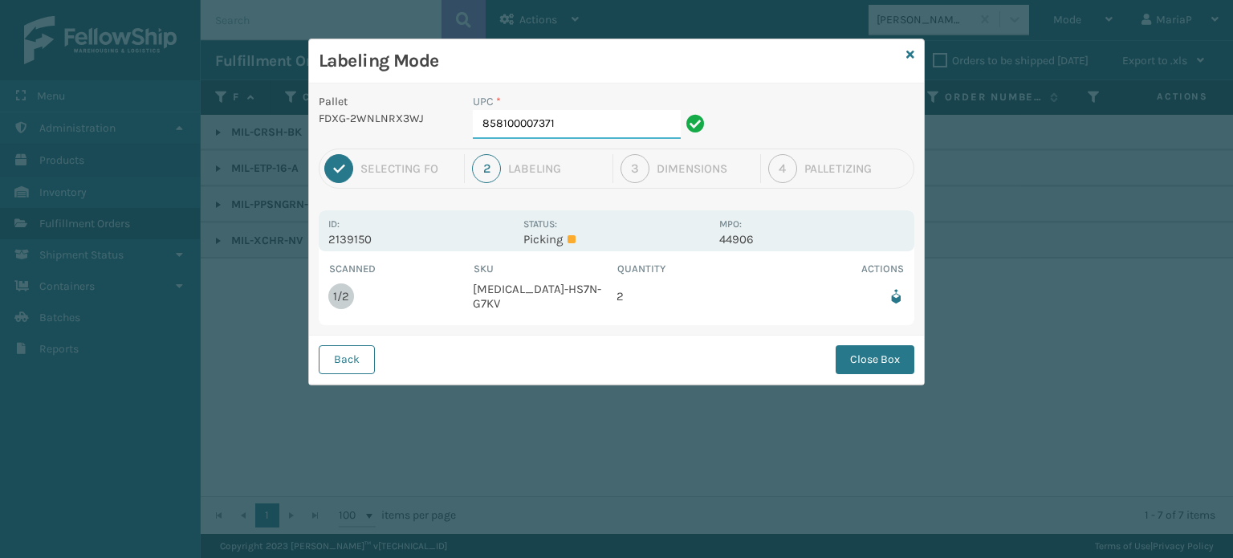
click at [600, 122] on input "858100007371" at bounding box center [577, 124] width 208 height 29
click at [906, 359] on button "Close Box" at bounding box center [875, 359] width 79 height 29
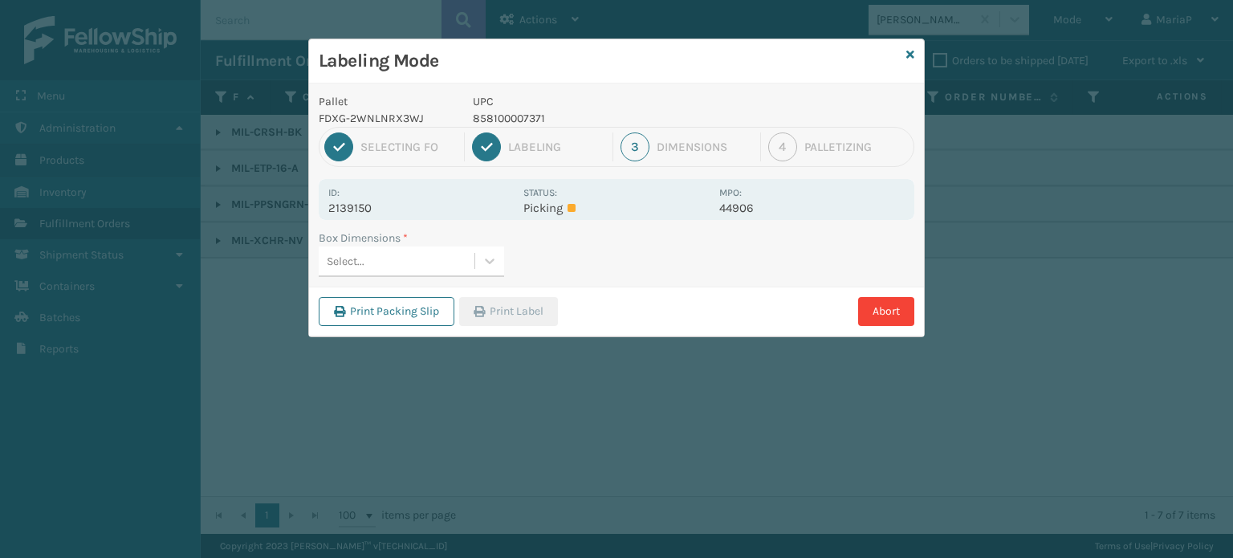
click at [462, 270] on div "Select..." at bounding box center [397, 261] width 156 height 26
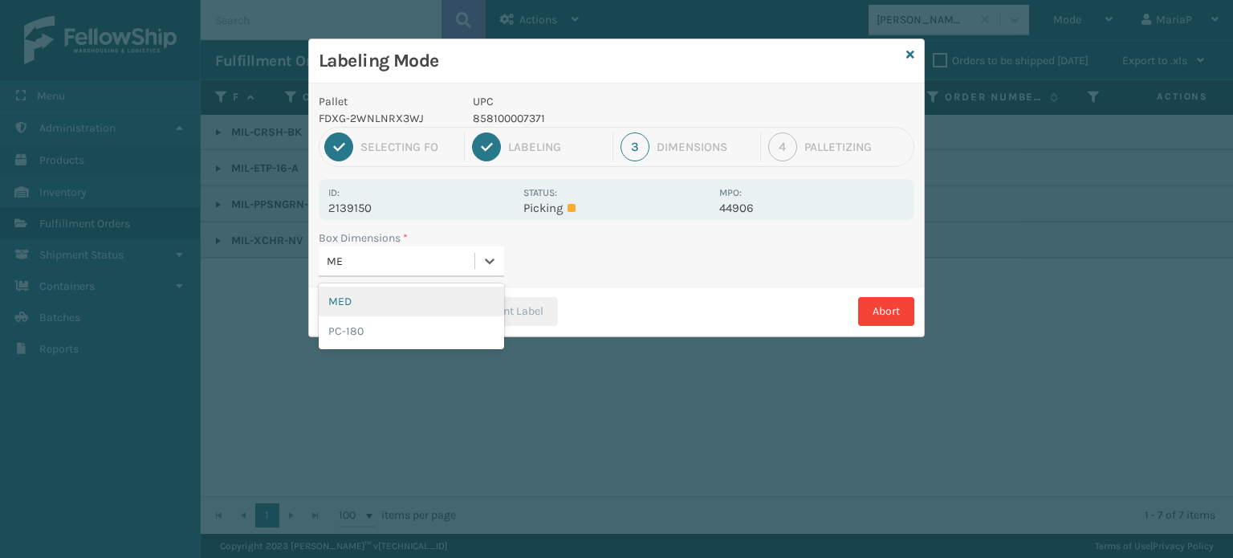
type input "MED"
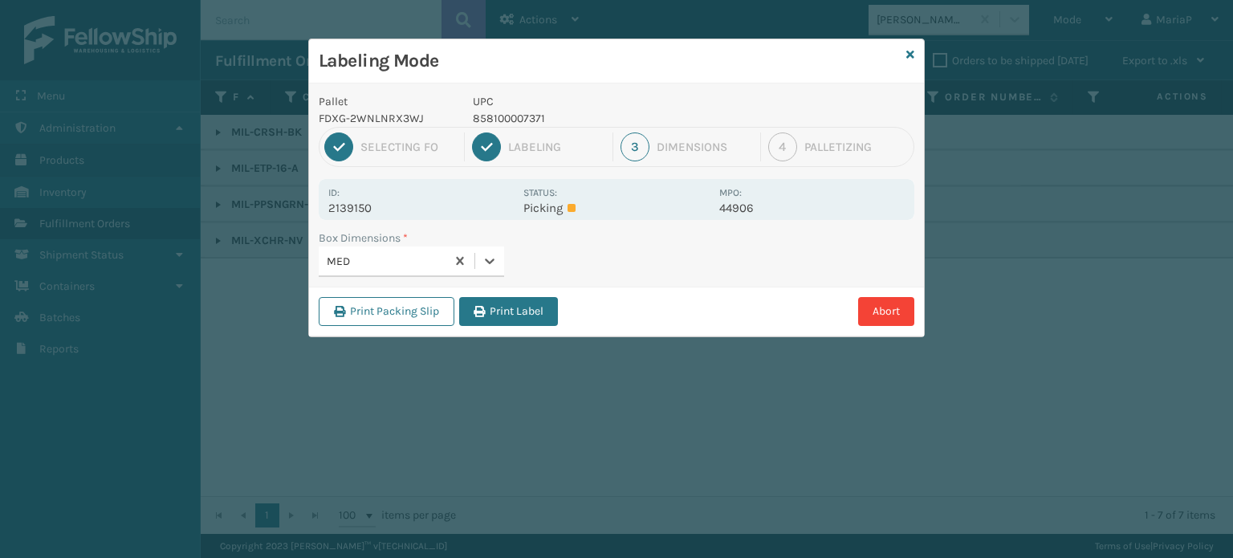
click at [491, 300] on button "Print Label" at bounding box center [508, 311] width 99 height 29
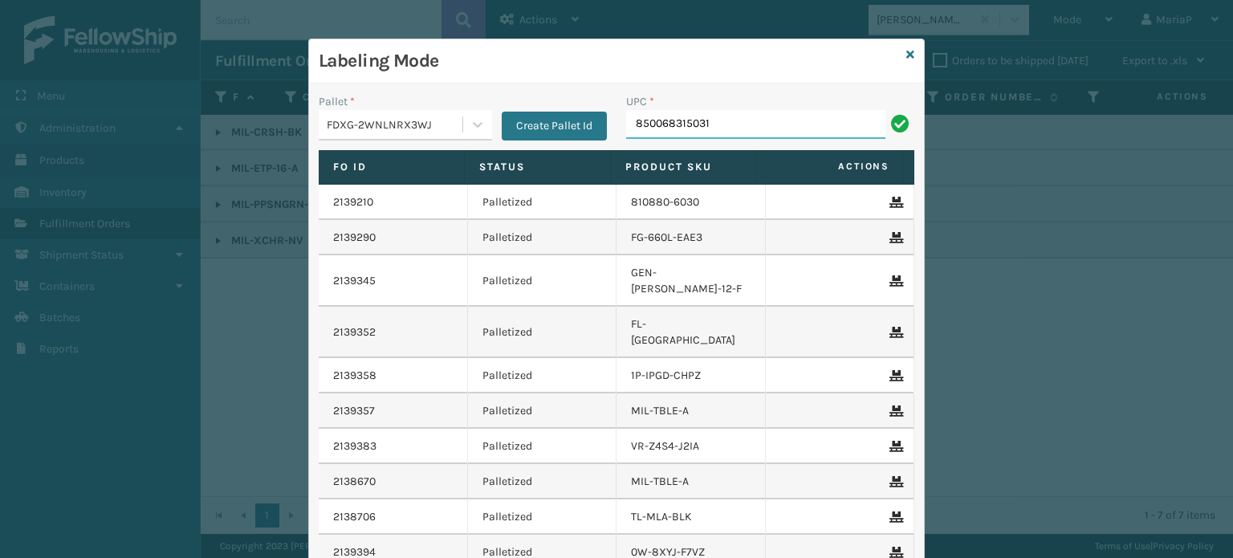
type input "850068315031"
type input "85810007530"
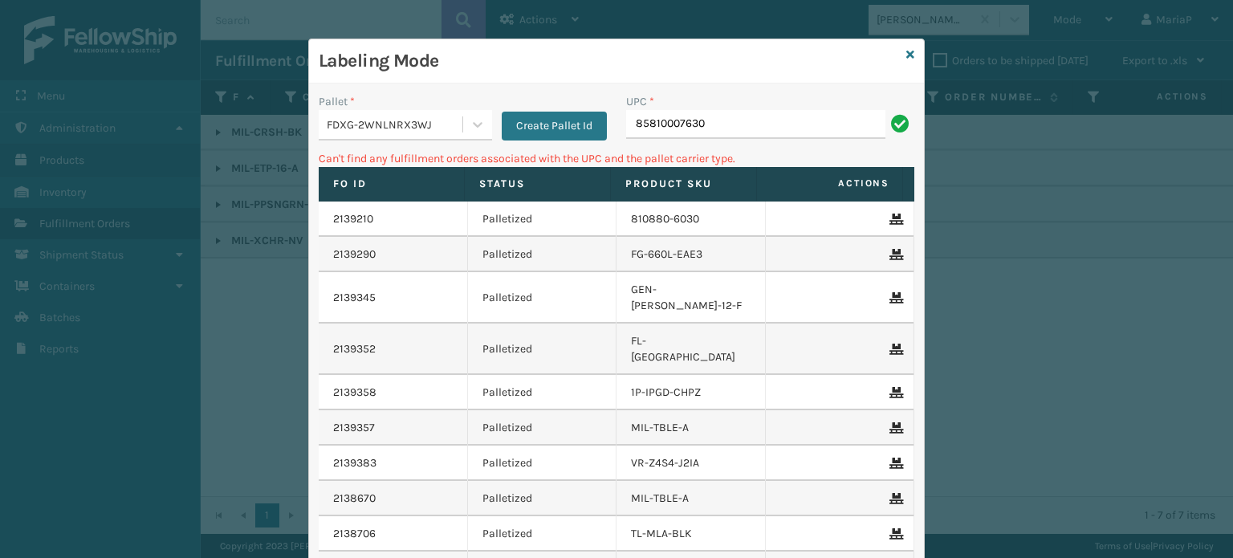
type input "85810007630"
type input "858100007630"
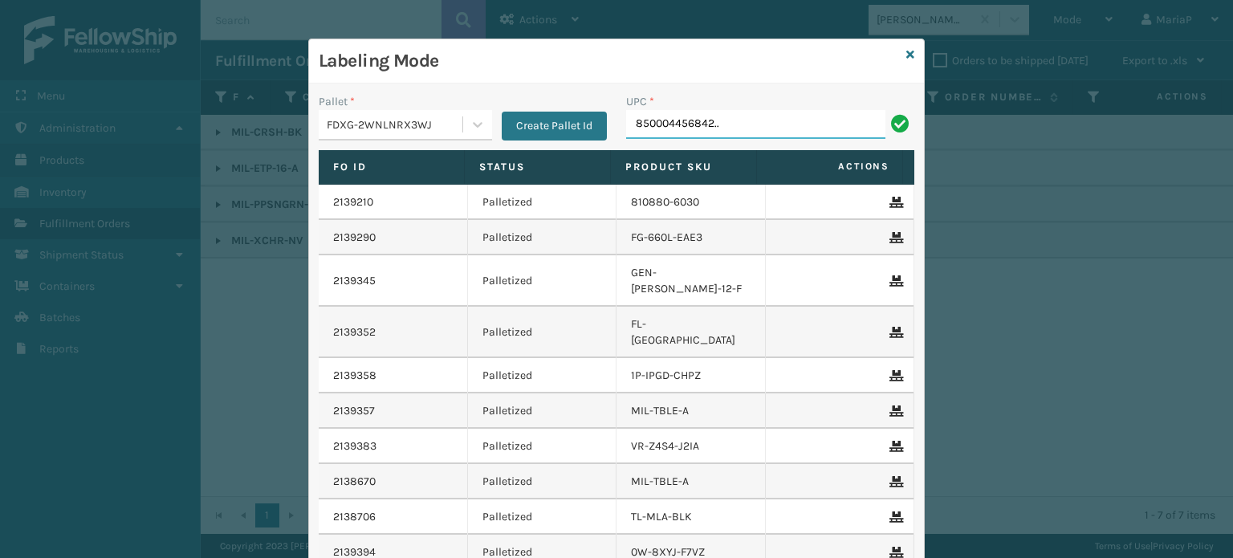
type input "850004456842.."
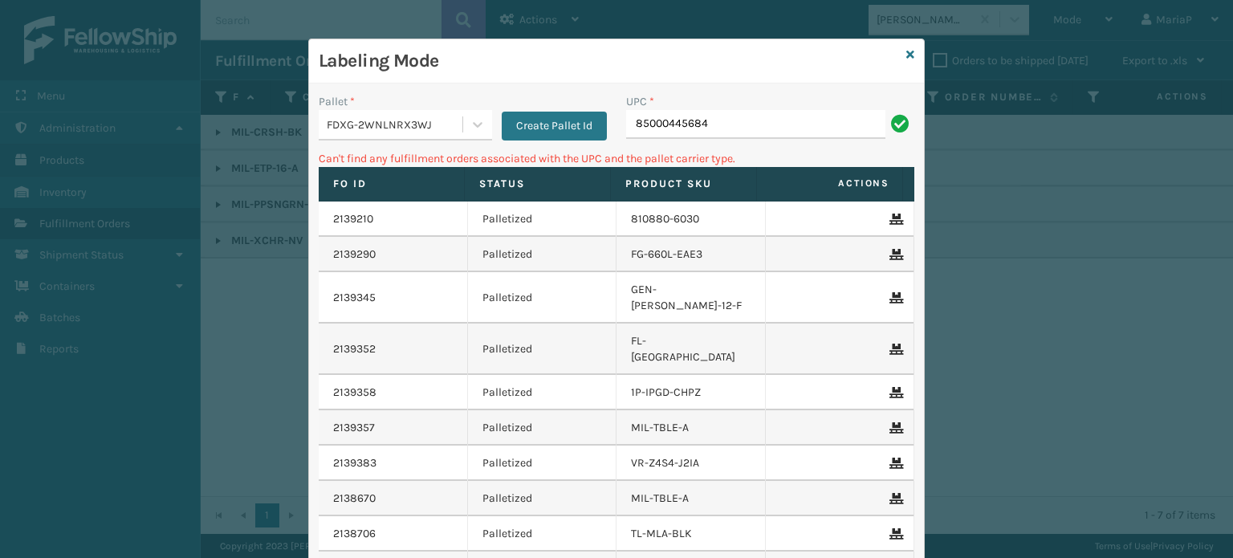
type input "85000445684"
type input "850004456842"
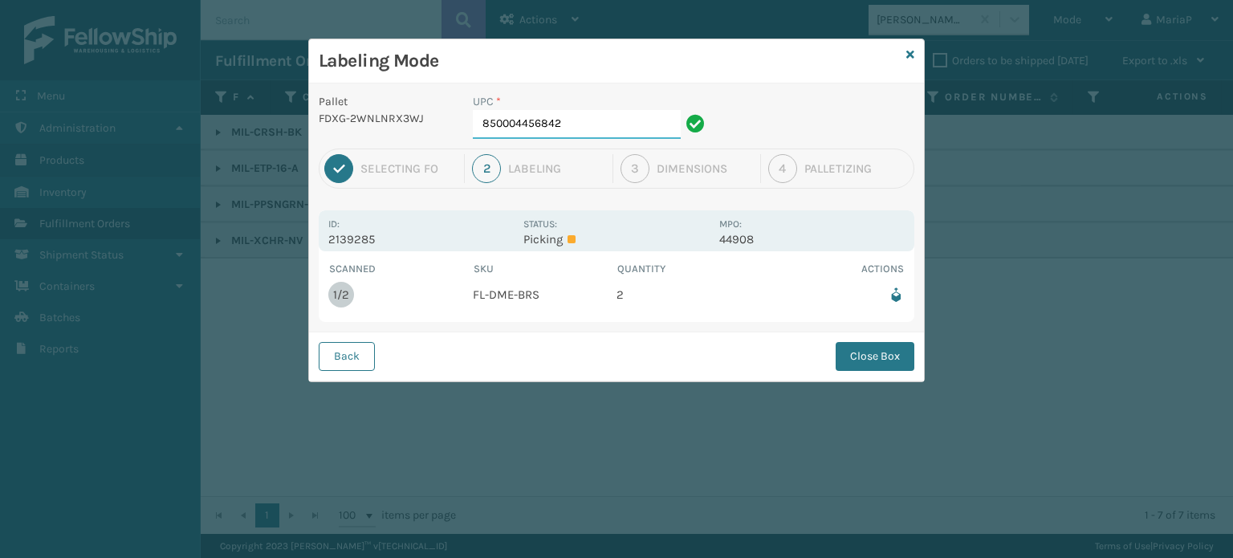
click at [567, 118] on input "850004456842" at bounding box center [577, 124] width 208 height 29
click at [849, 371] on div "Back Close Box" at bounding box center [616, 356] width 615 height 49
click at [850, 353] on button "Close Box" at bounding box center [875, 356] width 79 height 29
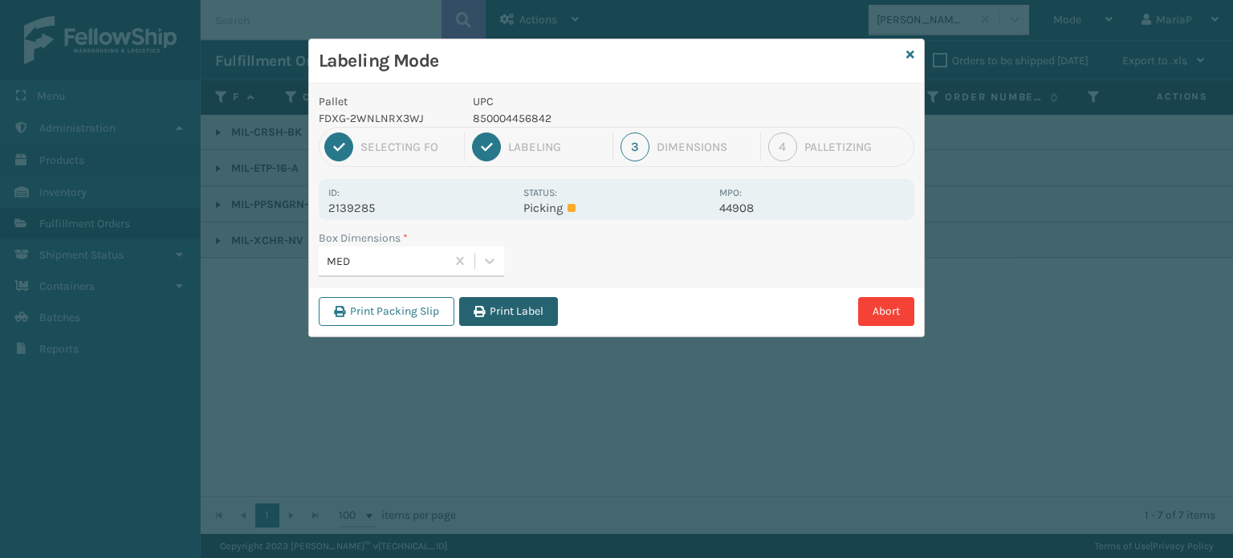
click at [514, 306] on button "Print Label" at bounding box center [508, 311] width 99 height 29
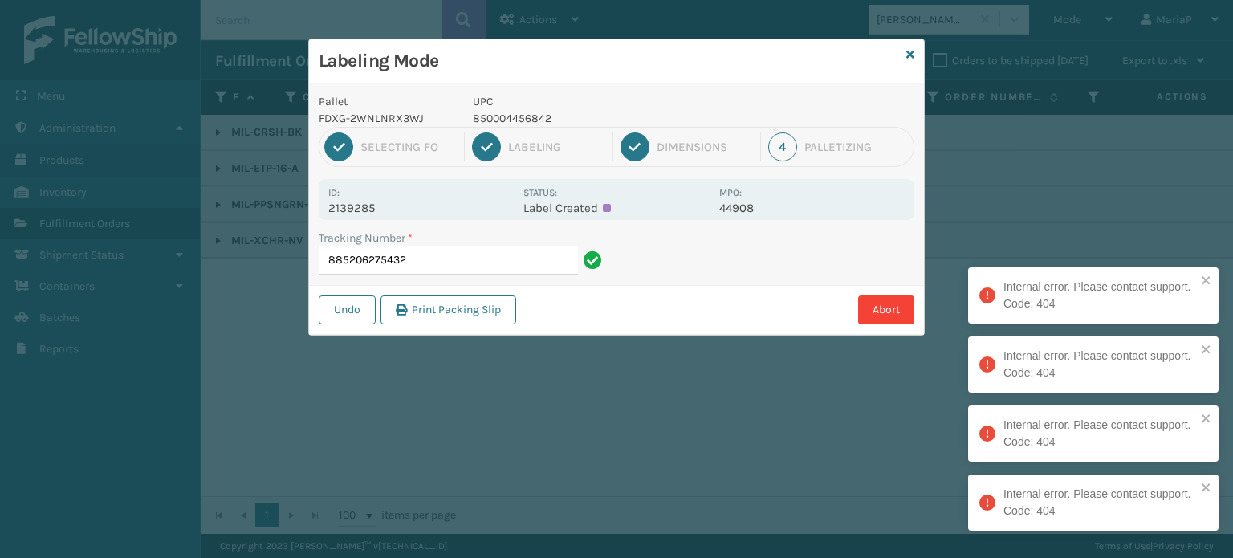
type input "885206275432"
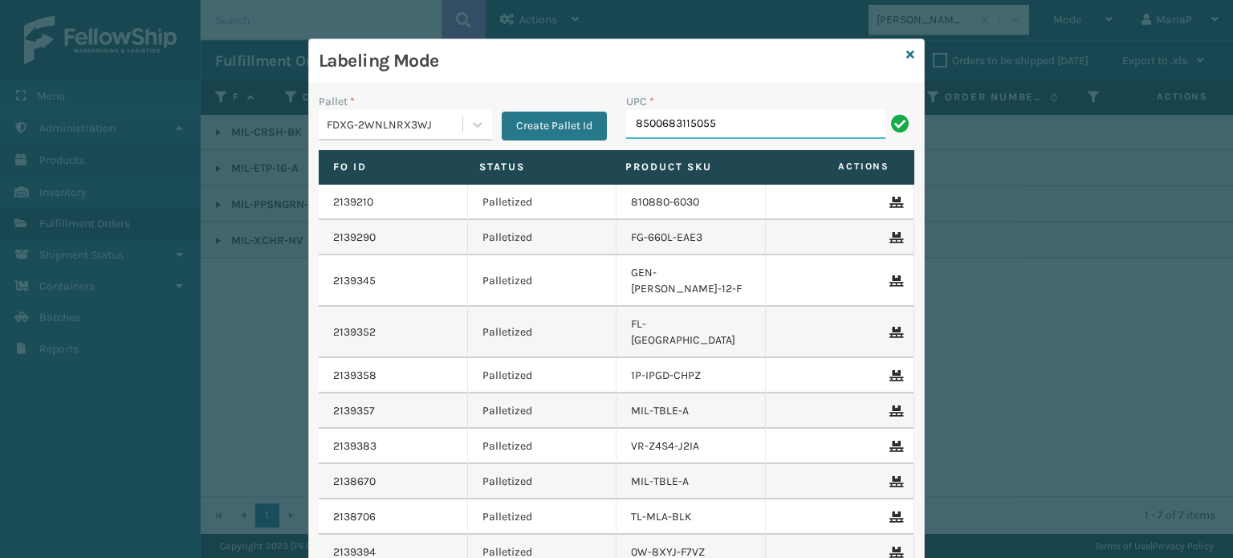
type input "8500683115055"
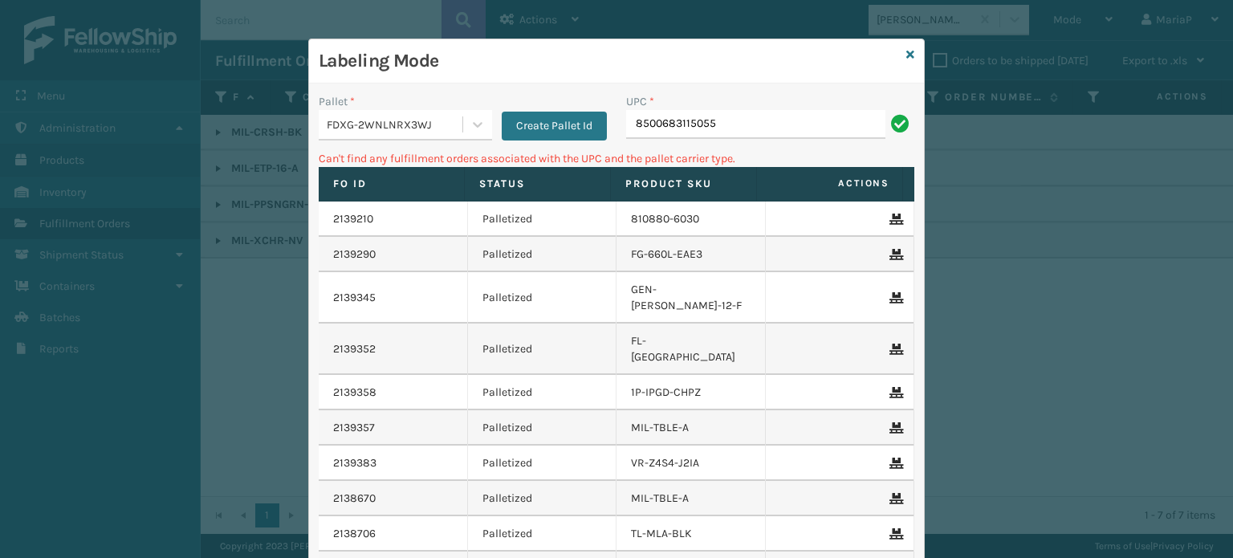
click at [684, 122] on input "8500683115055" at bounding box center [755, 124] width 259 height 29
type input "850068315055"
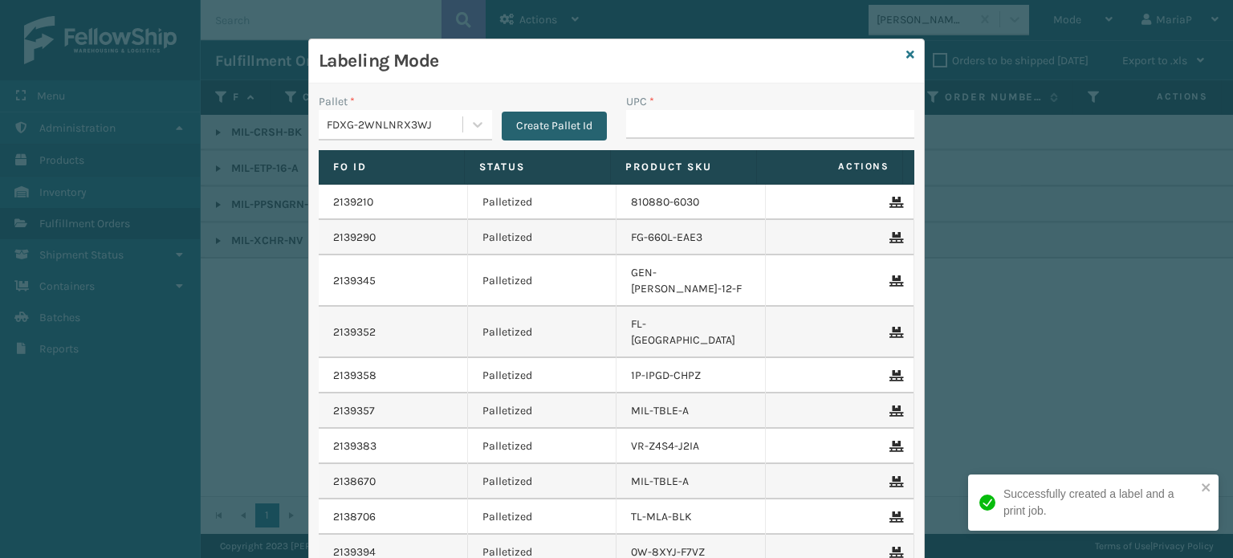
click at [548, 121] on button "Create Pallet Id" at bounding box center [554, 126] width 105 height 29
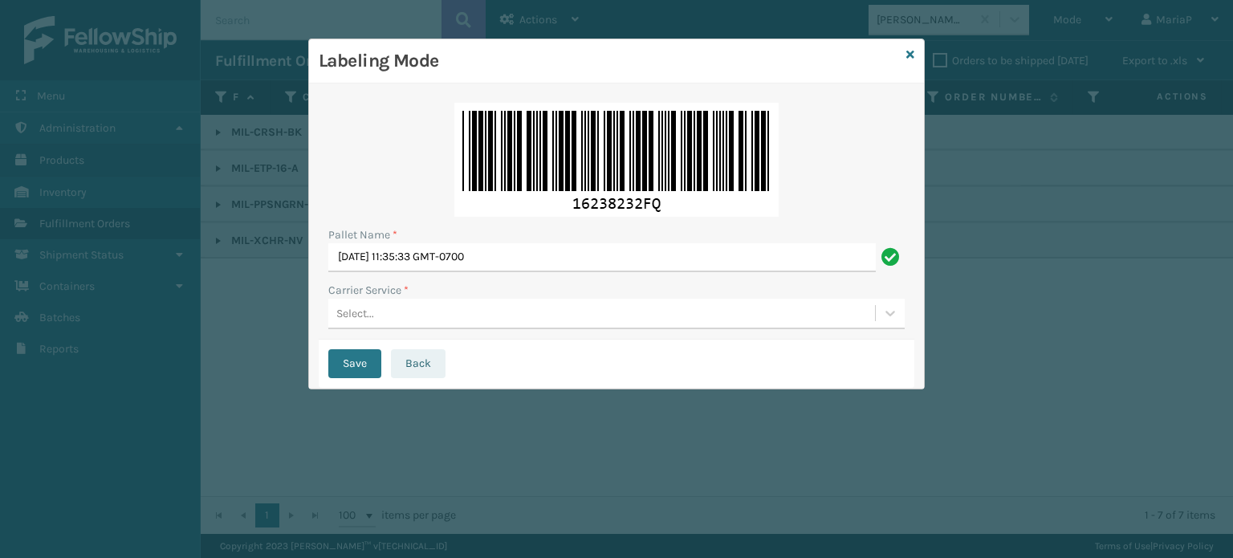
click at [418, 369] on button "Back" at bounding box center [418, 363] width 55 height 29
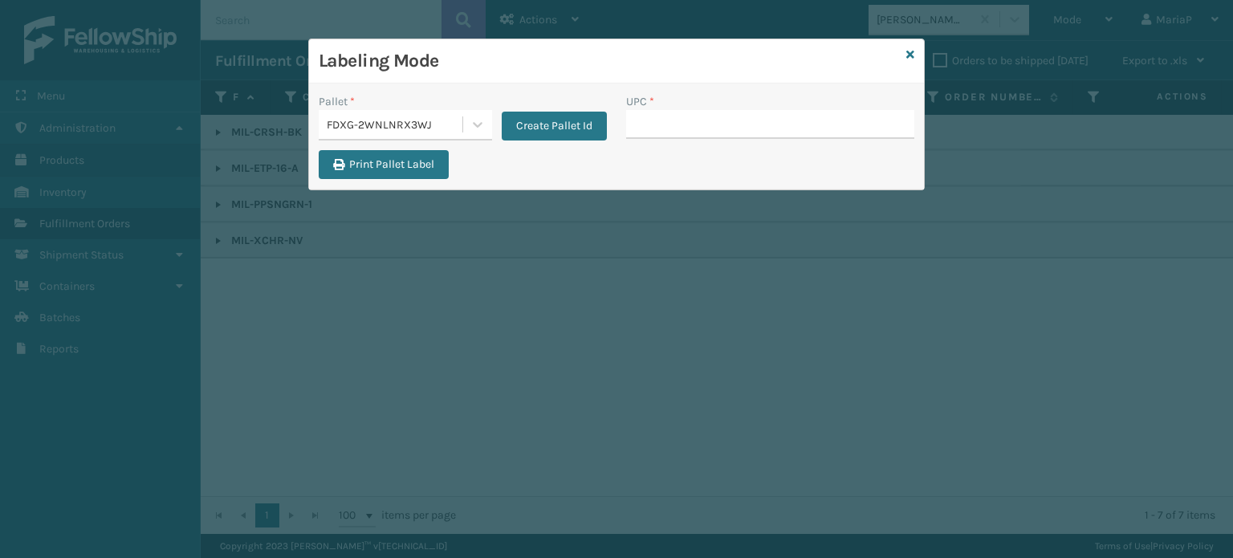
click at [679, 112] on input "UPC *" at bounding box center [770, 124] width 288 height 29
type input "8500683"
type input "85810000755"
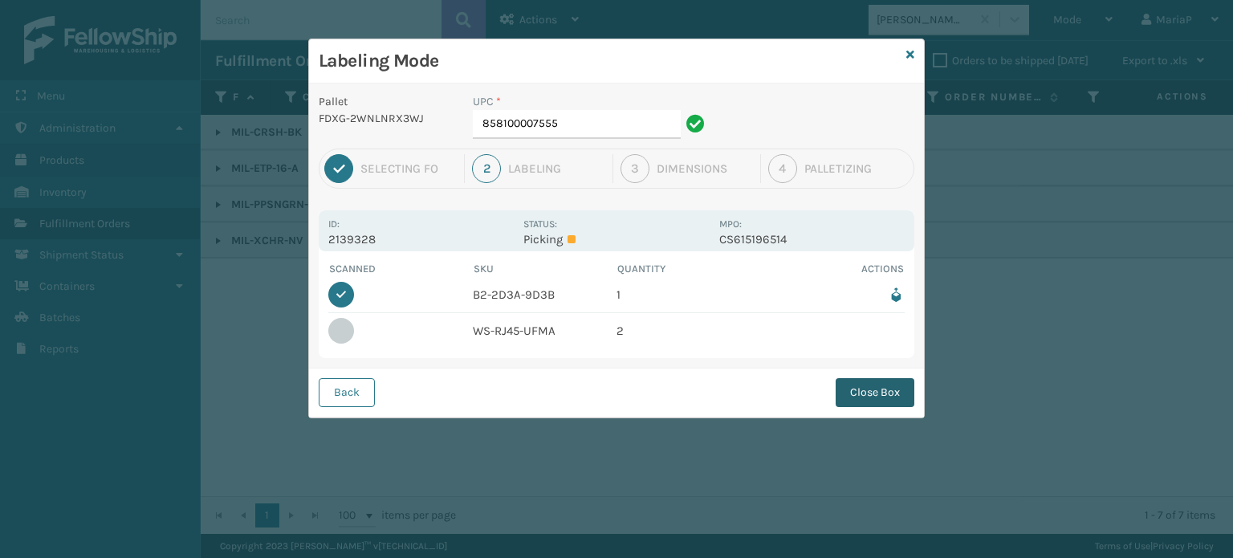
click at [844, 394] on button "Close Box" at bounding box center [875, 392] width 79 height 29
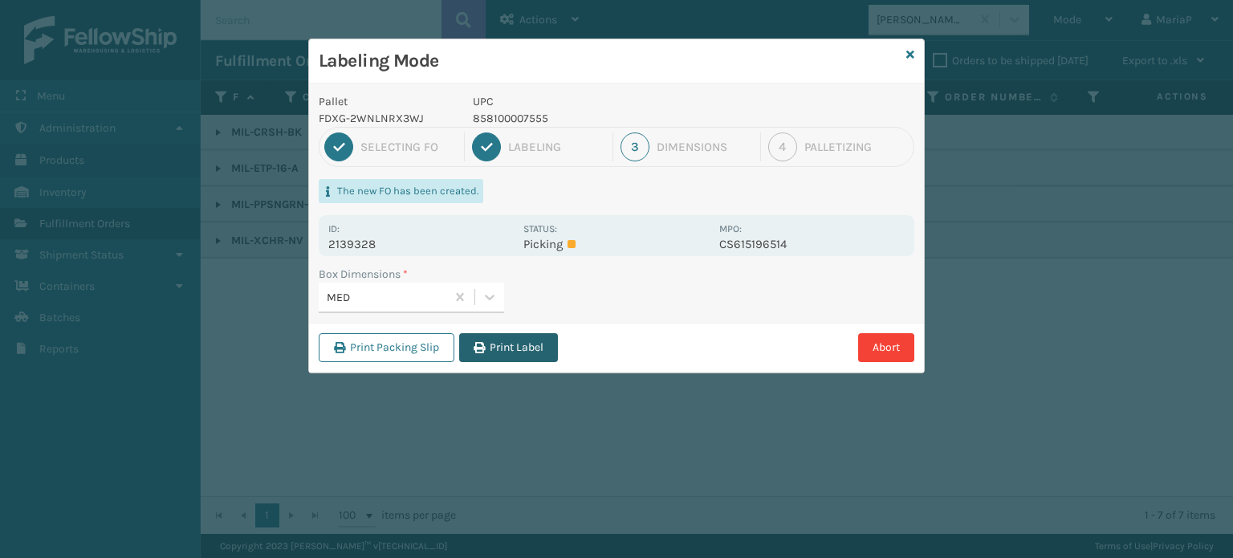
click at [510, 342] on button "Print Label" at bounding box center [508, 347] width 99 height 29
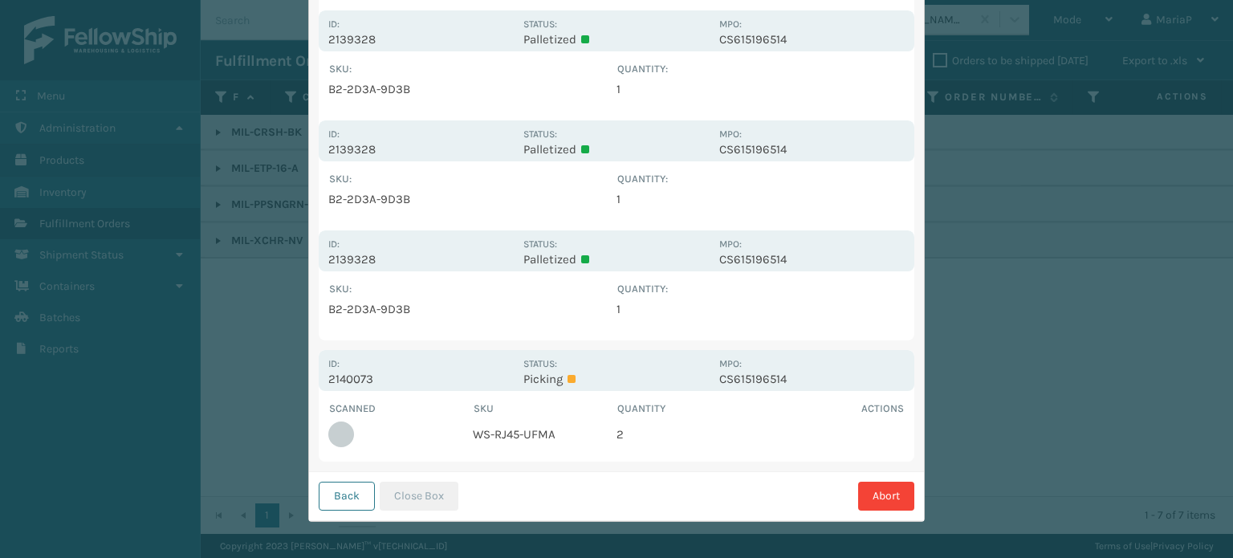
scroll to position [220, 0]
click at [320, 495] on button "Back" at bounding box center [347, 495] width 56 height 29
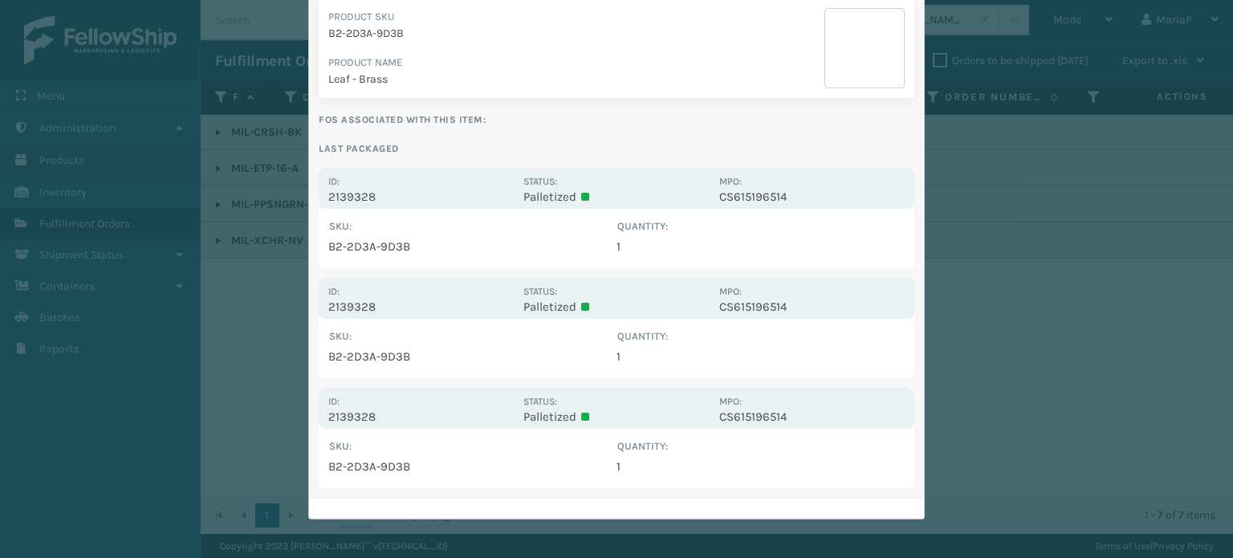
scroll to position [0, 0]
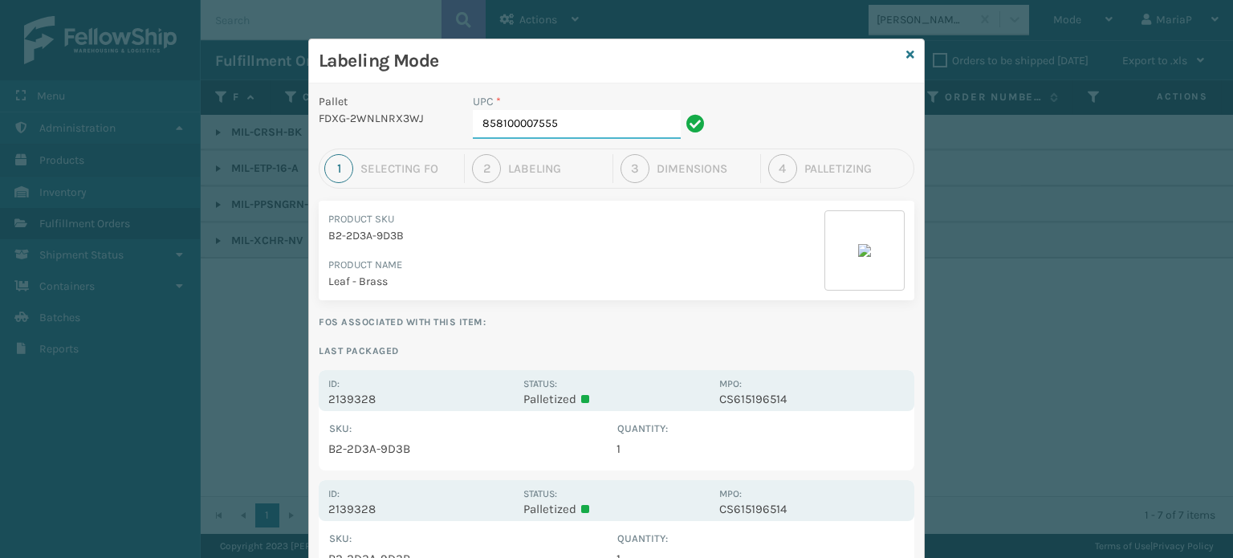
click at [585, 132] on input "858100007555" at bounding box center [577, 124] width 208 height 29
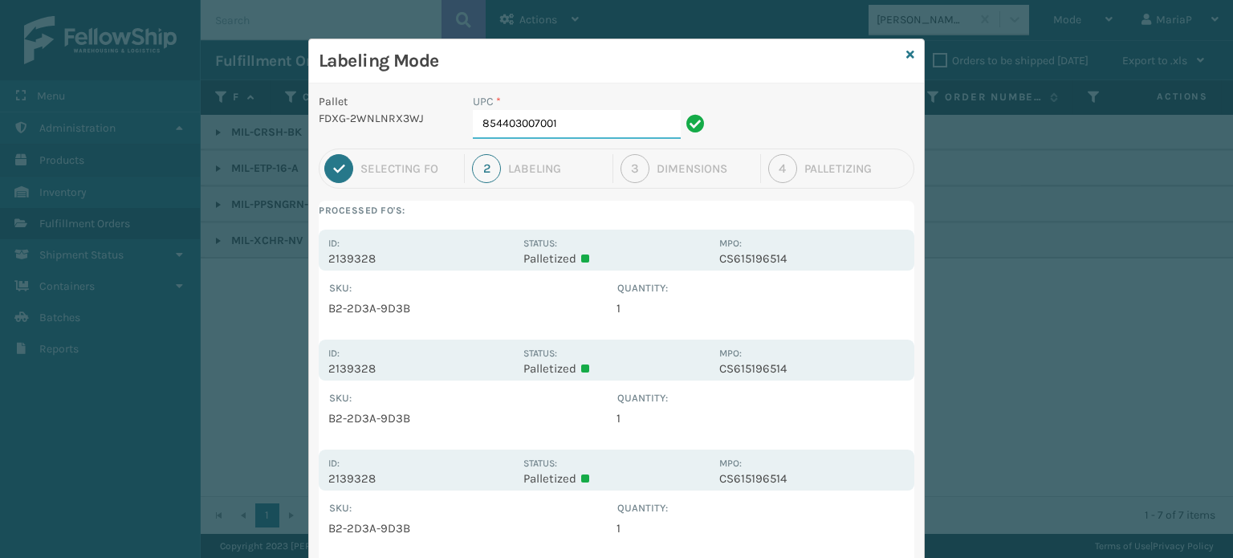
click at [613, 131] on input "854403007001" at bounding box center [577, 124] width 208 height 29
type input "858100007715"
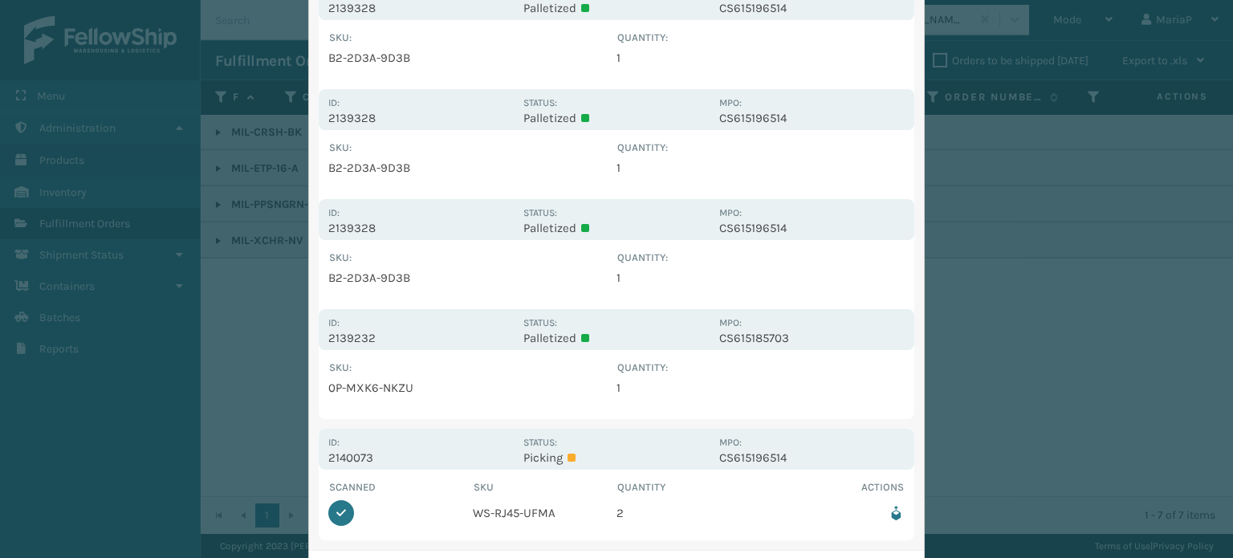
scroll to position [330, 0]
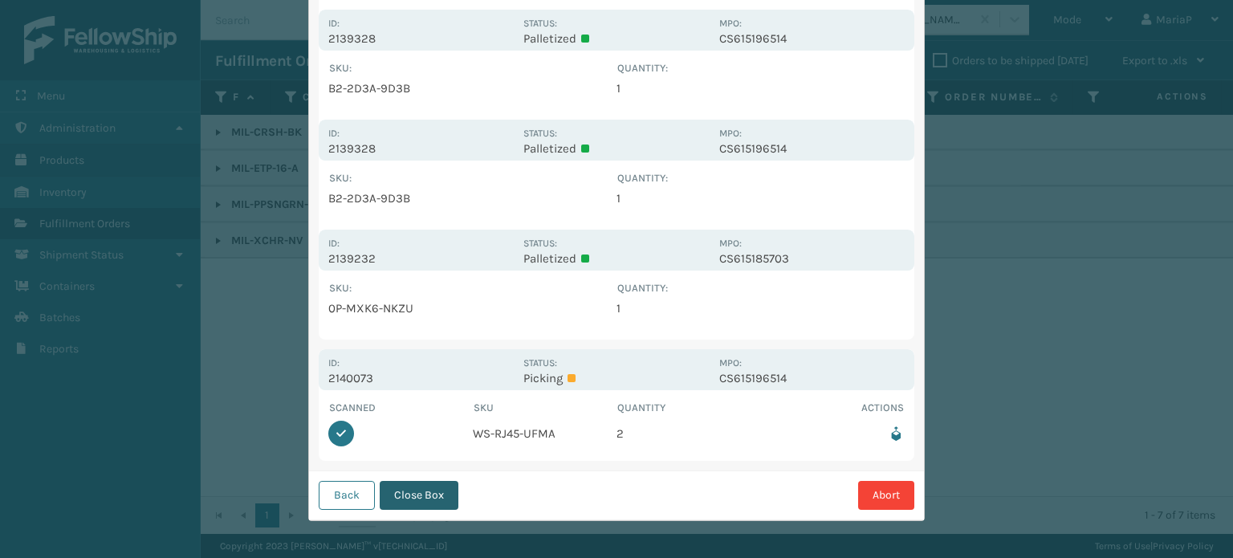
drag, startPoint x: 430, startPoint y: 468, endPoint x: 431, endPoint y: 493, distance: 24.9
click at [430, 472] on div "Pallet FDXG-2WNLNRX3WJ UPC * 858100007715 1 Selecting FO 2 Labeling 3 Dimension…" at bounding box center [616, 136] width 615 height 767
click at [431, 494] on button "Close Box" at bounding box center [419, 495] width 79 height 29
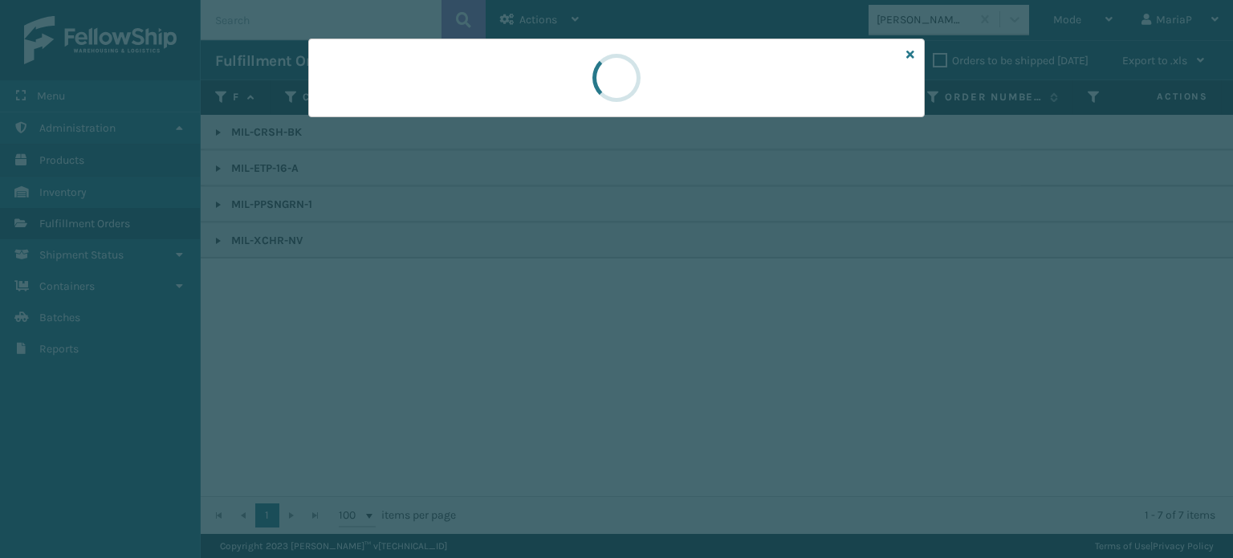
scroll to position [0, 0]
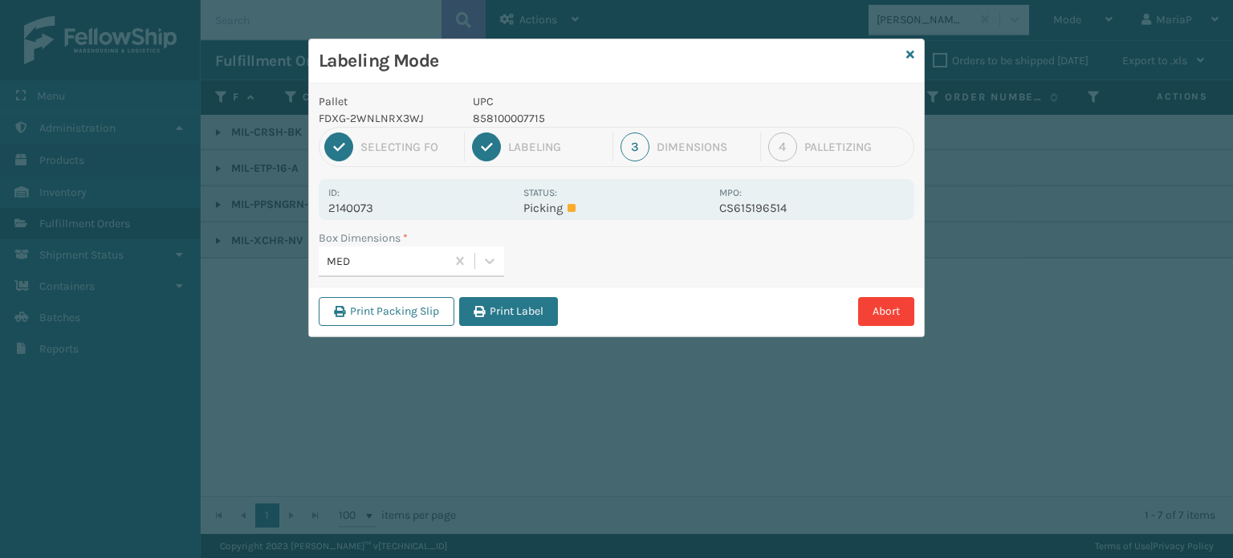
click at [503, 298] on button "Print Label" at bounding box center [508, 311] width 99 height 29
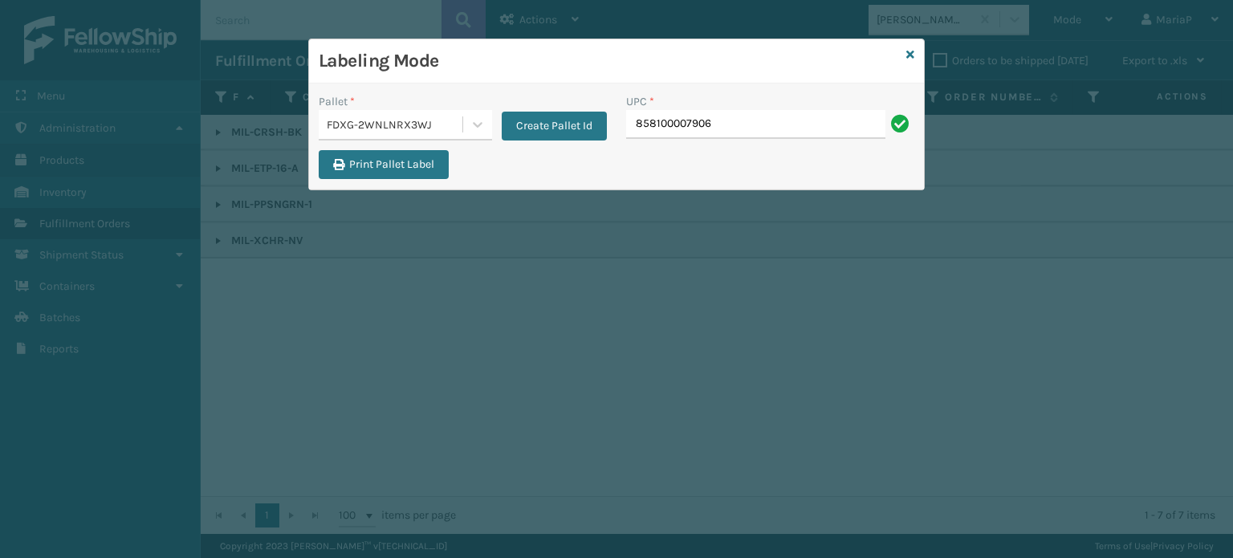
type input "858100007906"
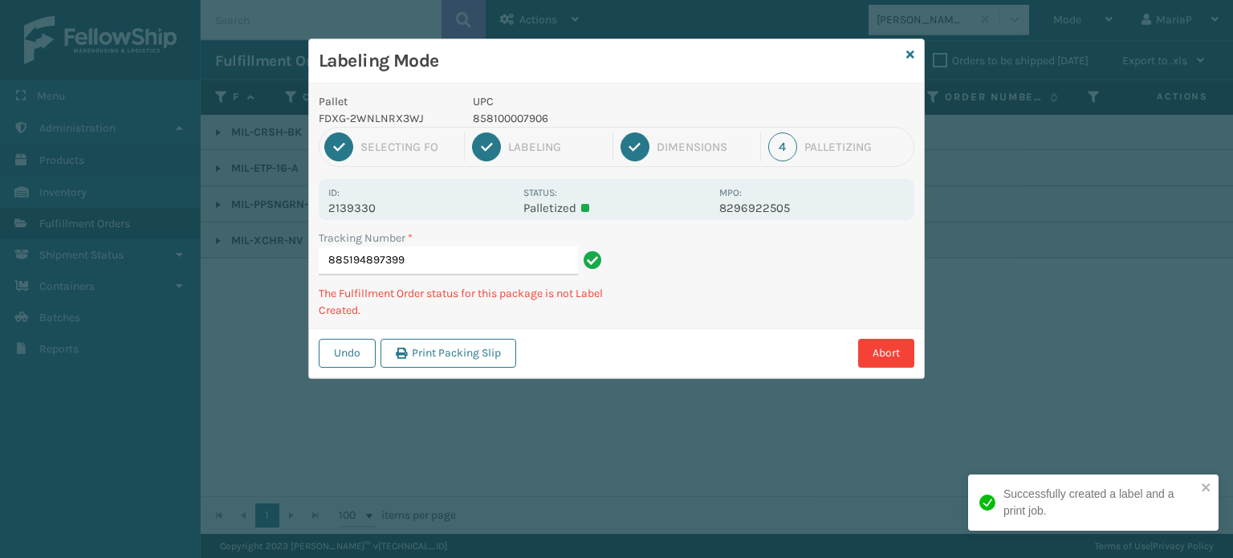
click at [503, 113] on p "858100007906" at bounding box center [591, 118] width 237 height 17
copy p "858100007906"
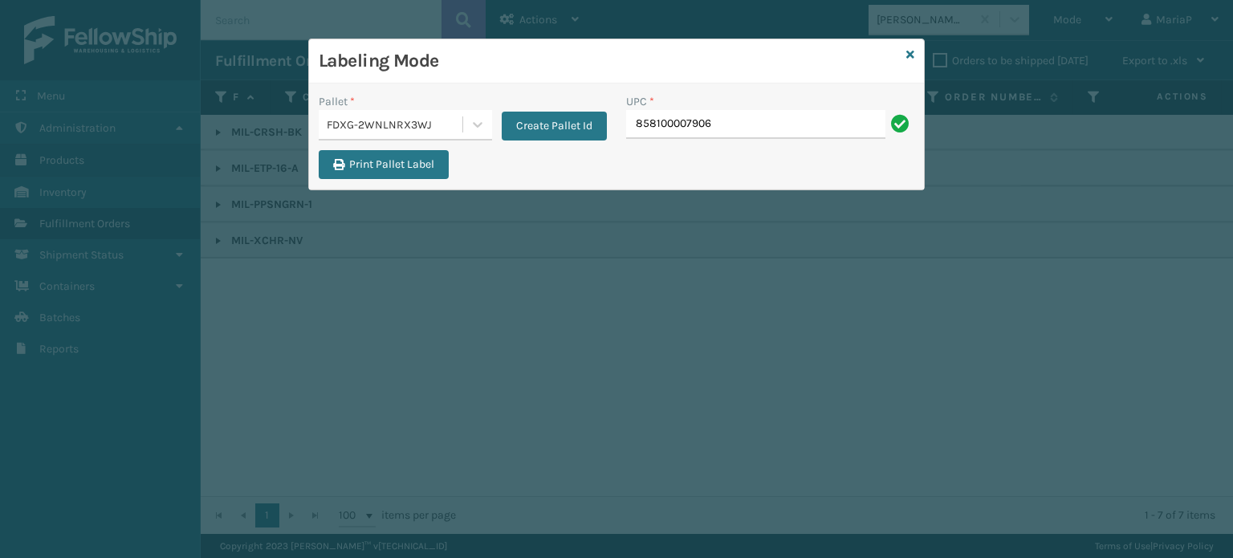
type input "858100007906"
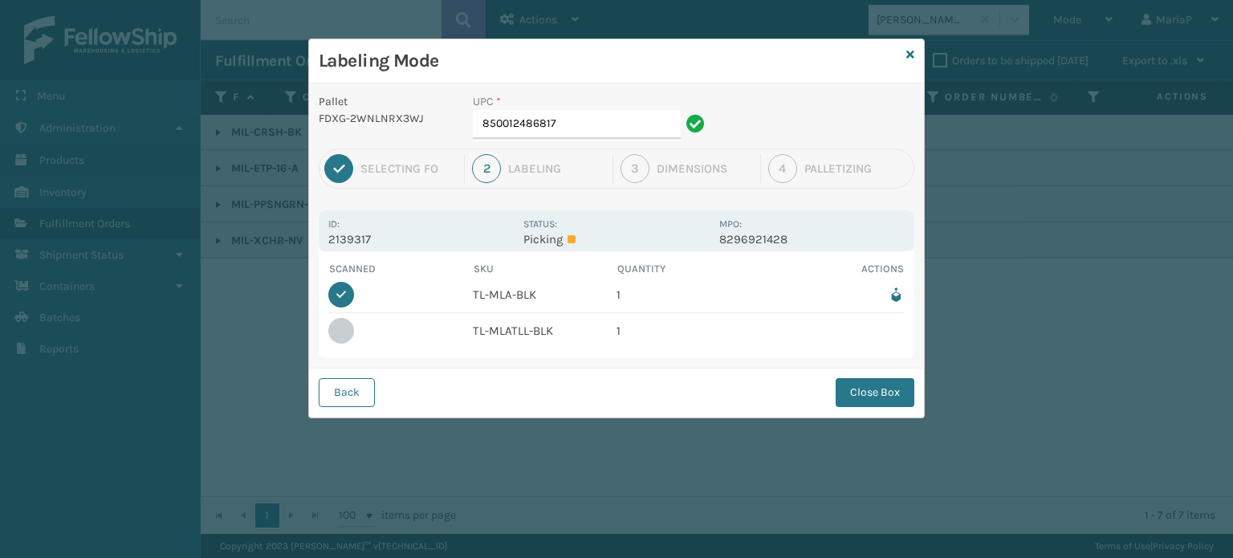
click at [858, 390] on button "Close Box" at bounding box center [875, 392] width 79 height 29
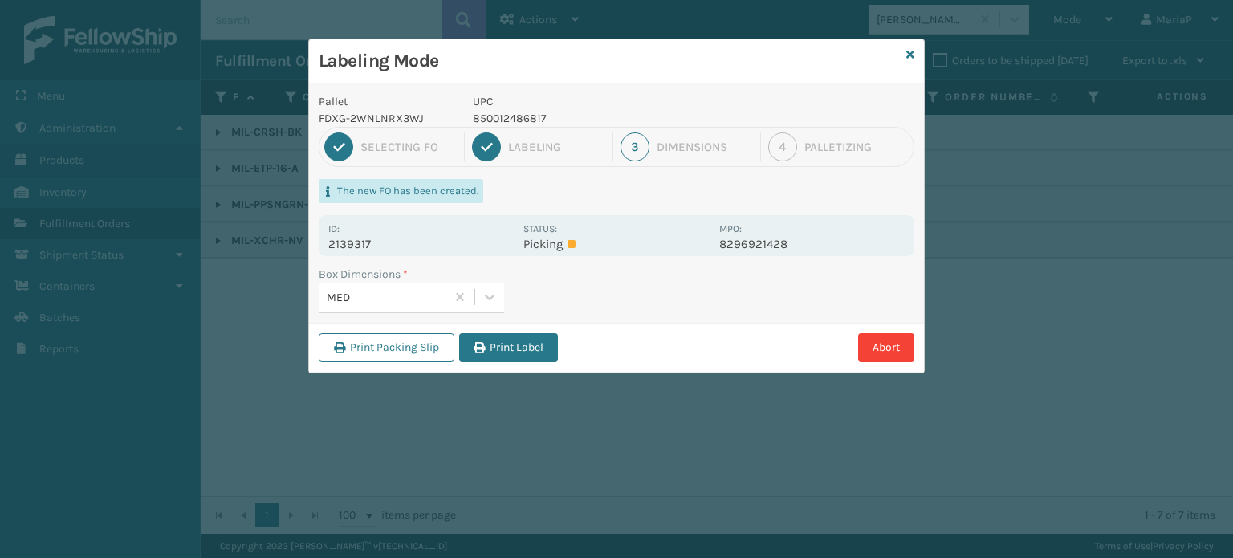
click at [533, 352] on button "Print Label" at bounding box center [508, 347] width 99 height 29
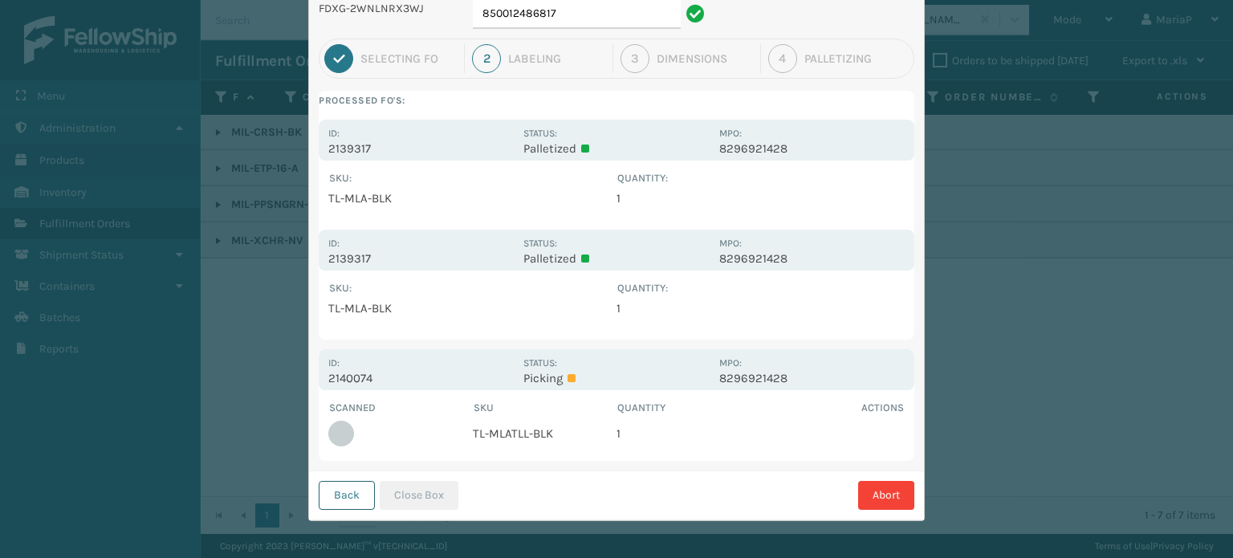
click at [335, 506] on button "Back" at bounding box center [347, 495] width 56 height 29
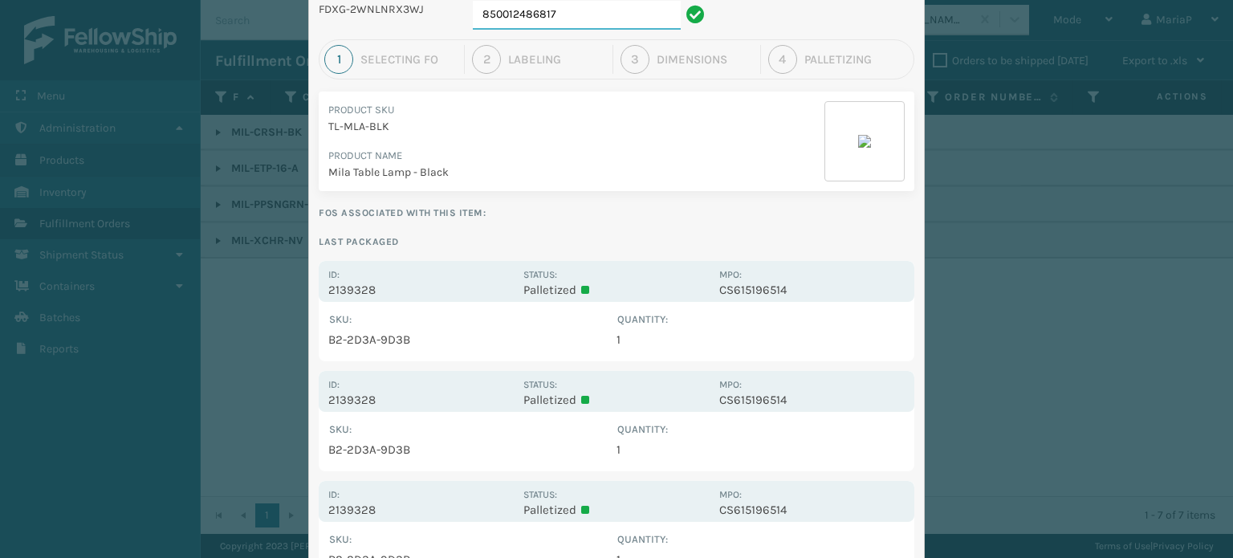
click at [580, 18] on input "850012486817" at bounding box center [577, 15] width 208 height 29
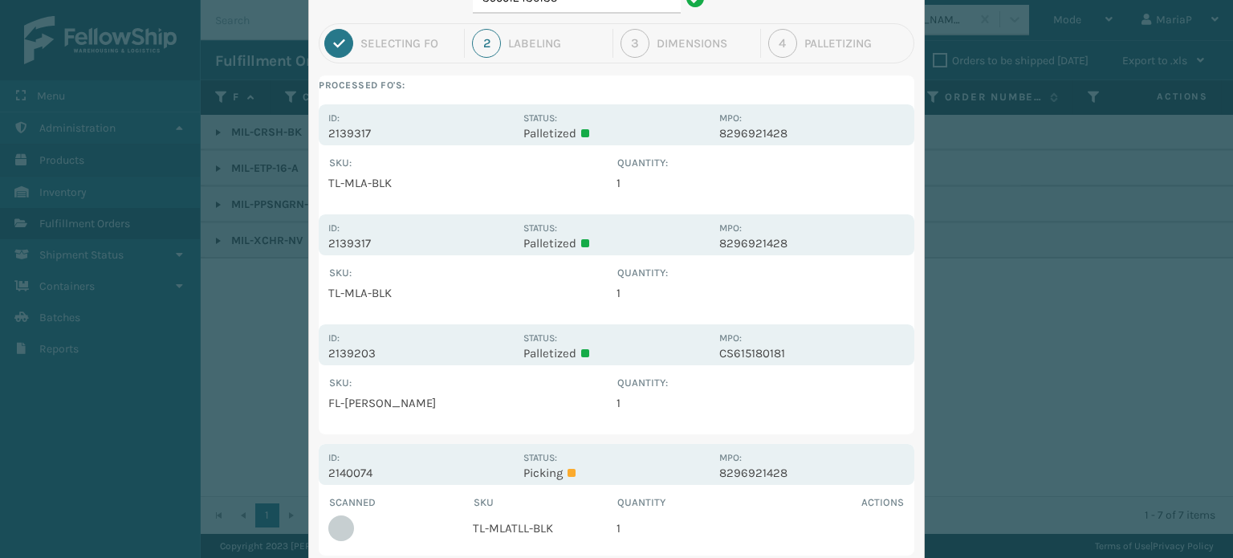
scroll to position [220, 0]
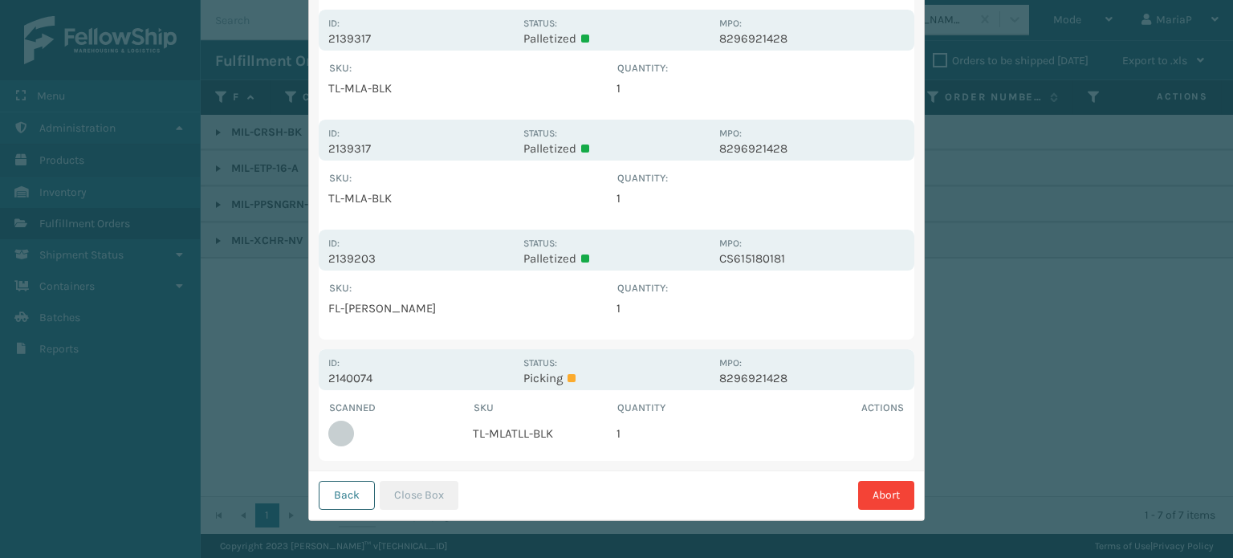
click at [347, 503] on button "Back" at bounding box center [347, 495] width 56 height 29
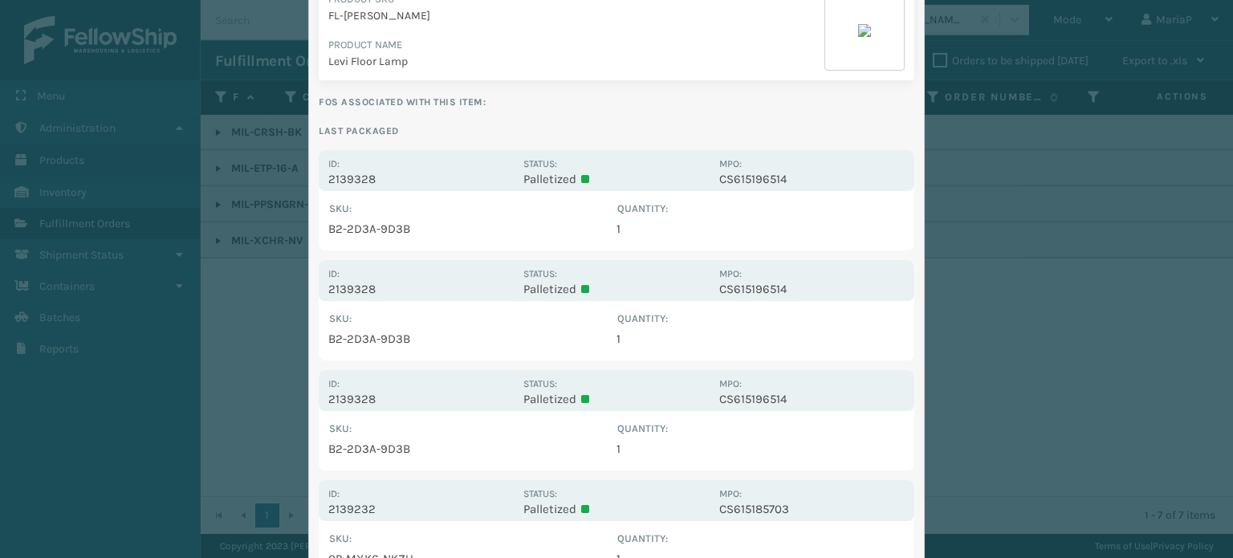
scroll to position [0, 0]
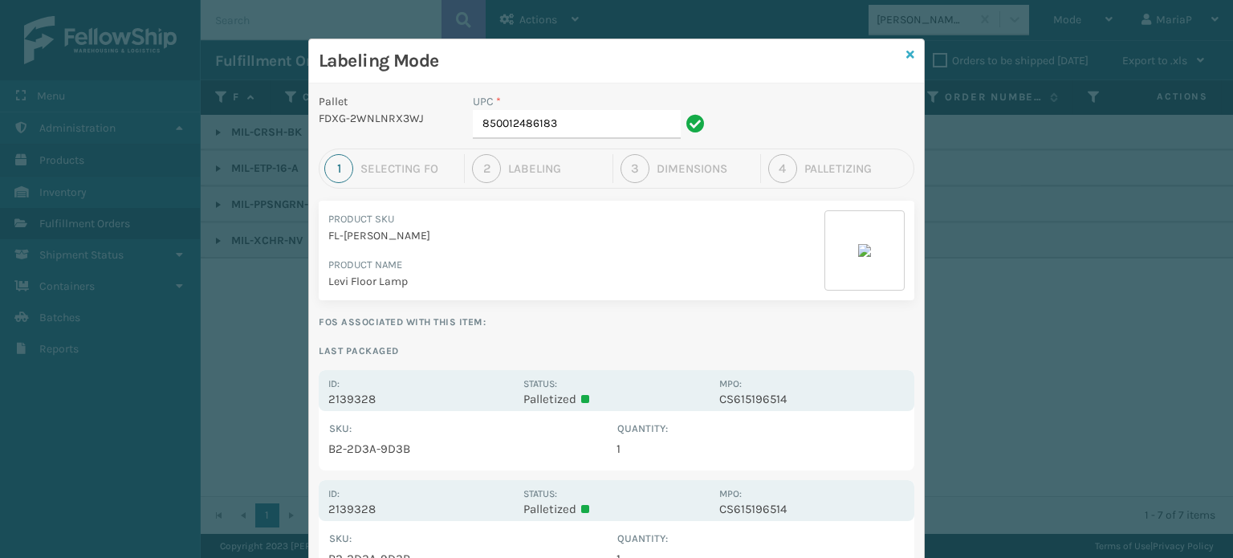
click at [907, 52] on icon at bounding box center [911, 54] width 8 height 11
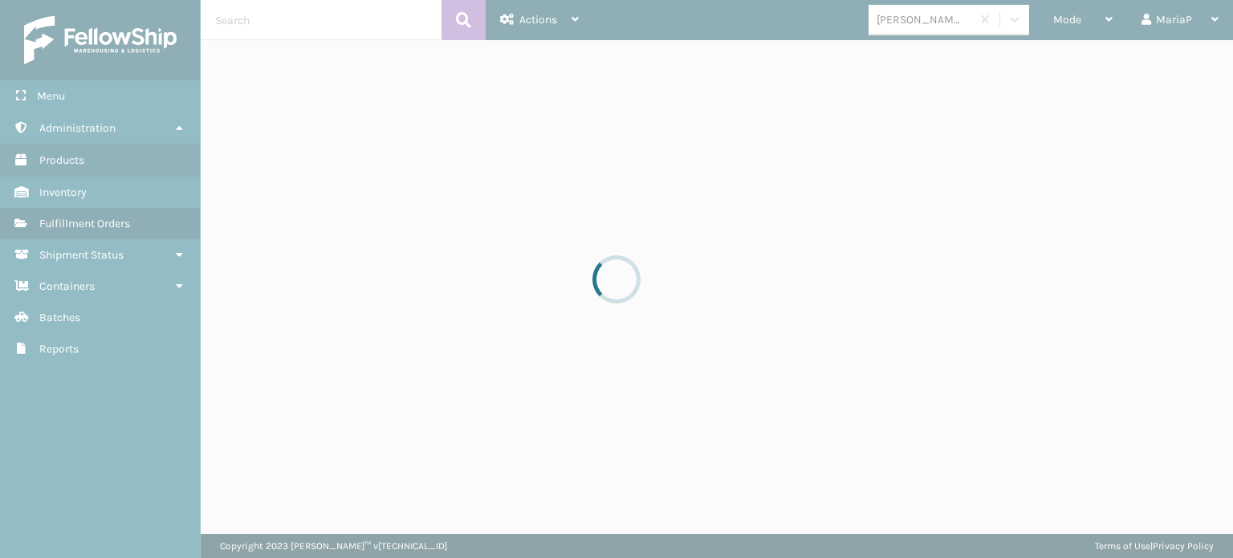
click at [926, 25] on div at bounding box center [616, 279] width 1233 height 558
click at [927, 22] on div at bounding box center [616, 279] width 1233 height 558
click at [927, 22] on div "[PERSON_NAME] Brands" at bounding box center [925, 19] width 96 height 17
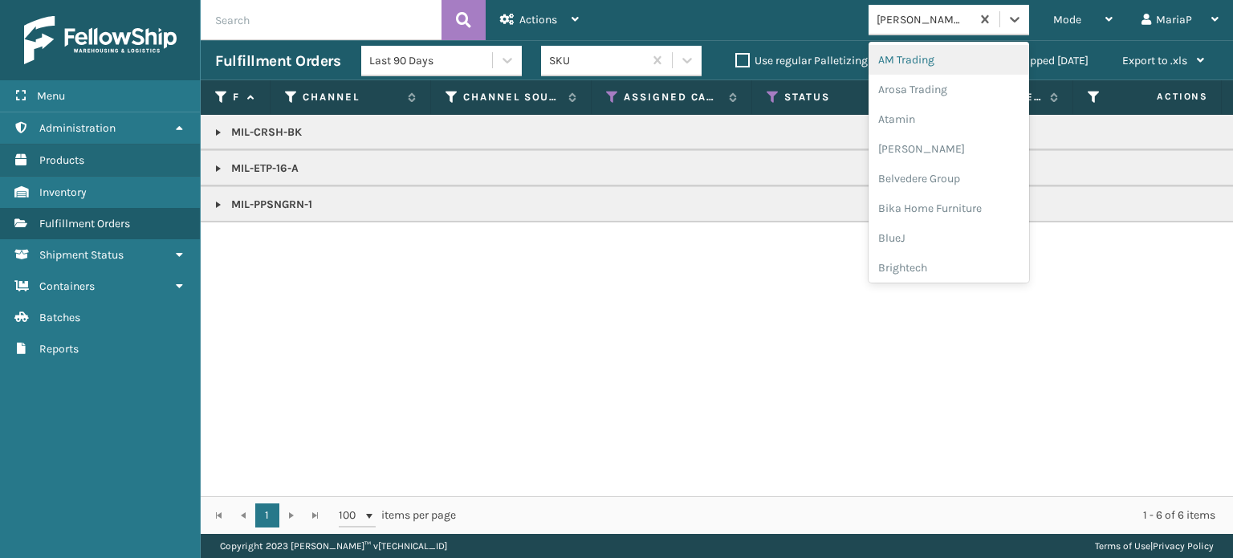
click at [901, 31] on div "[PERSON_NAME] Brands" at bounding box center [920, 19] width 102 height 26
click at [893, 31] on div "[PERSON_NAME] Brands" at bounding box center [920, 19] width 102 height 26
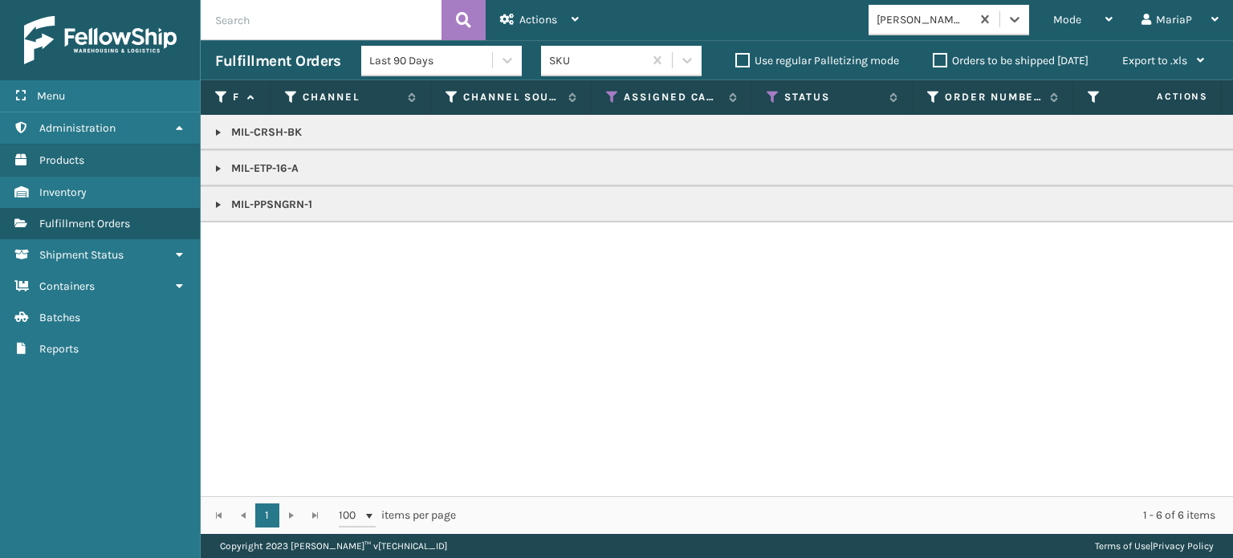
click at [893, 31] on div "[PERSON_NAME] Brands" at bounding box center [920, 19] width 102 height 26
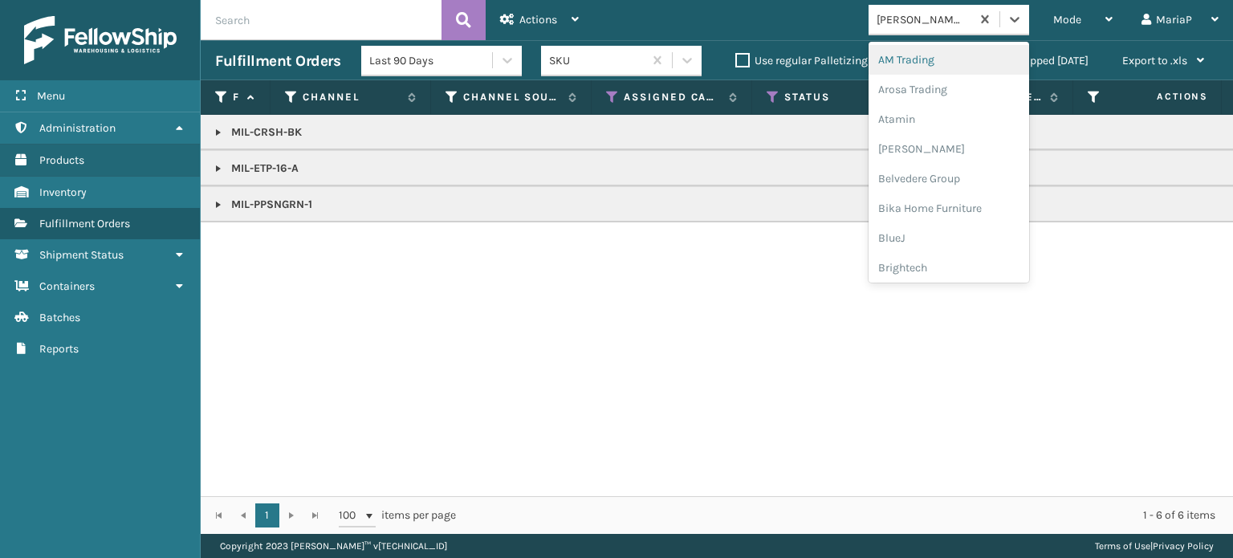
click at [893, 31] on div "[PERSON_NAME] Brands" at bounding box center [920, 19] width 102 height 26
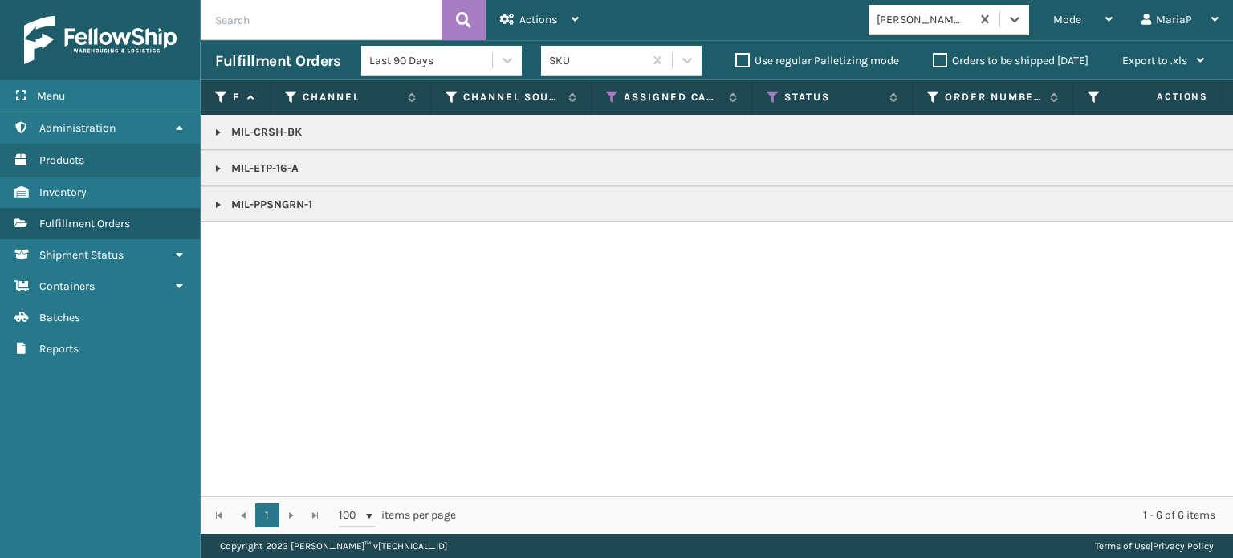
click at [893, 31] on div "[PERSON_NAME] Brands" at bounding box center [920, 19] width 102 height 26
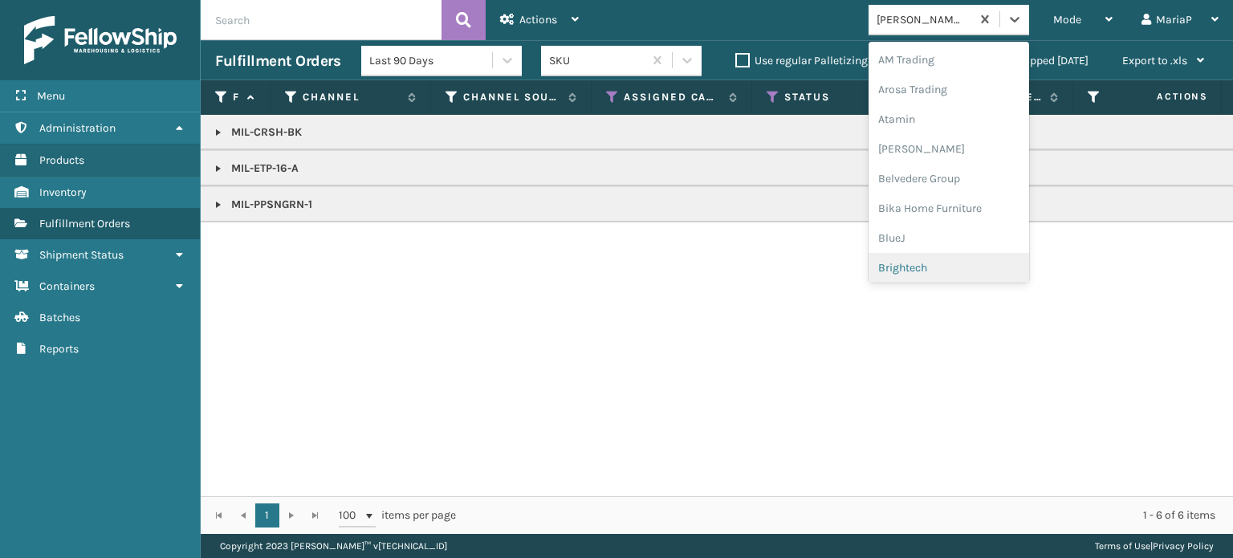
click at [925, 257] on div "Brightech" at bounding box center [949, 268] width 161 height 30
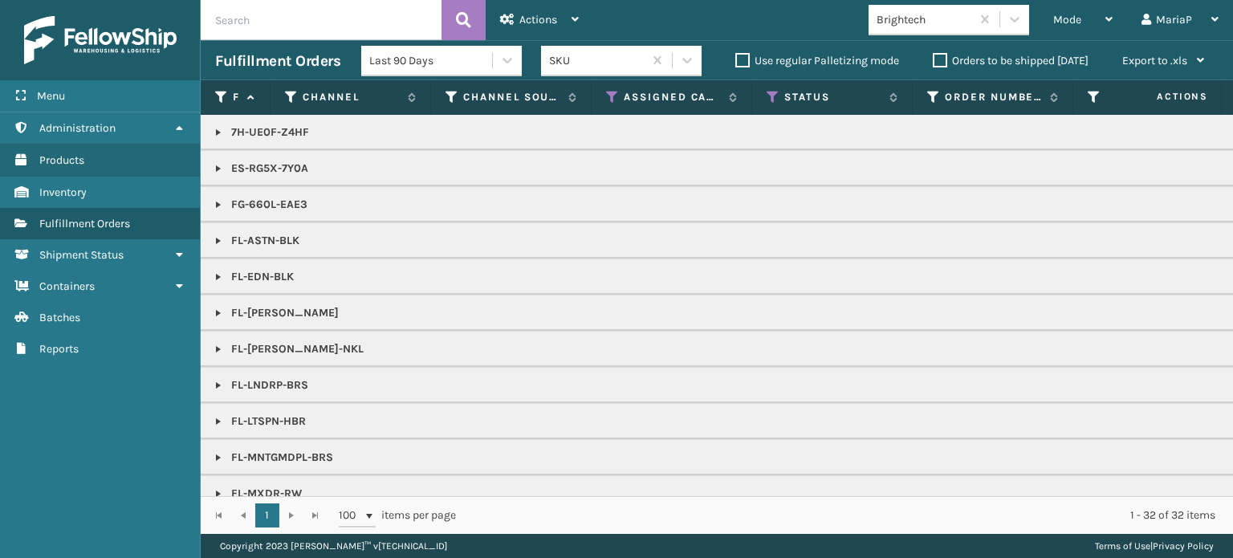
click at [216, 314] on link at bounding box center [218, 313] width 13 height 13
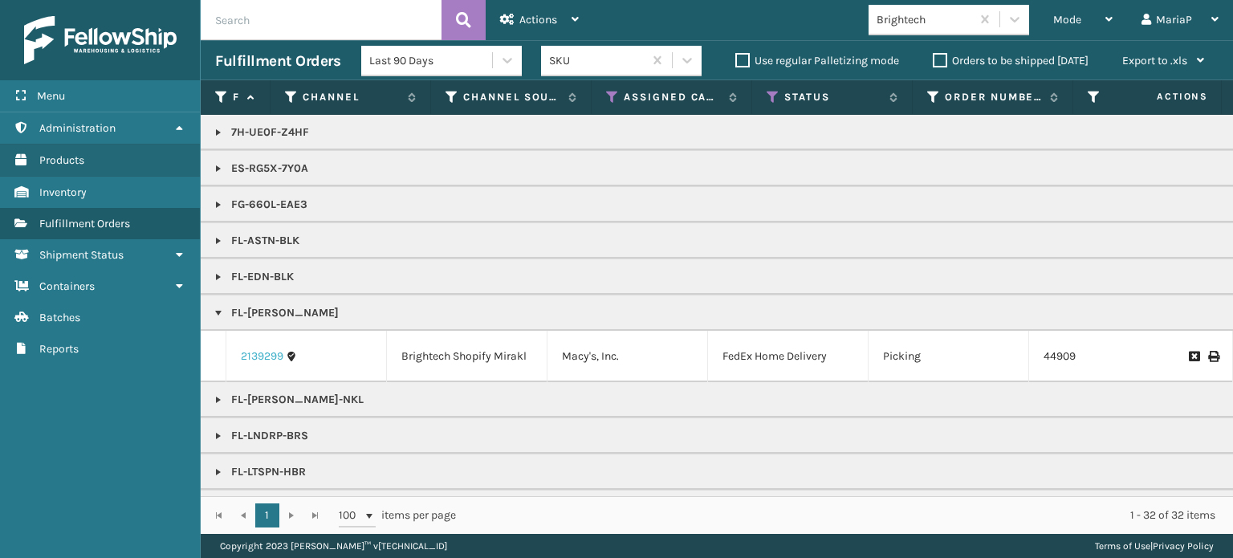
click at [245, 361] on link "2139299" at bounding box center [262, 356] width 43 height 16
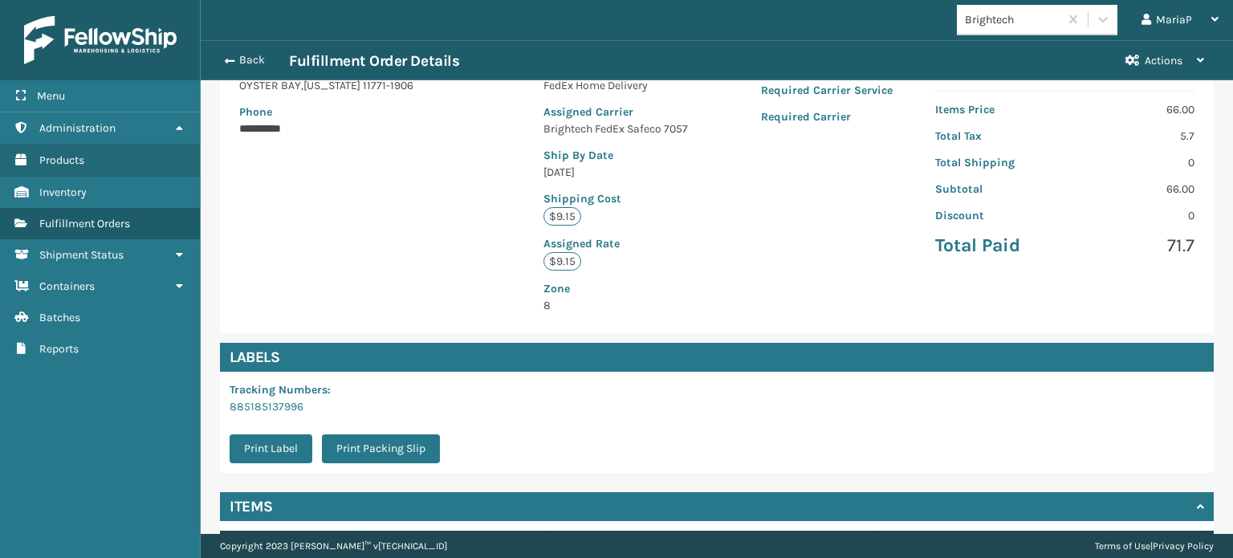
scroll to position [401, 0]
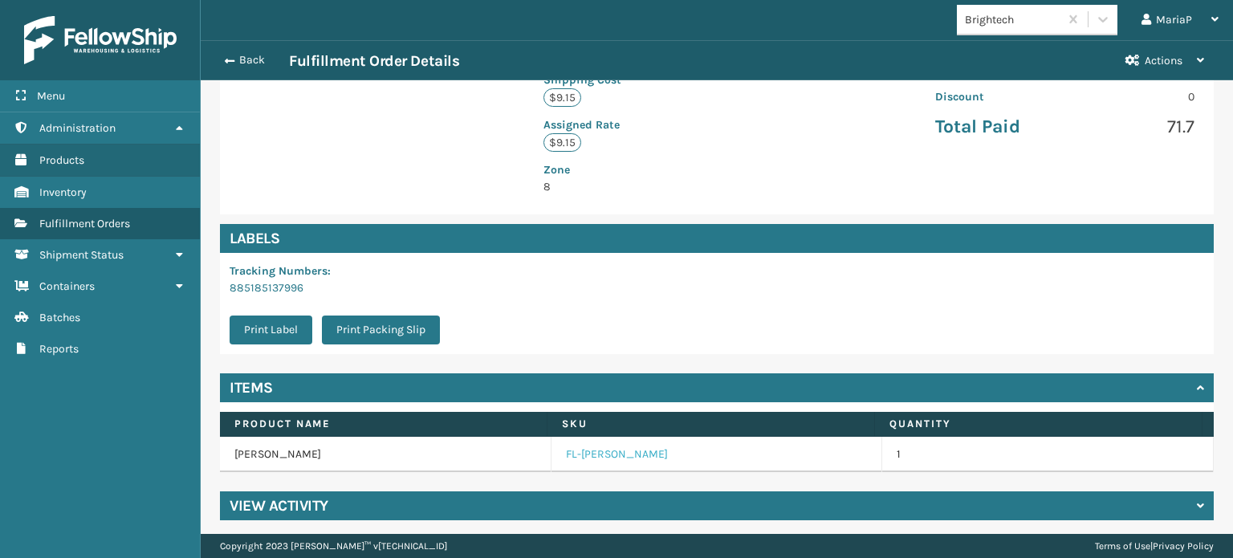
click at [577, 452] on link "FL-[PERSON_NAME]" at bounding box center [617, 454] width 102 height 16
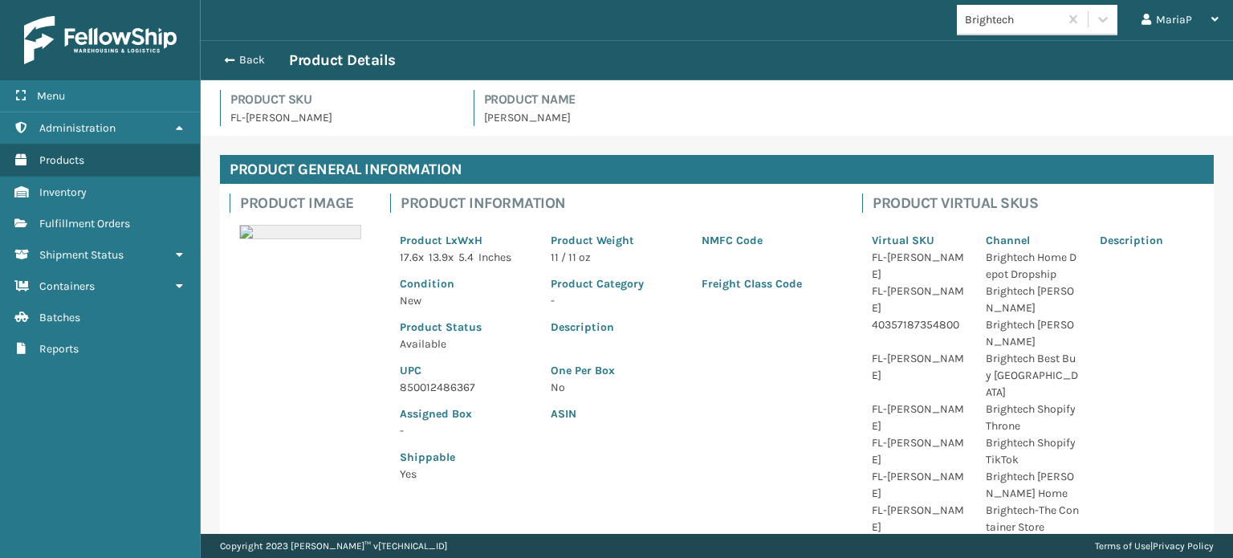
click at [441, 385] on p "850012486367" at bounding box center [466, 387] width 132 height 17
copy p "850012486367"
click at [226, 56] on span "button" at bounding box center [227, 60] width 10 height 11
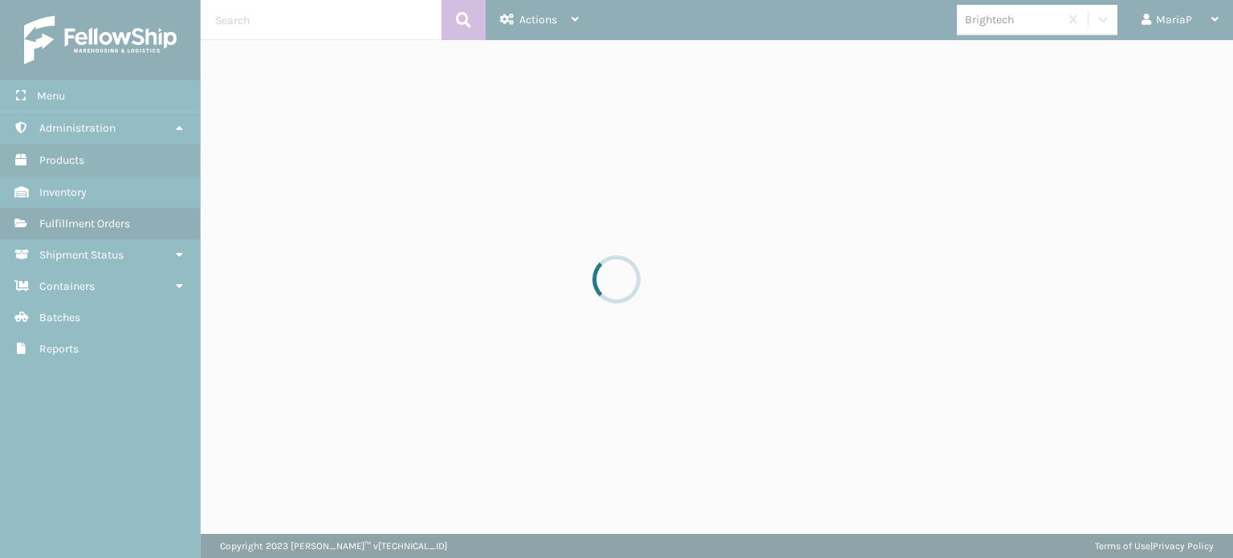
click at [226, 56] on div at bounding box center [616, 279] width 1233 height 558
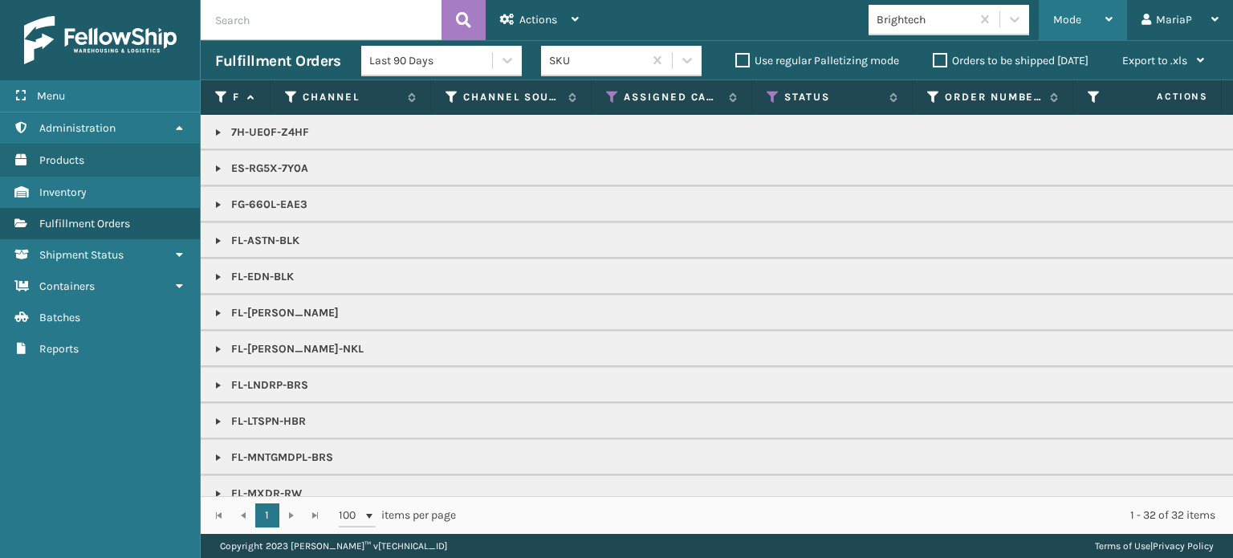
click at [1057, 12] on div "Mode" at bounding box center [1082, 20] width 59 height 40
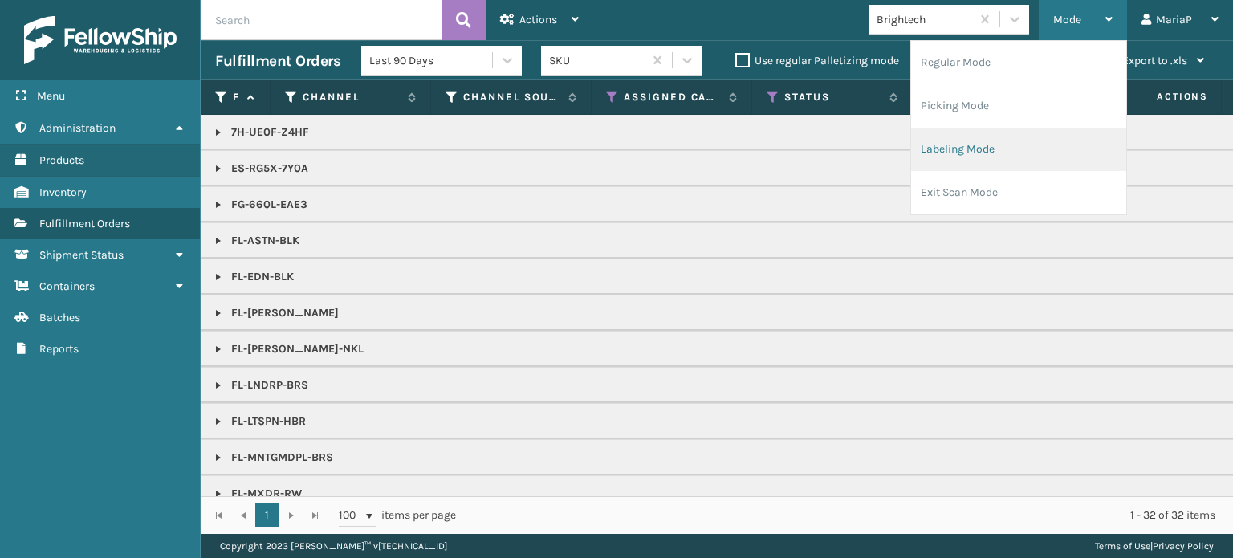
click at [1019, 145] on li "Labeling Mode" at bounding box center [1018, 149] width 215 height 43
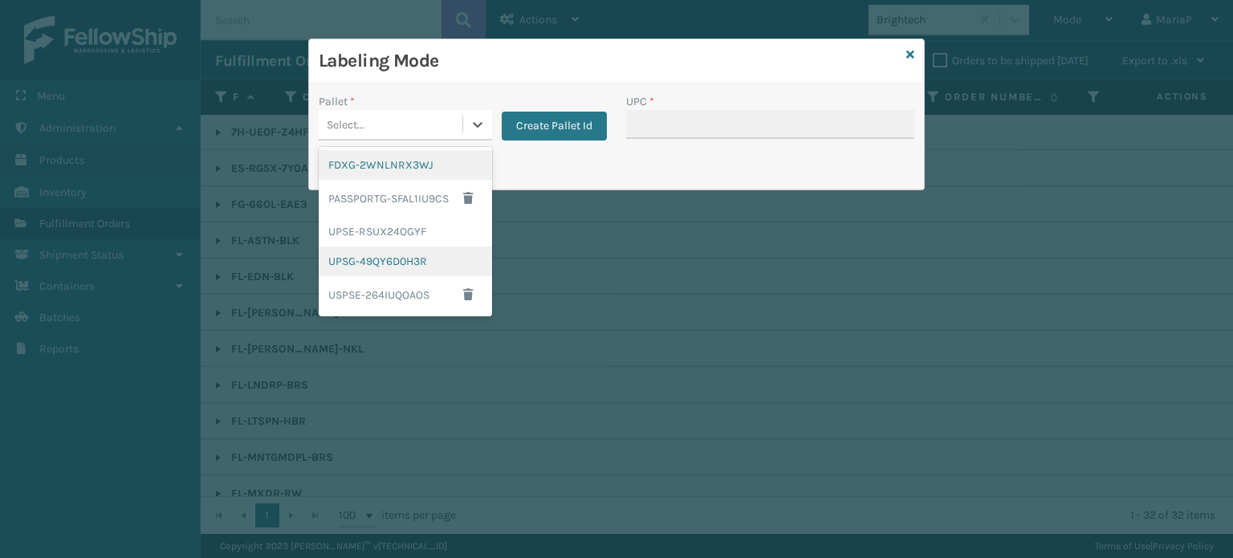
drag, startPoint x: 414, startPoint y: 121, endPoint x: 477, endPoint y: 256, distance: 148.7
click at [415, 122] on div "Select..." at bounding box center [391, 125] width 144 height 26
click at [410, 267] on div "UPSG-49QY6D0H3R" at bounding box center [405, 262] width 173 height 30
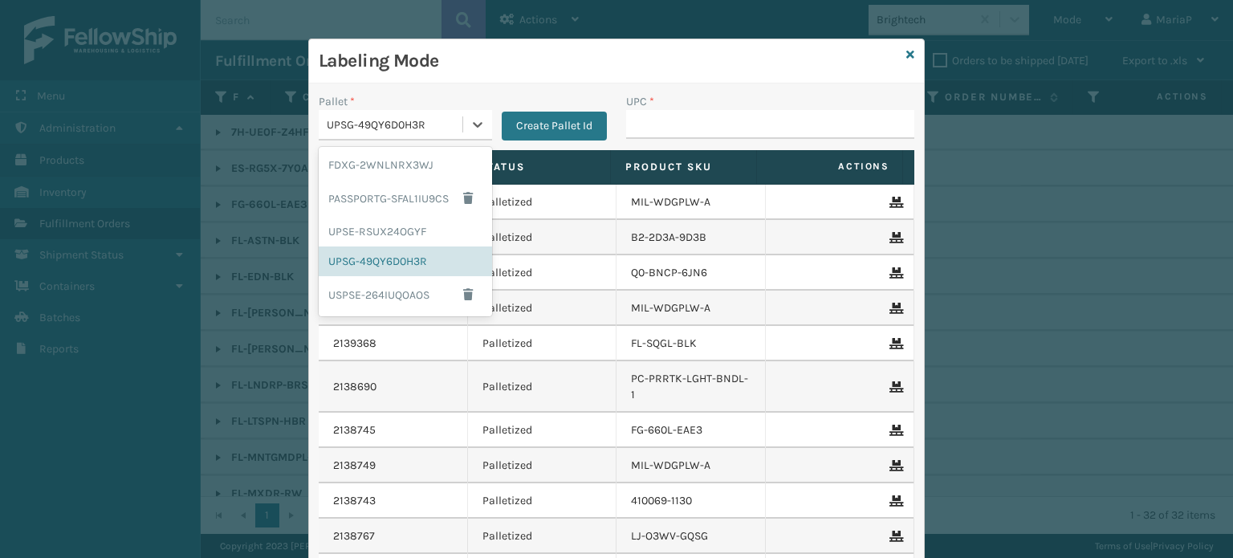
click at [428, 116] on div "UPSG-49QY6D0H3R" at bounding box center [395, 124] width 137 height 17
click at [411, 157] on div "FDXG-2WNLNRX3WJ" at bounding box center [405, 165] width 173 height 30
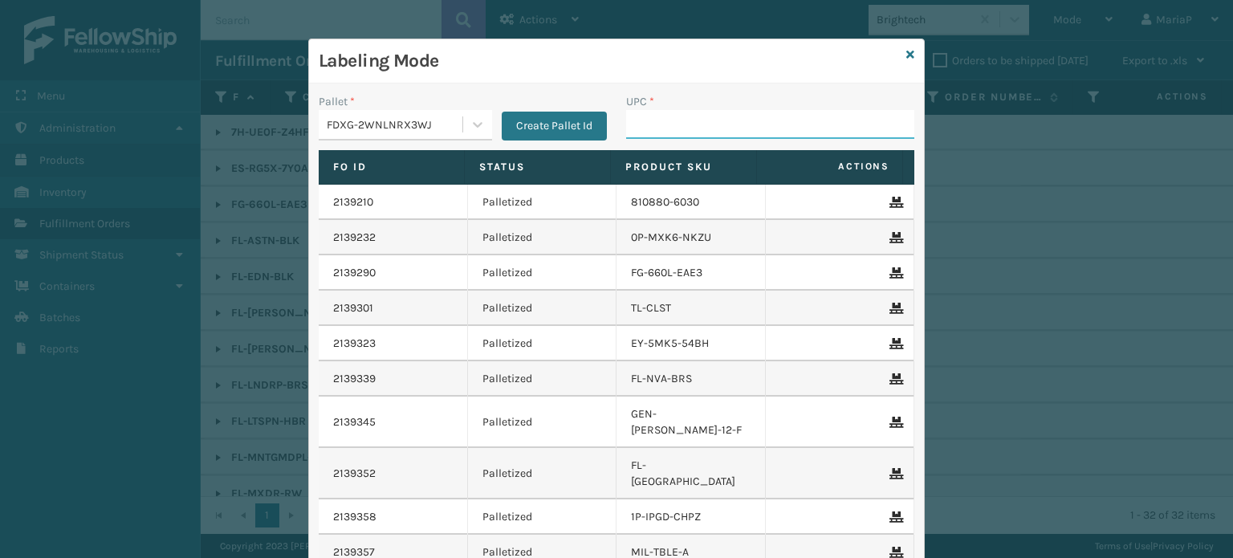
click at [649, 114] on input "UPC *" at bounding box center [770, 124] width 288 height 29
paste input "850012486367"
type input "850012486367"
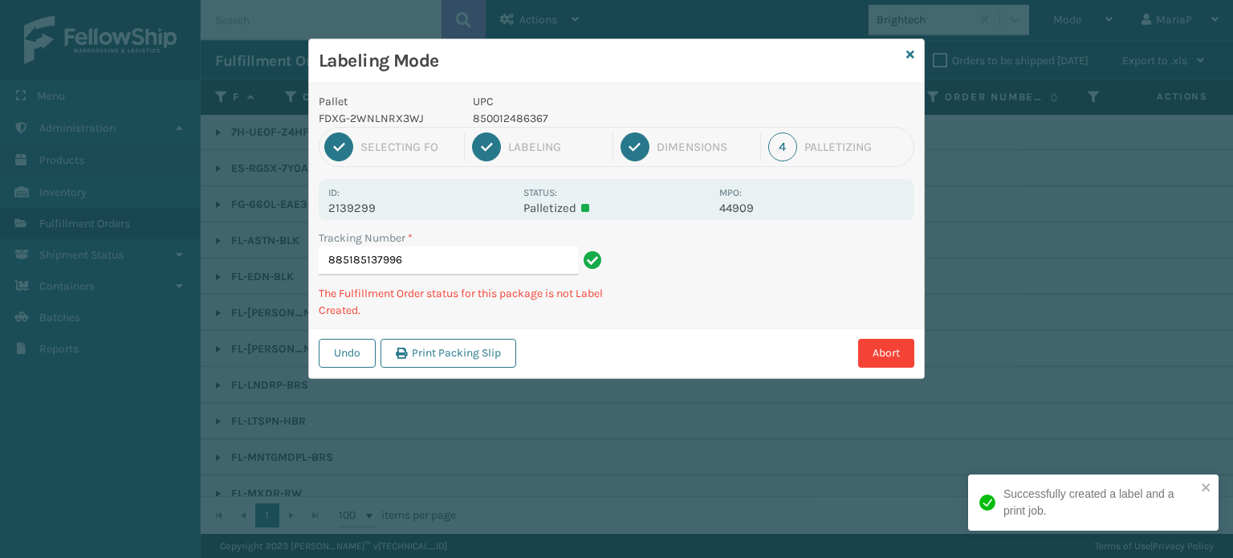
drag, startPoint x: 649, startPoint y: 114, endPoint x: 401, endPoint y: 18, distance: 265.9
